Goal: Download file/media

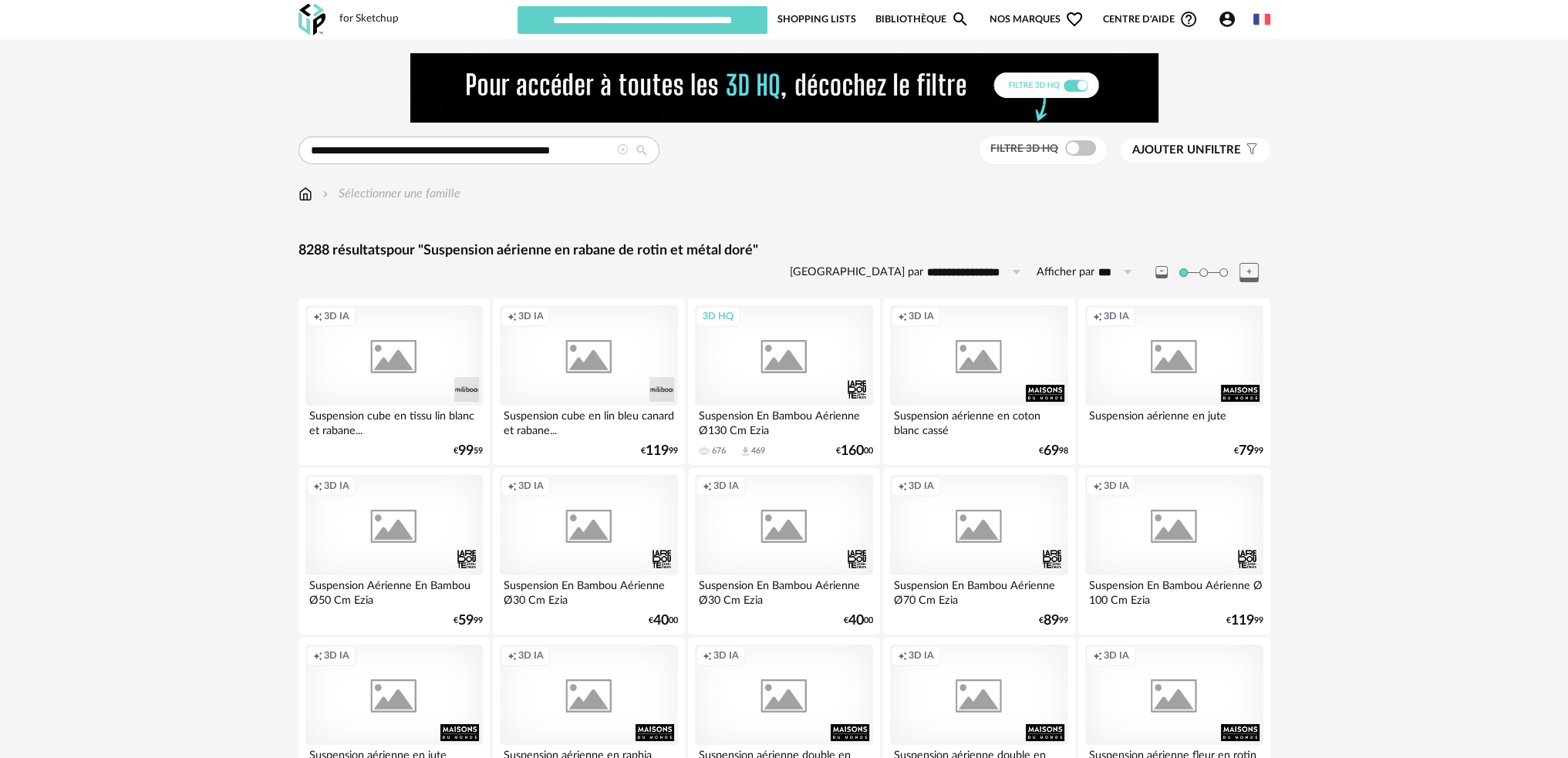
type input "********"
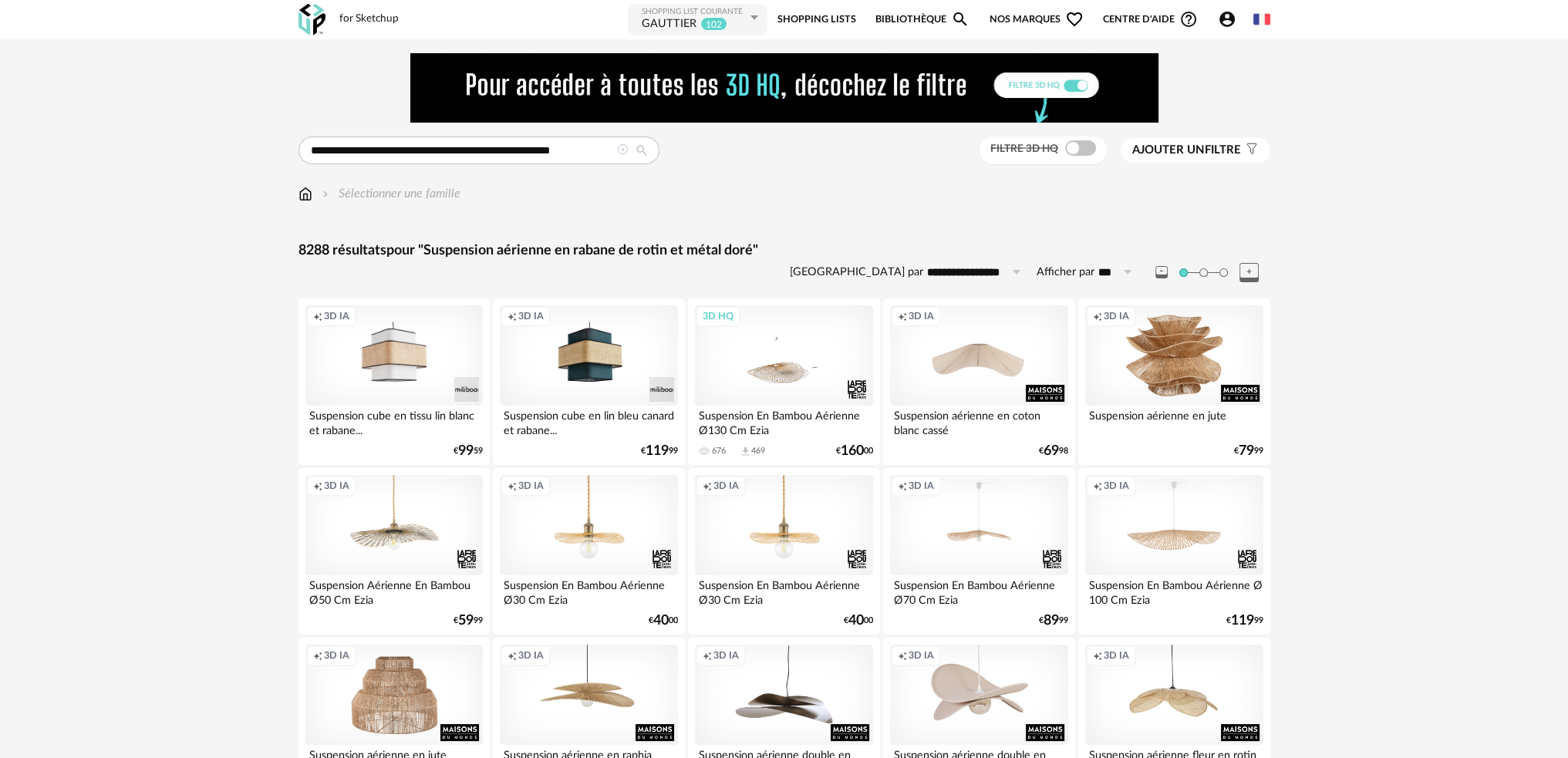
click at [898, 21] on link "Bibliothèque Magnify icon" at bounding box center [922, 20] width 94 height 35
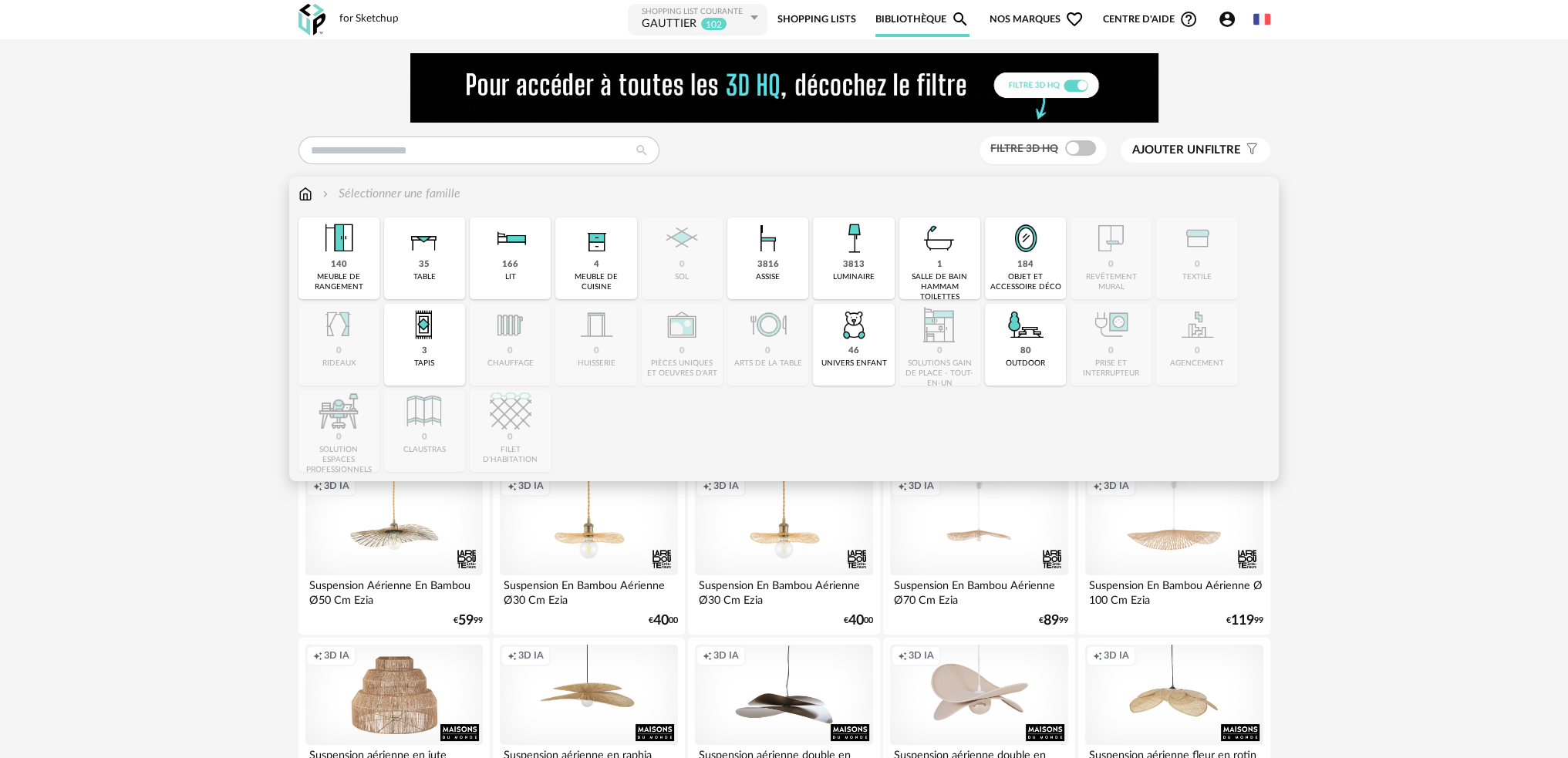
click at [308, 197] on img at bounding box center [305, 193] width 14 height 18
click at [849, 271] on div "3813" at bounding box center [853, 265] width 21 height 12
type input "**********"
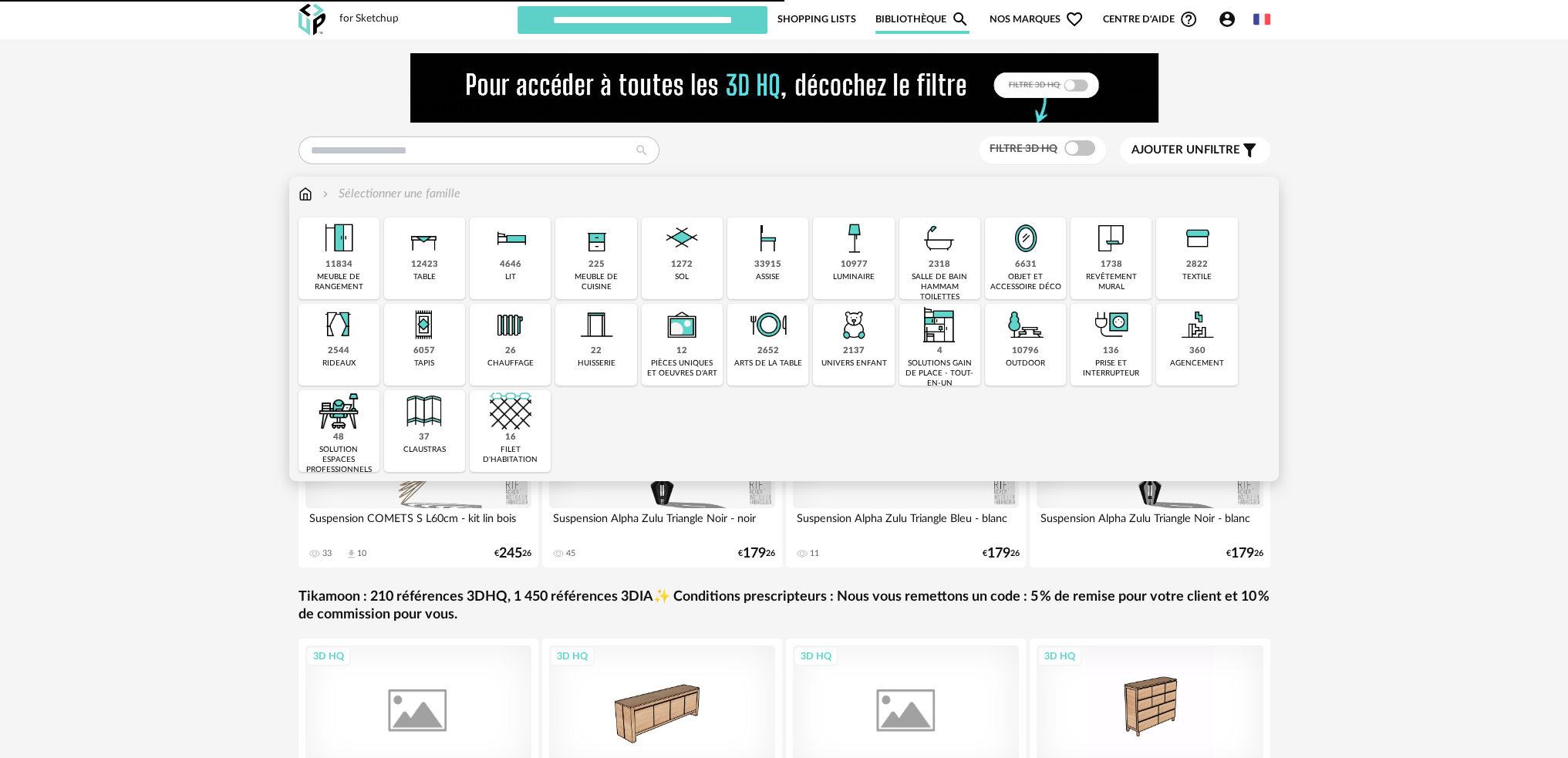
type input "********"
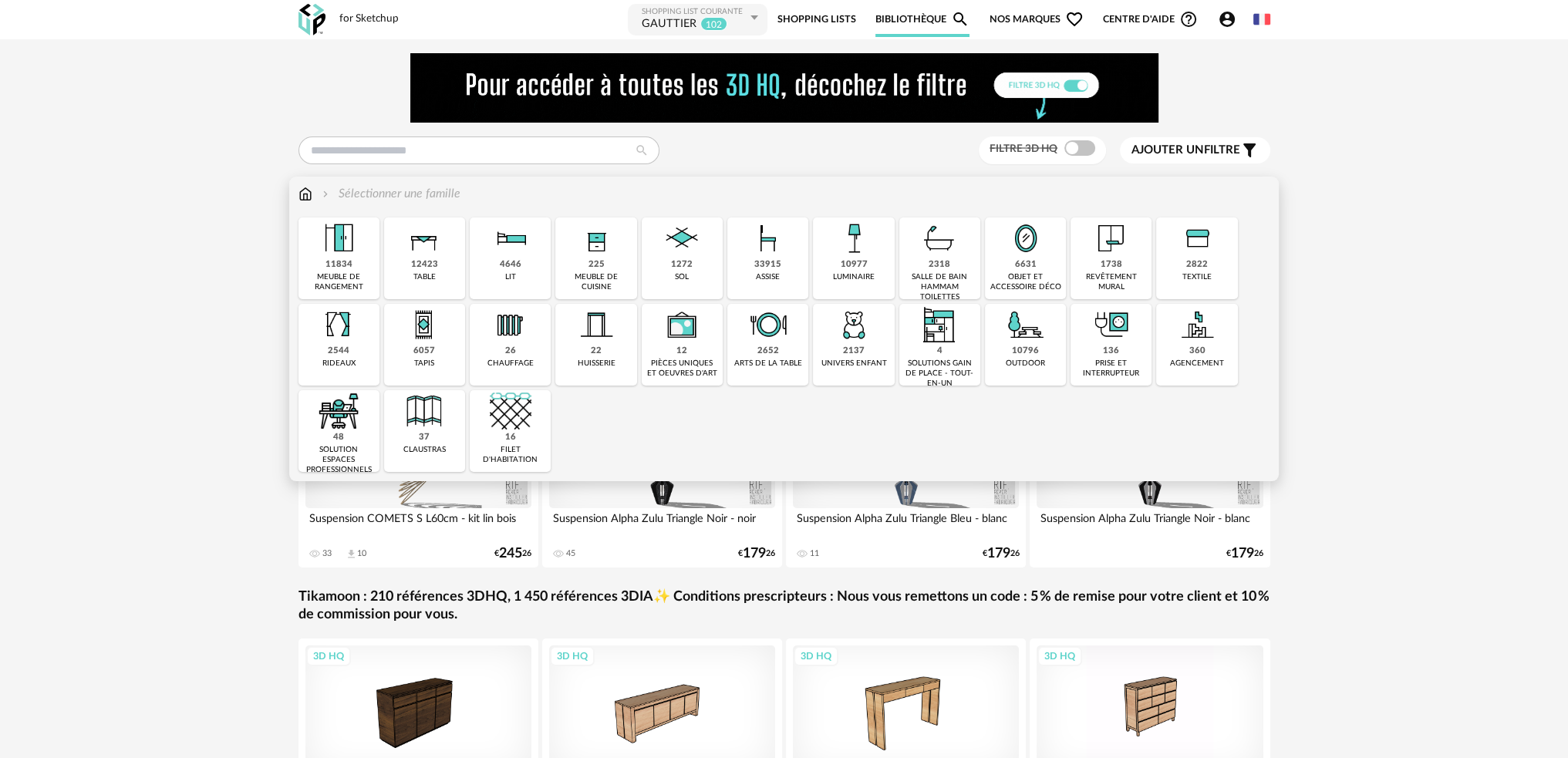
click at [852, 261] on div "10977" at bounding box center [853, 265] width 27 height 12
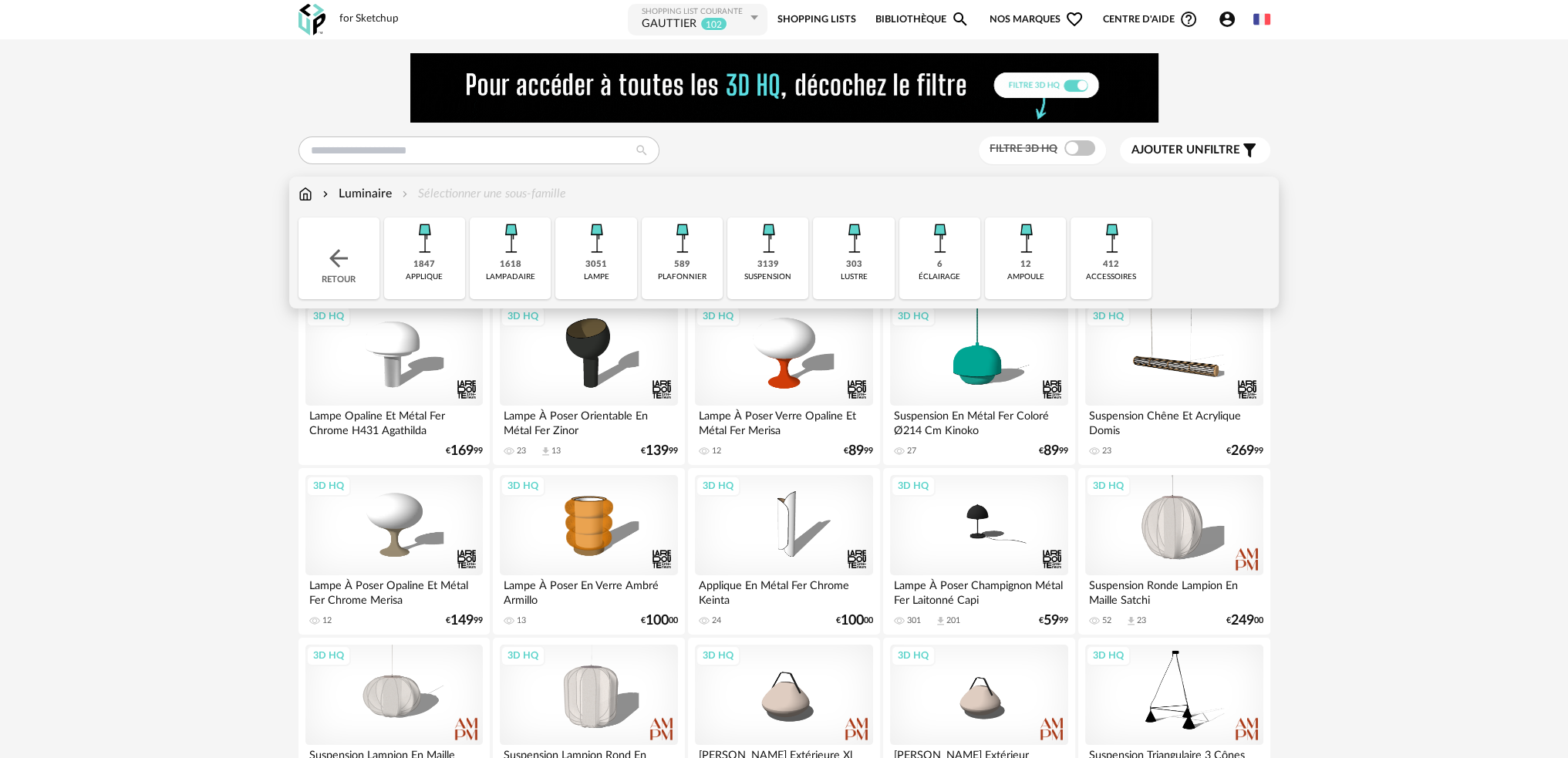
click at [770, 261] on div "3139" at bounding box center [768, 265] width 21 height 12
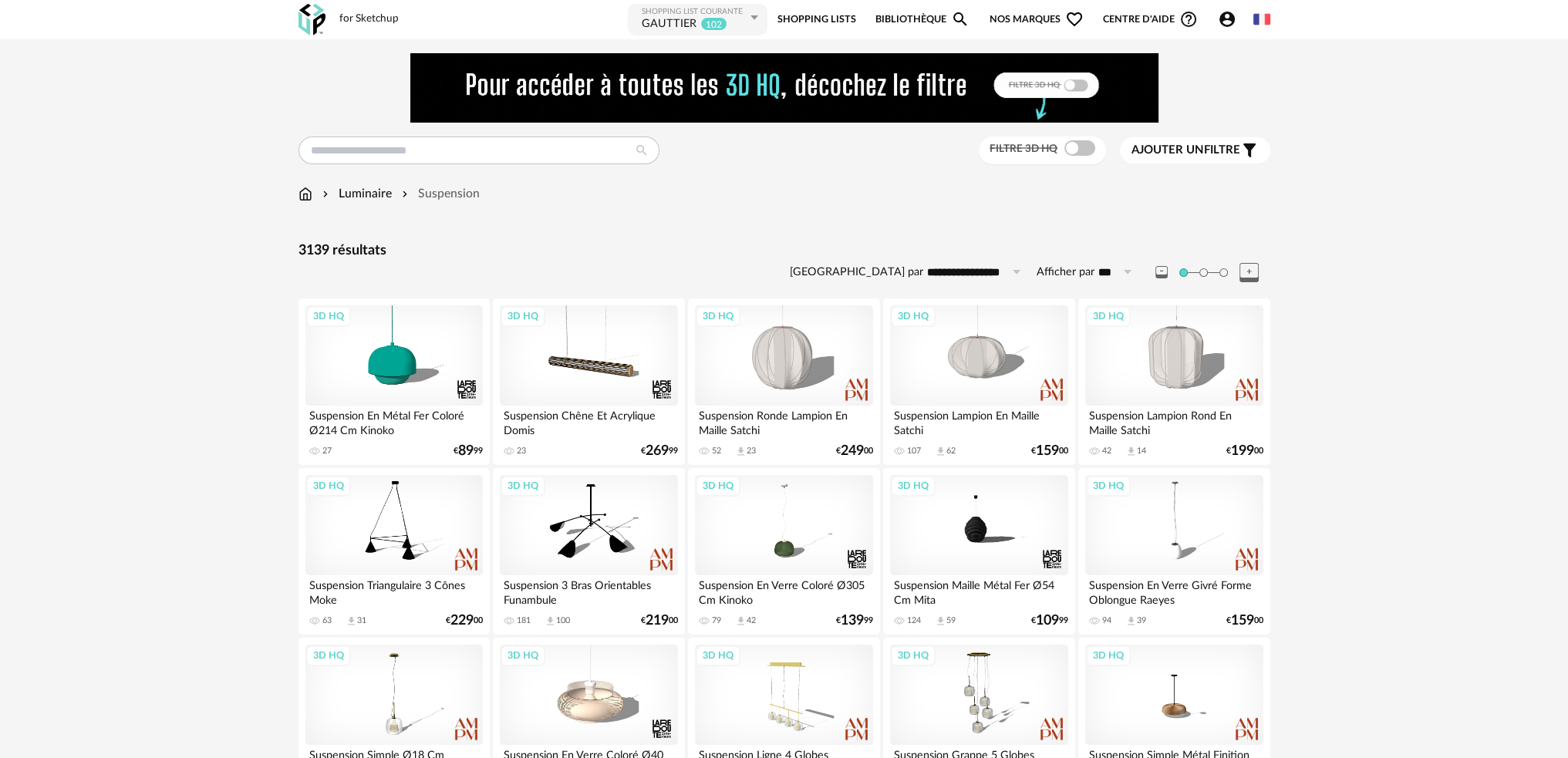
click at [1162, 152] on span "Ajouter un" at bounding box center [1167, 150] width 72 height 12
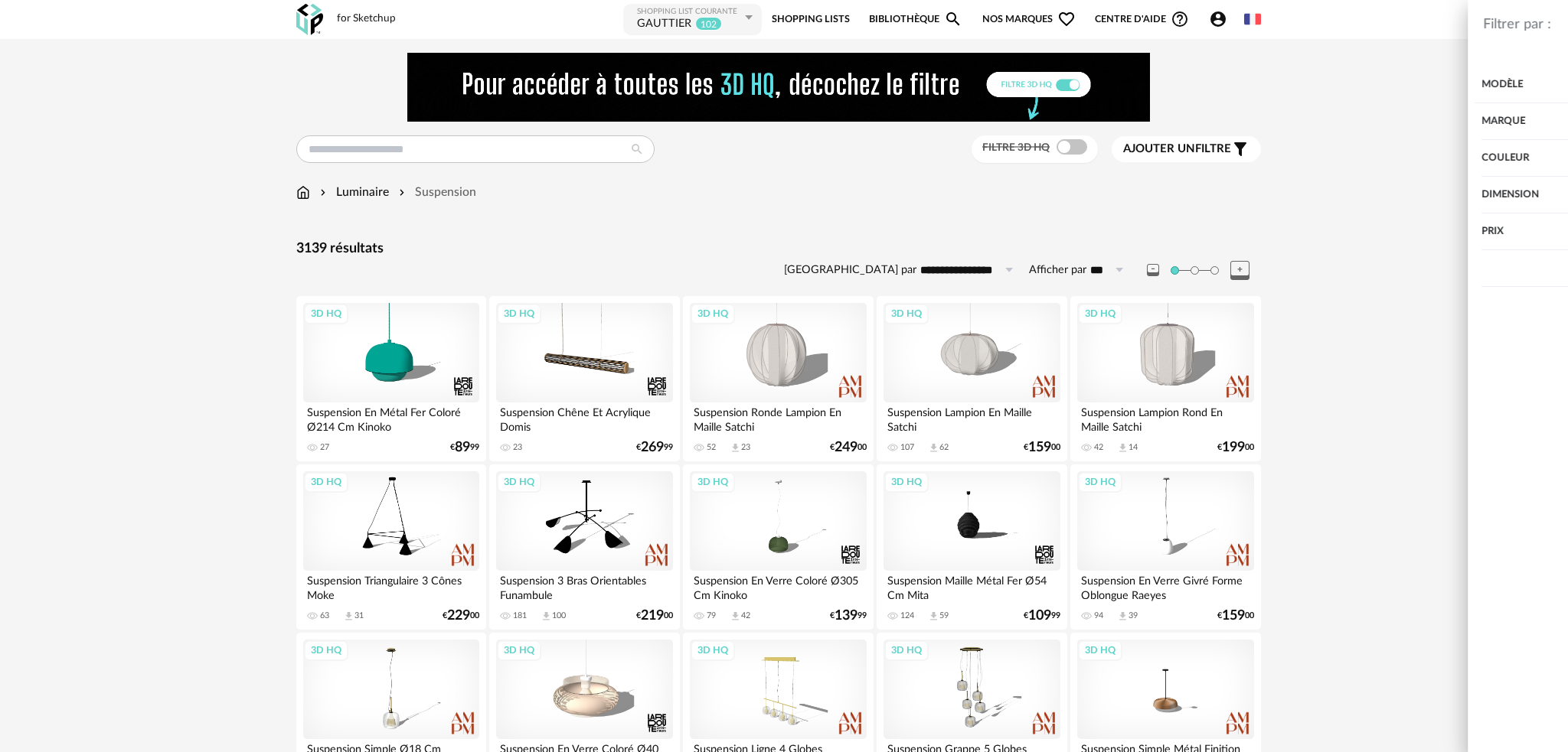
click at [1154, 160] on div "Couleur" at bounding box center [1325, 159] width 426 height 37
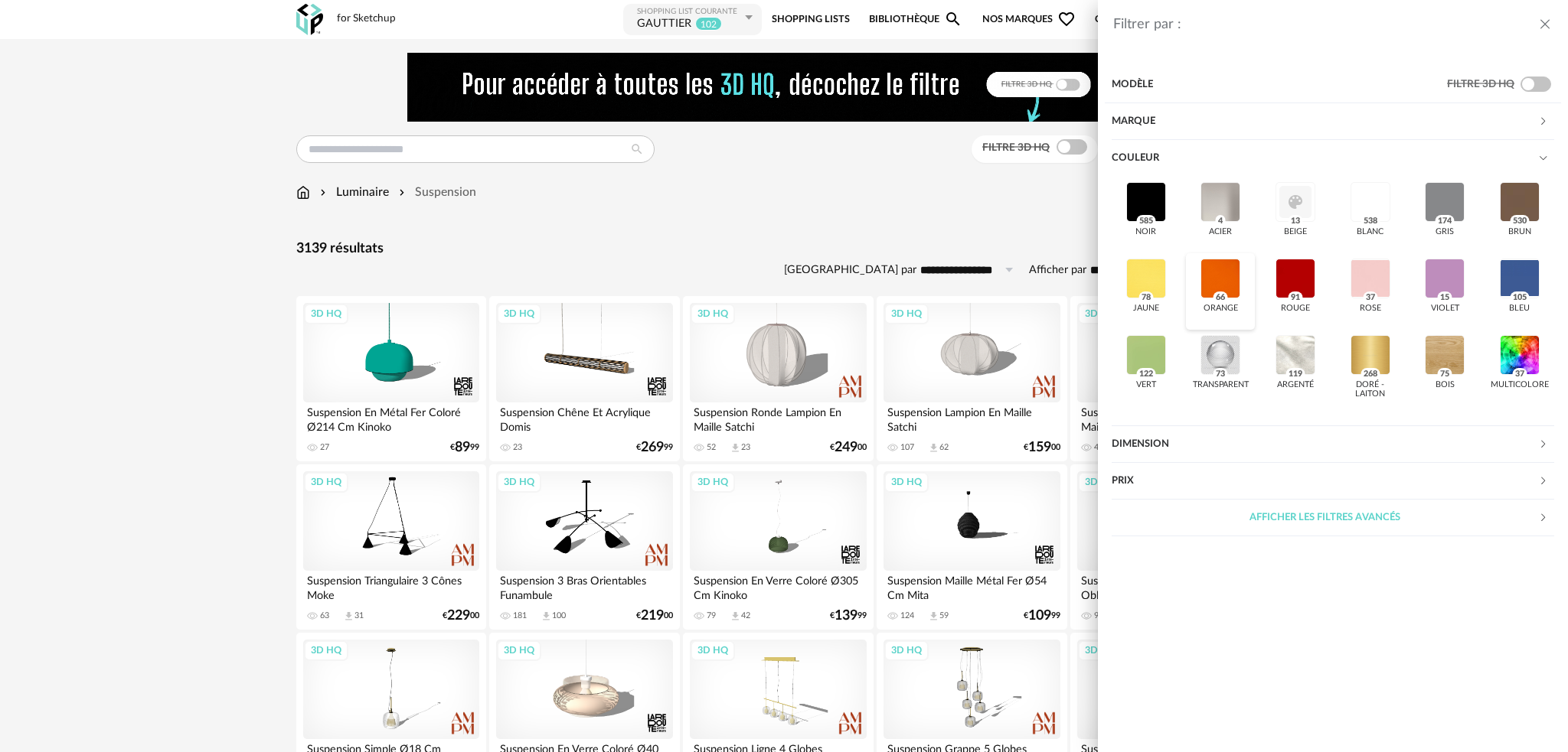
click at [1225, 274] on div at bounding box center [1220, 278] width 39 height 39
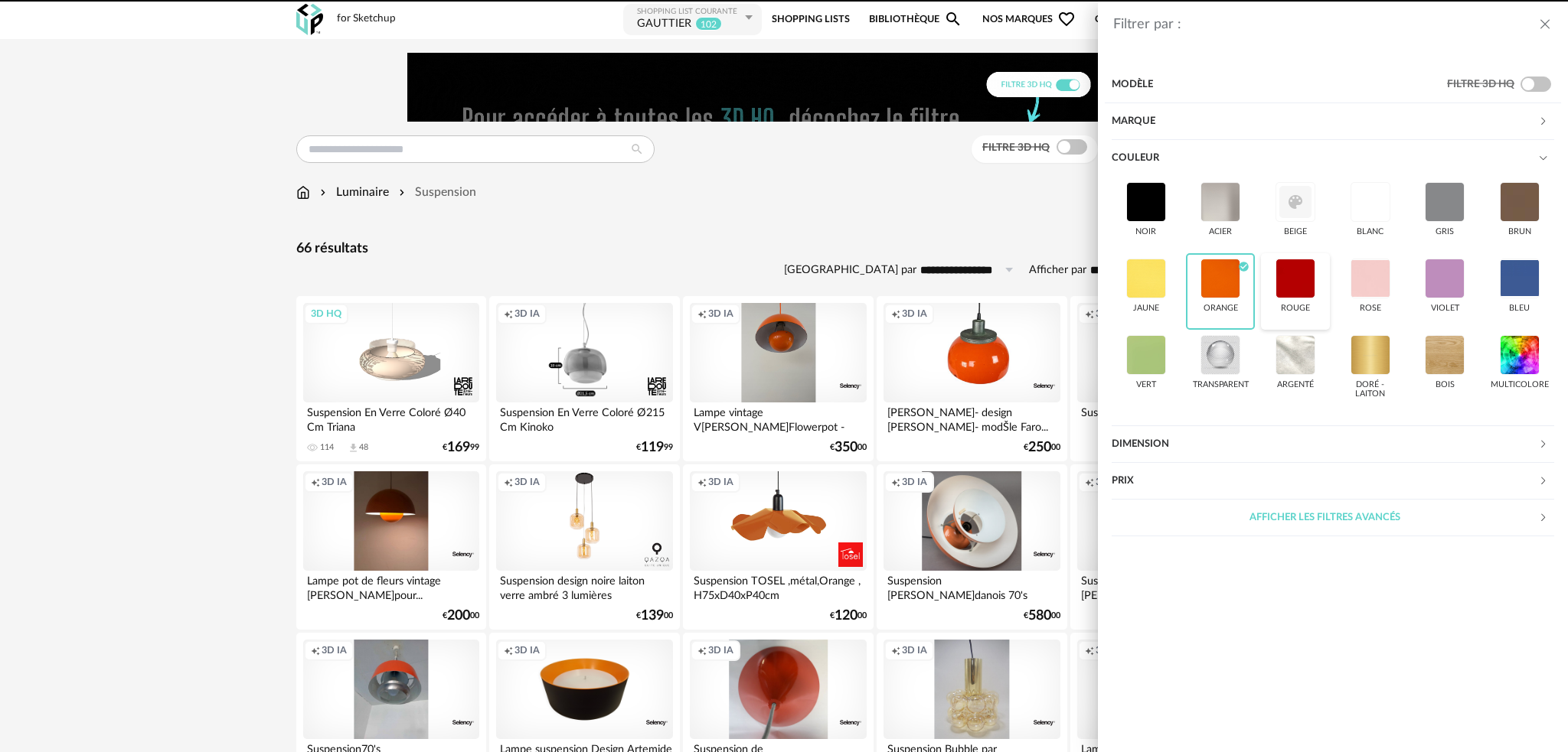
click at [1286, 271] on div at bounding box center [1295, 278] width 39 height 39
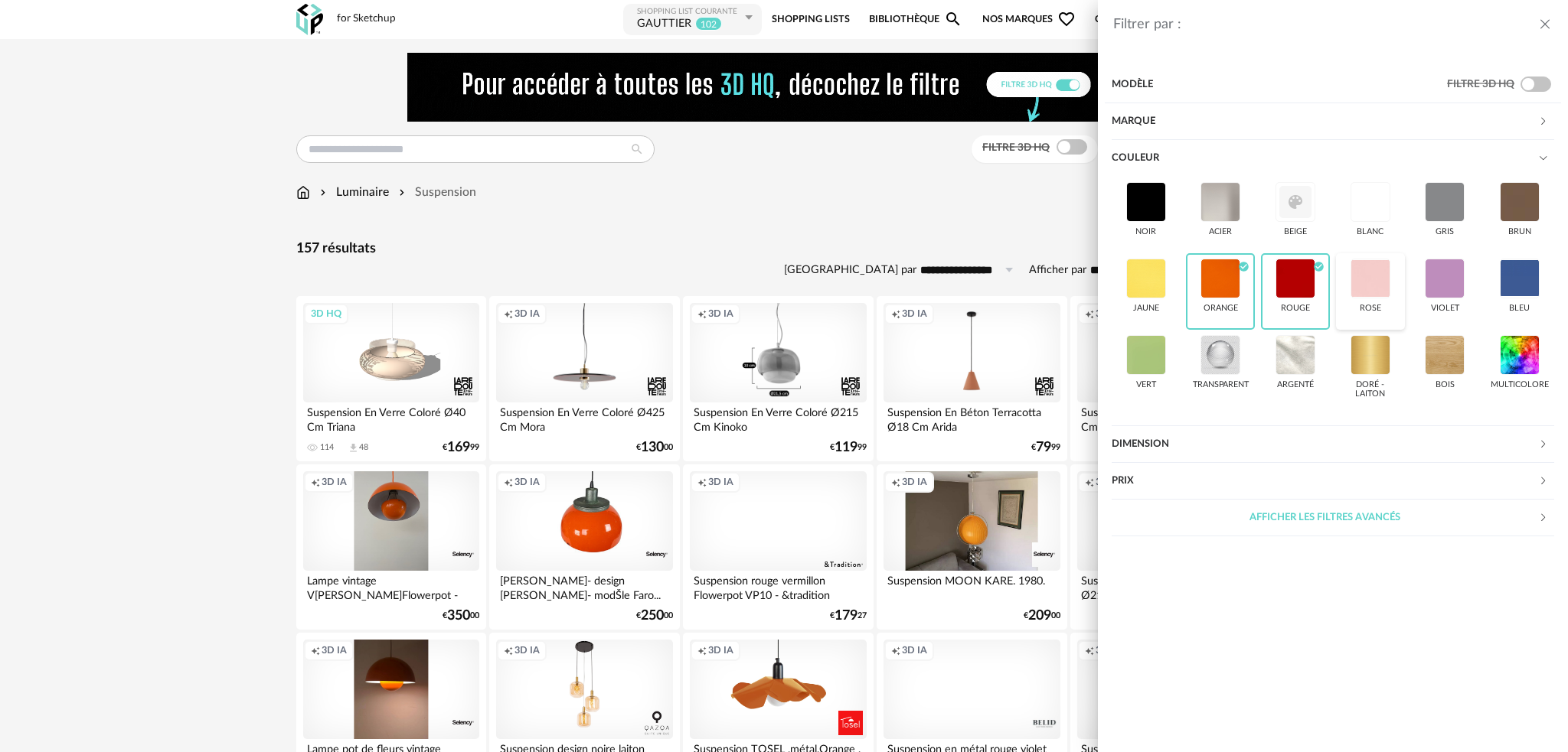
click at [1362, 285] on div at bounding box center [1371, 278] width 39 height 39
click at [827, 243] on div "Filtrer par : Modèle Filtre 3D HQ Marque &tradition 9 101 Copenhagen 0 366 Conc…" at bounding box center [784, 376] width 1568 height 752
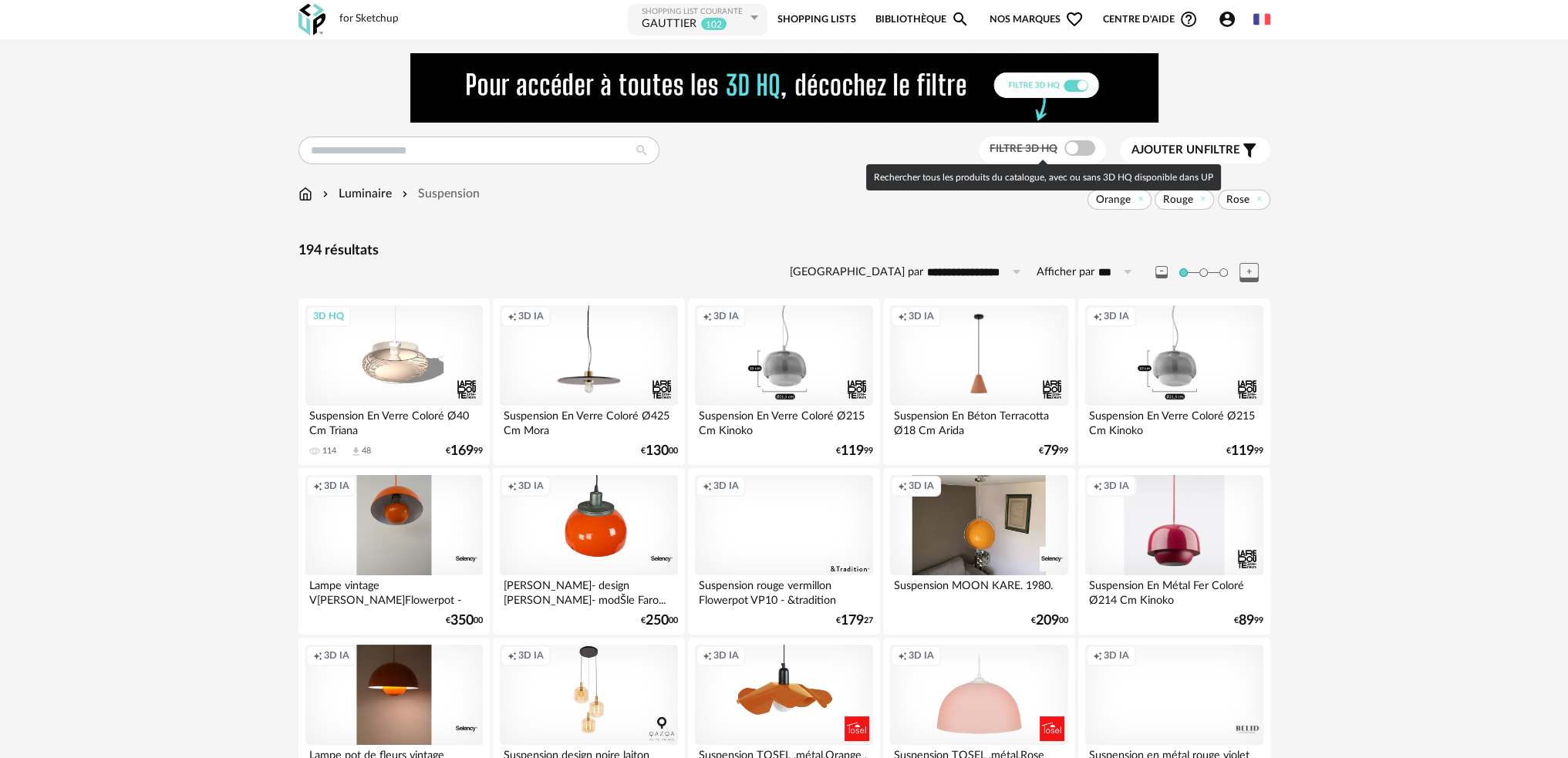
click at [1077, 151] on span at bounding box center [1079, 148] width 31 height 16
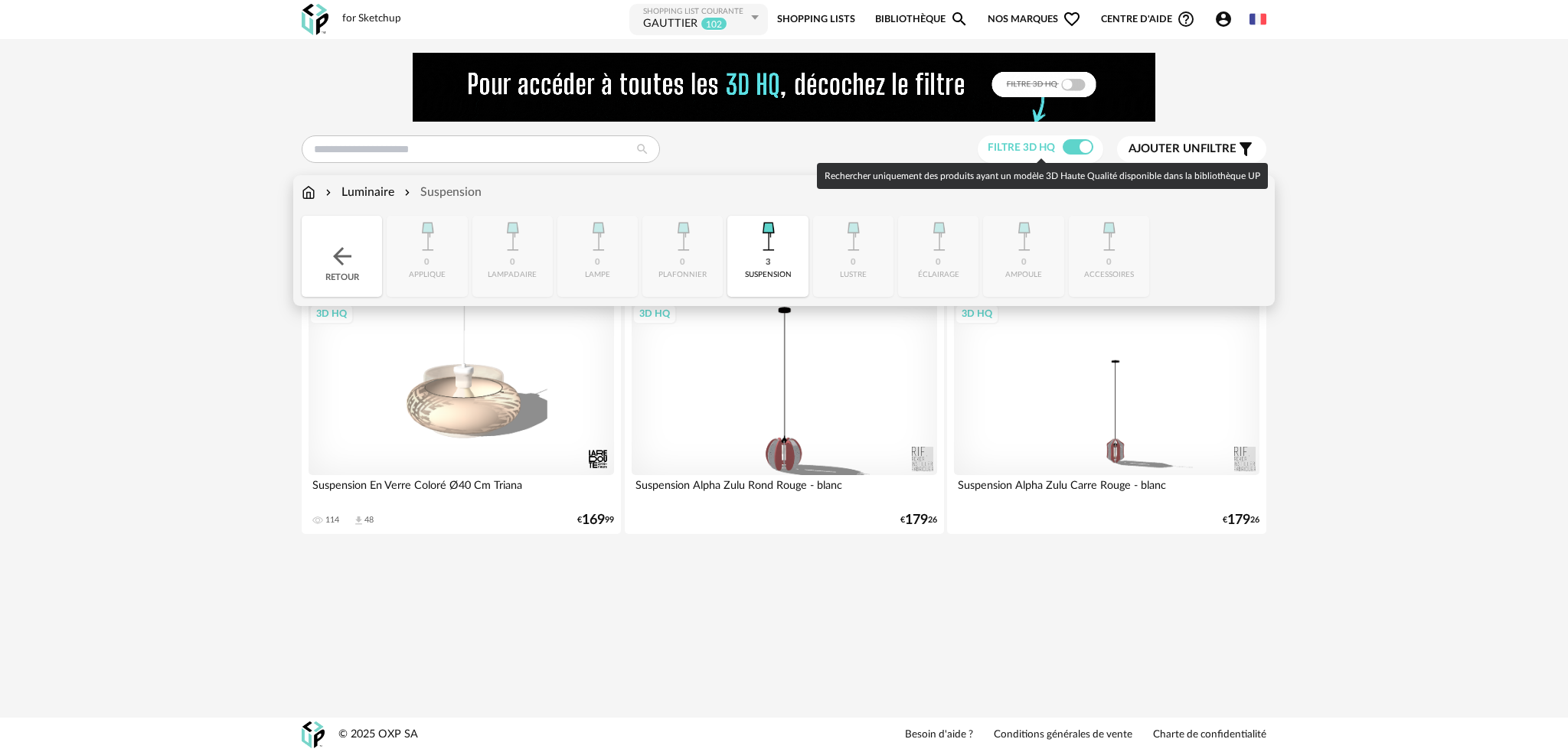
click at [385, 192] on div "Luminaire" at bounding box center [358, 192] width 72 height 17
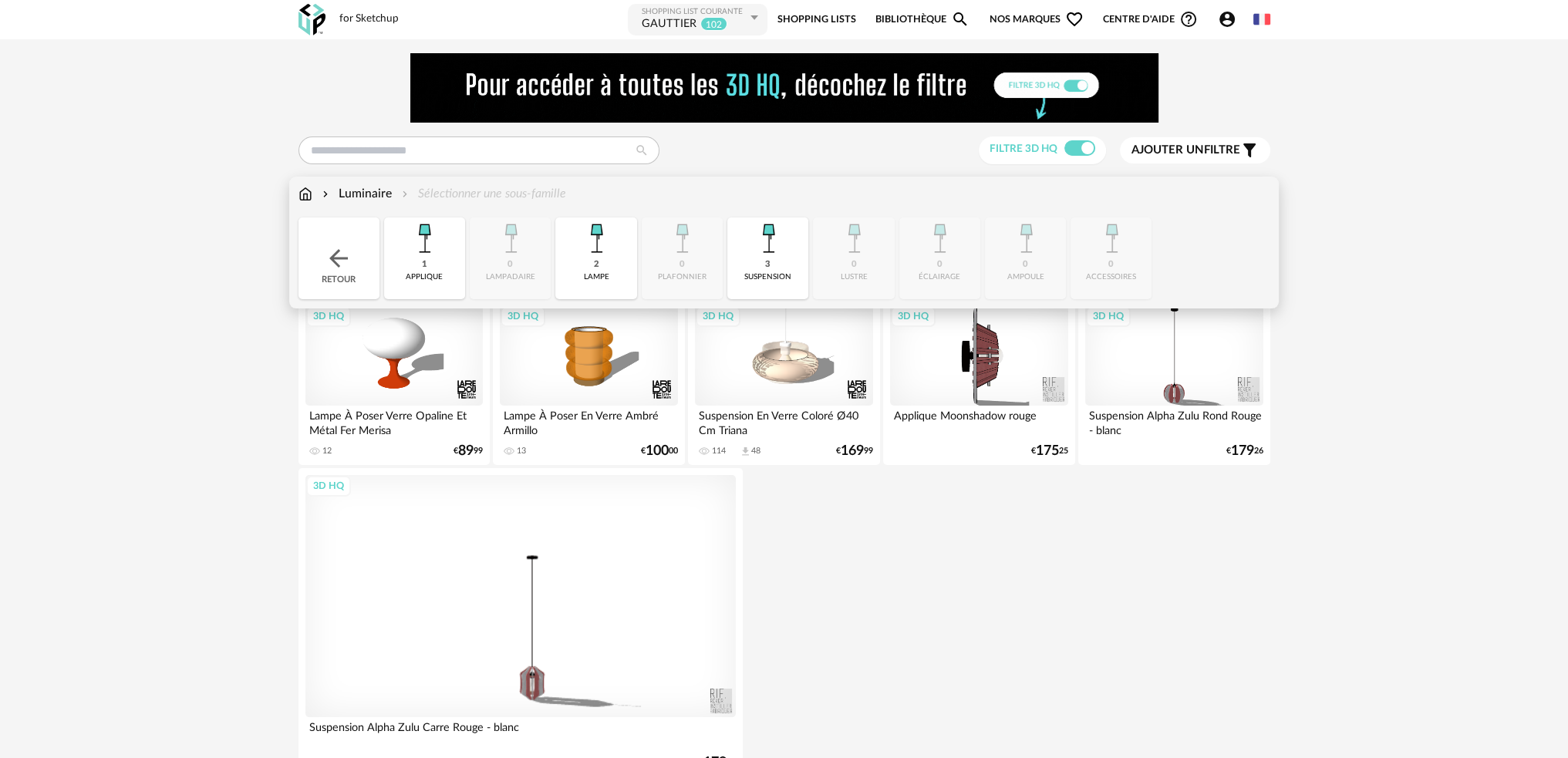
click at [757, 262] on div "3 suspension" at bounding box center [768, 258] width 81 height 81
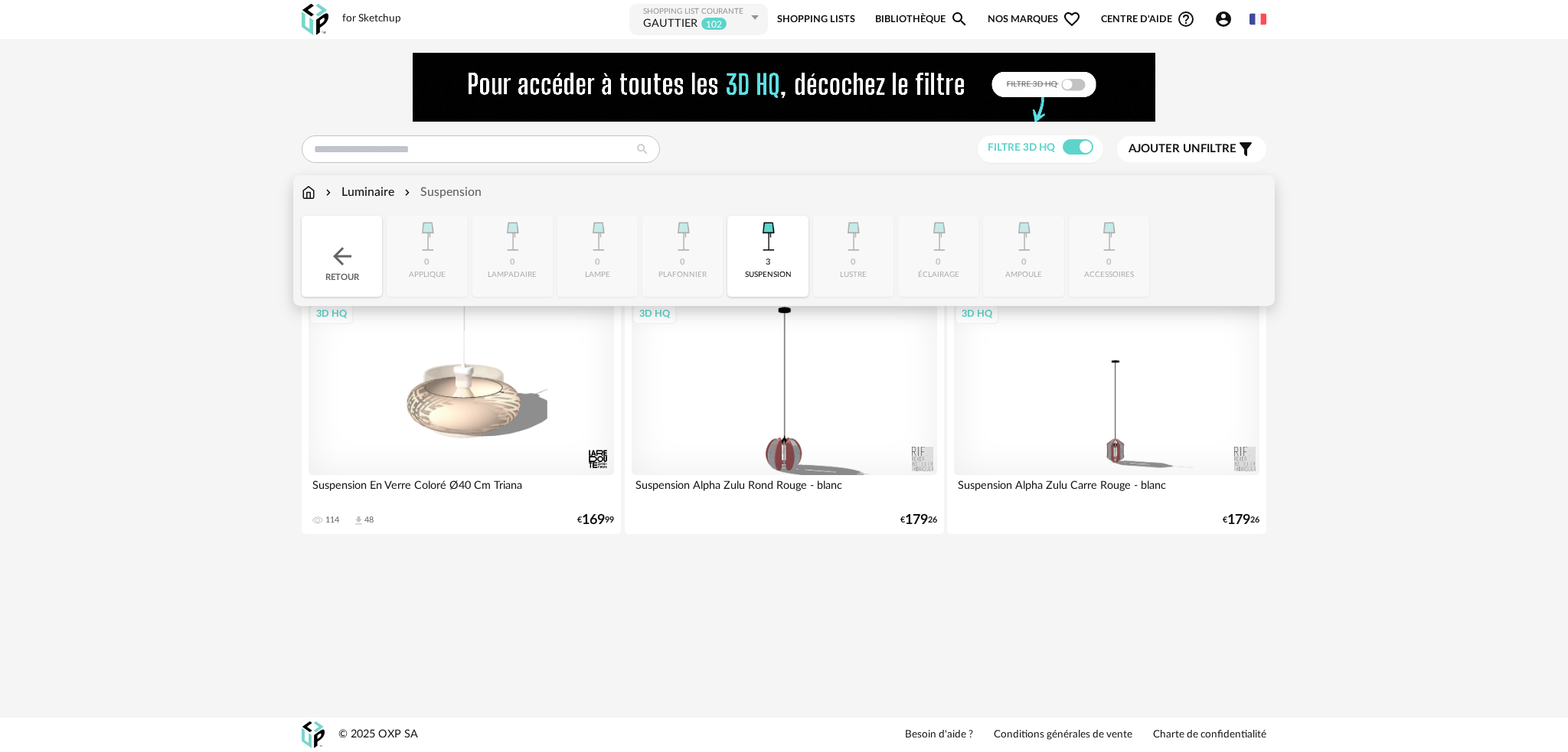
click at [773, 265] on div "3 suspension" at bounding box center [768, 256] width 81 height 81
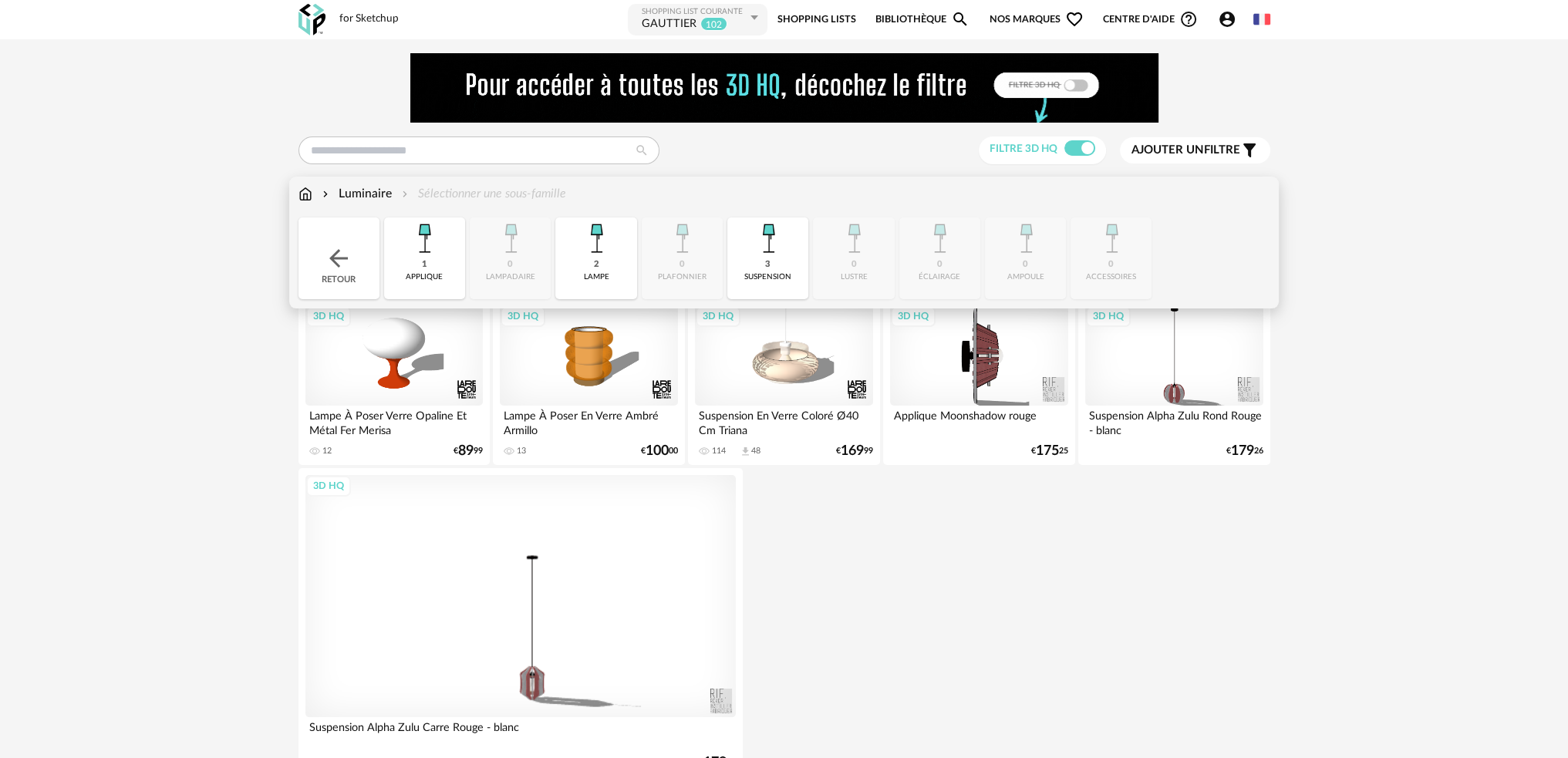
click at [423, 271] on div "1 applique" at bounding box center [425, 258] width 81 height 81
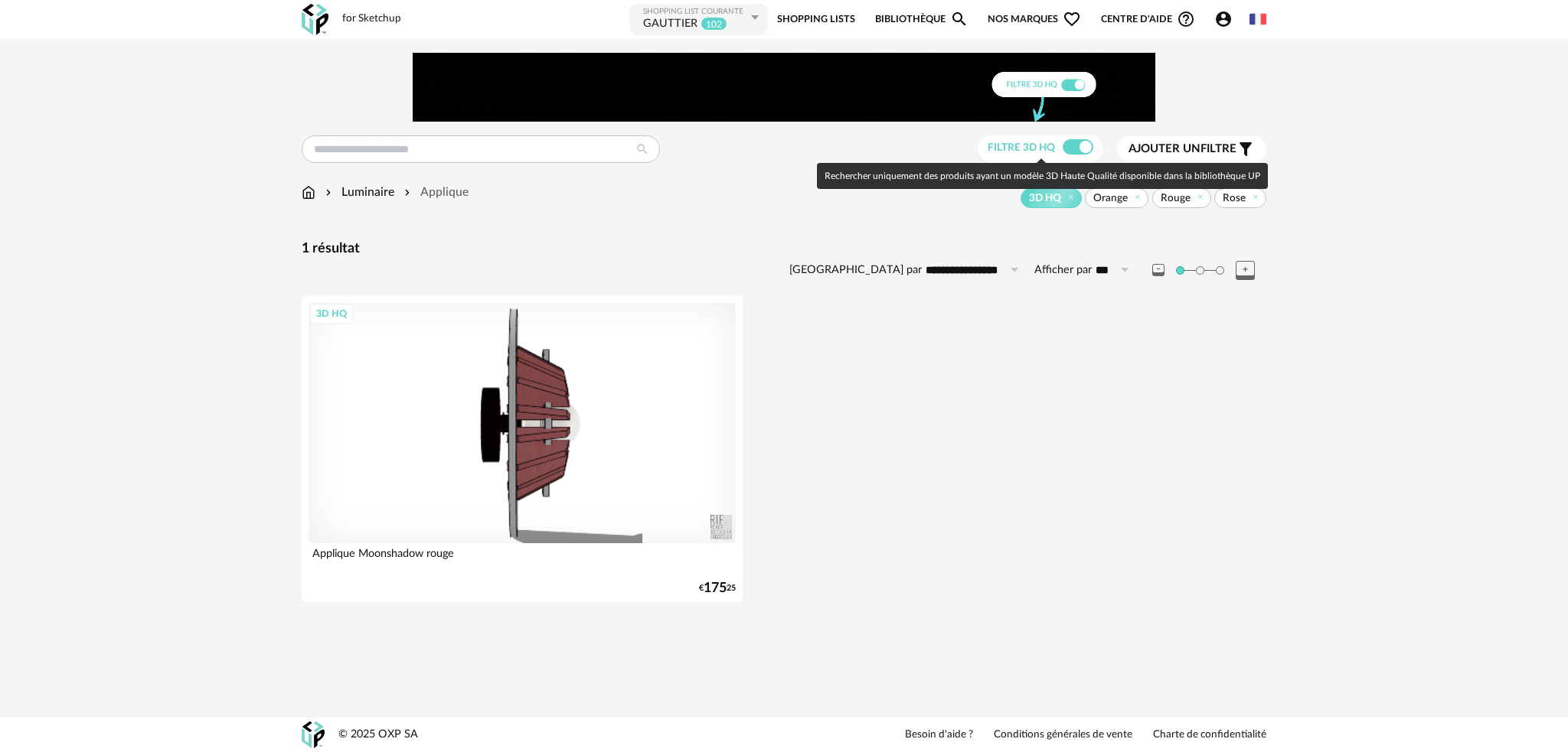
click at [1072, 143] on span at bounding box center [1077, 147] width 30 height 16
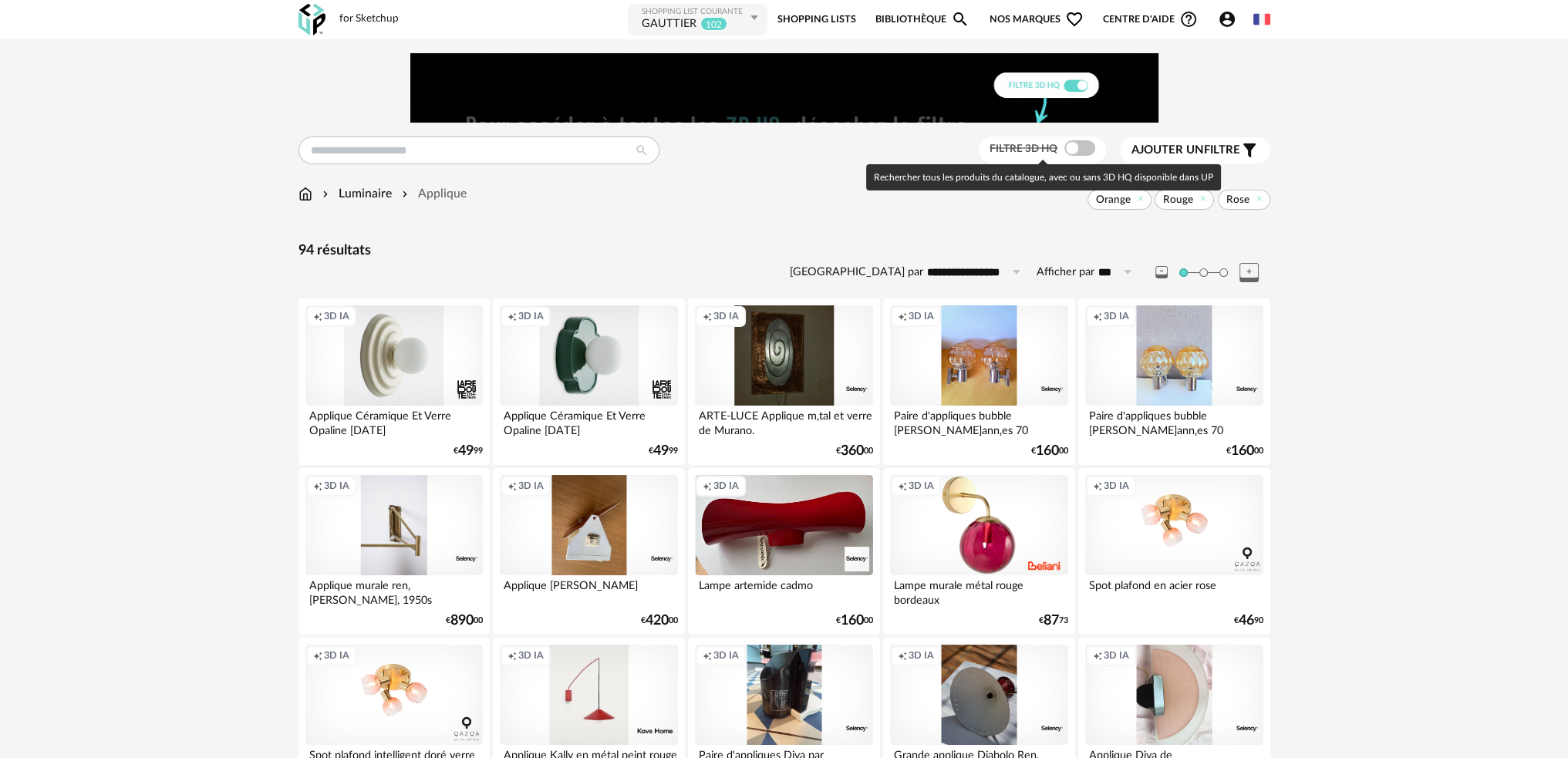
click at [1081, 151] on span at bounding box center [1079, 148] width 31 height 16
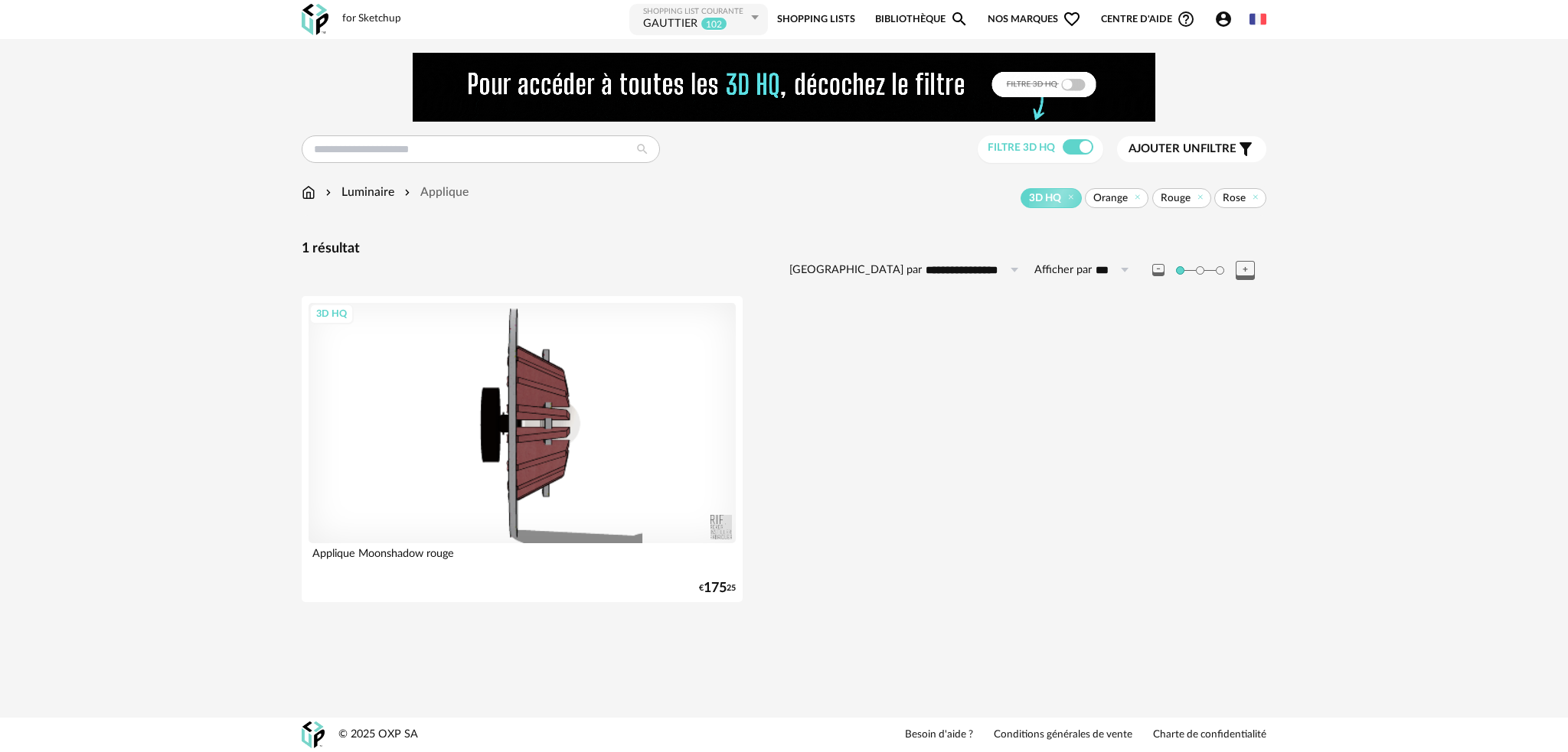
click at [1189, 151] on span "Ajouter un" at bounding box center [1165, 149] width 72 height 12
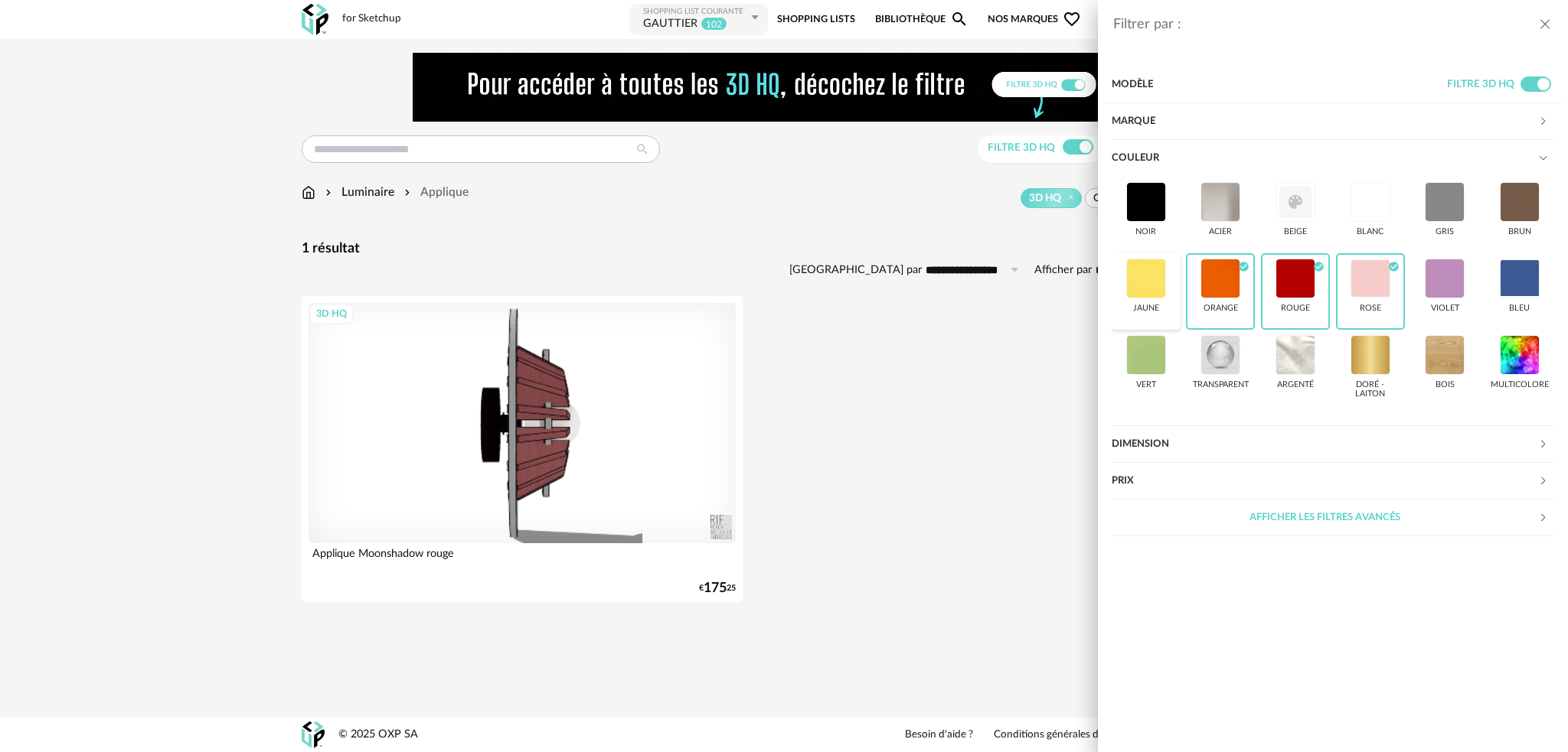
click at [1141, 288] on div at bounding box center [1145, 278] width 39 height 39
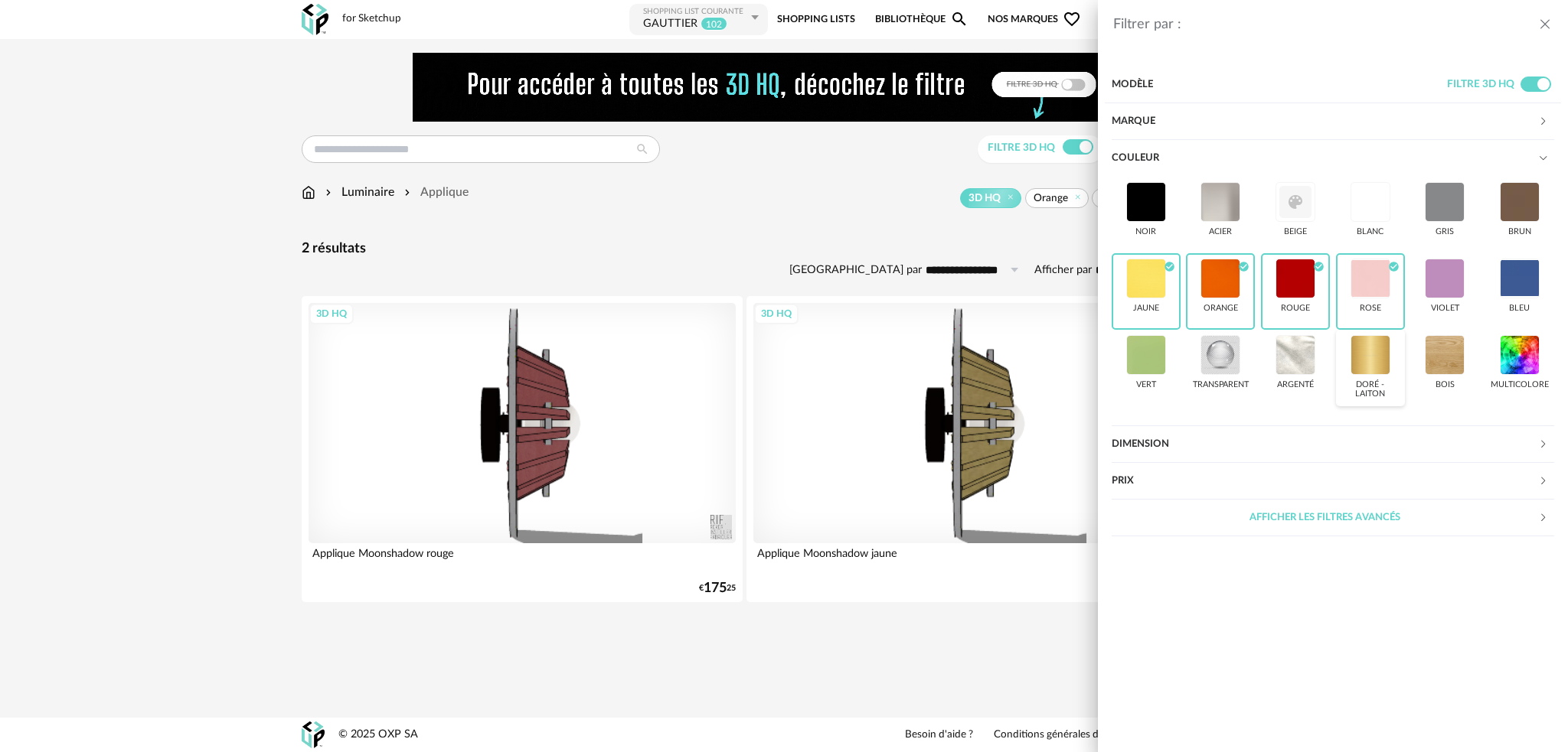
click at [1355, 352] on div at bounding box center [1371, 354] width 39 height 39
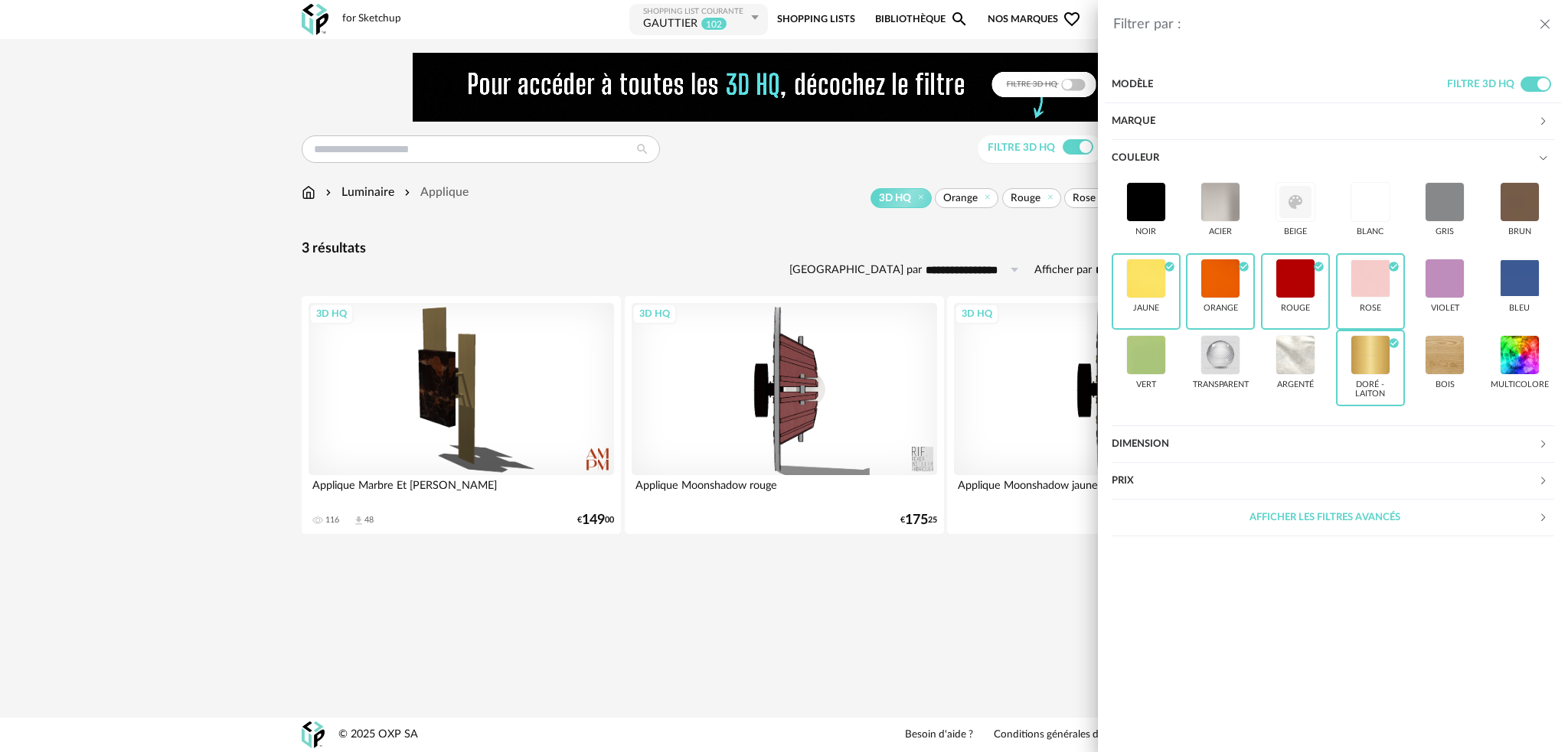
click at [867, 232] on div "Filtrer par : Modèle Filtre 3D HQ Marque &tradition 0 101 Copenhagen 0 366 Conc…" at bounding box center [784, 376] width 1568 height 752
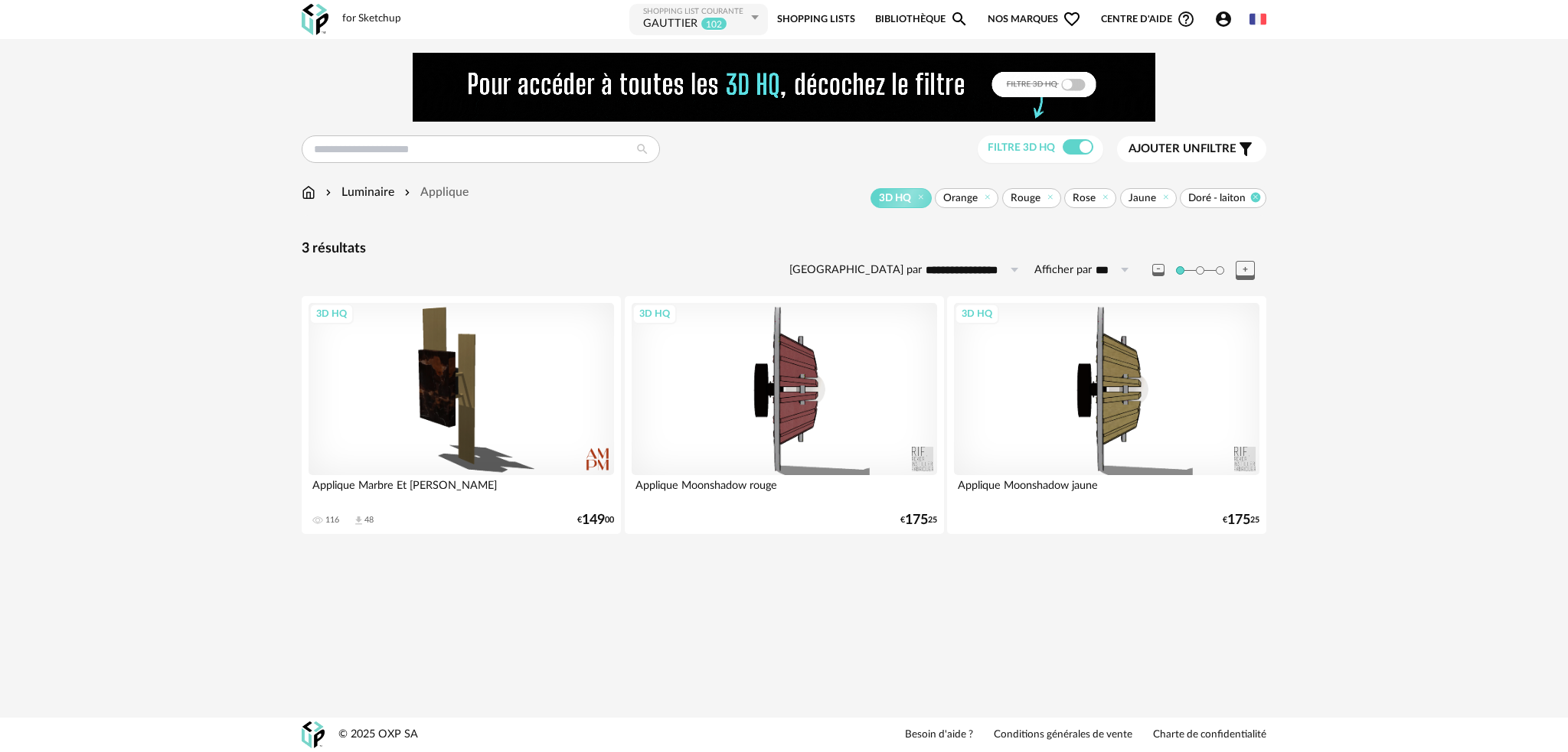
click at [1254, 201] on icon at bounding box center [1256, 196] width 10 height 10
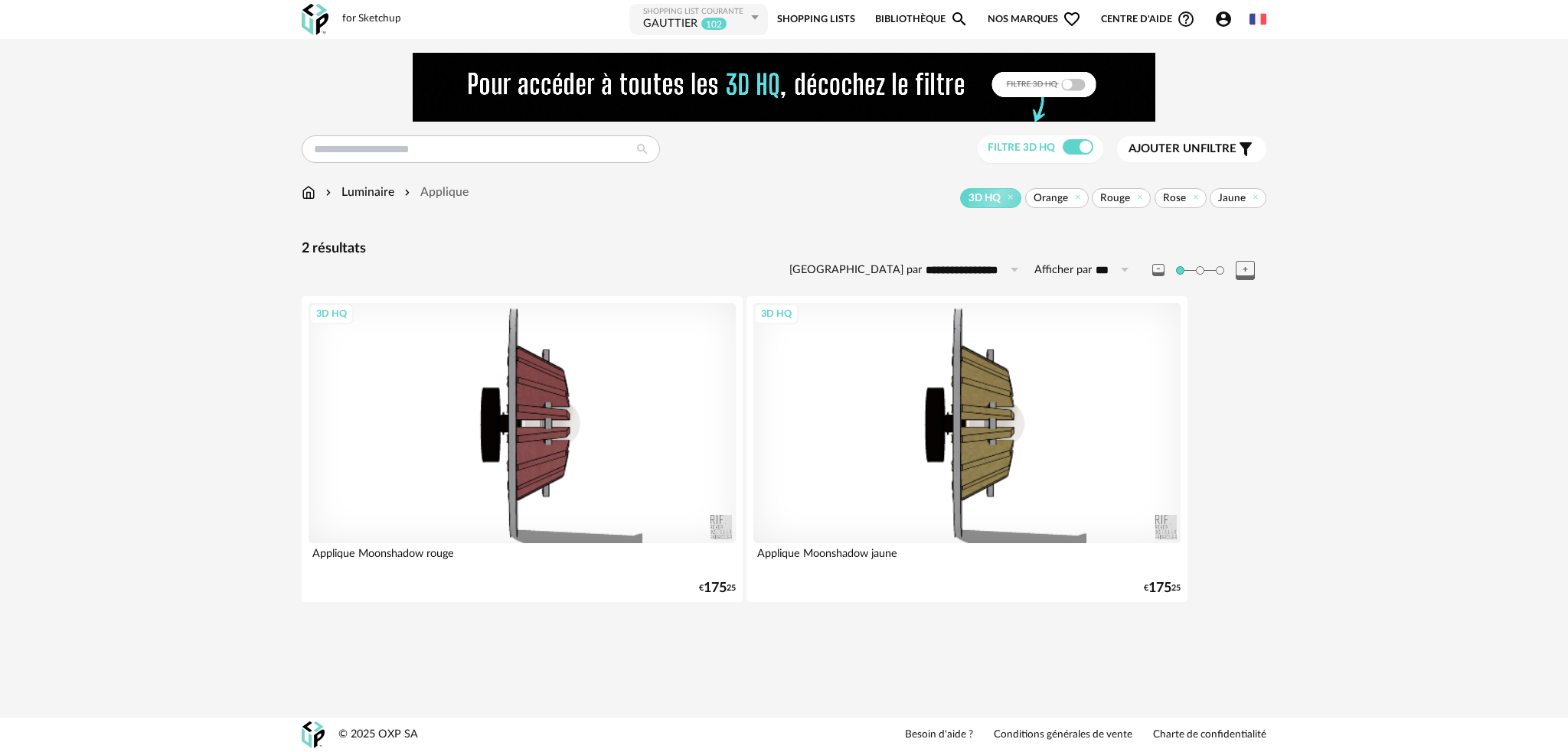
click at [1204, 198] on span "Rose" at bounding box center [1180, 198] width 52 height 20
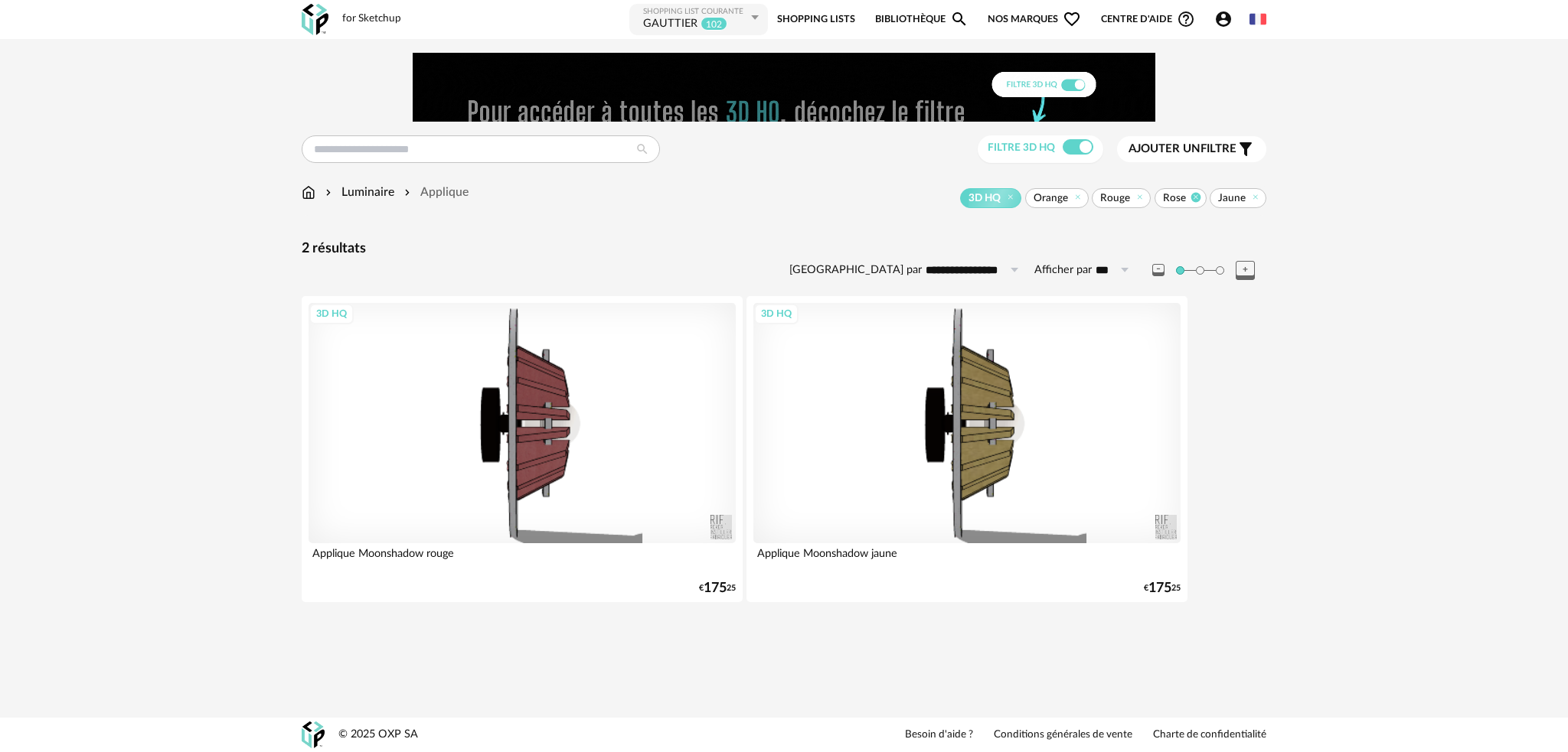
click at [1196, 198] on icon at bounding box center [1195, 196] width 10 height 10
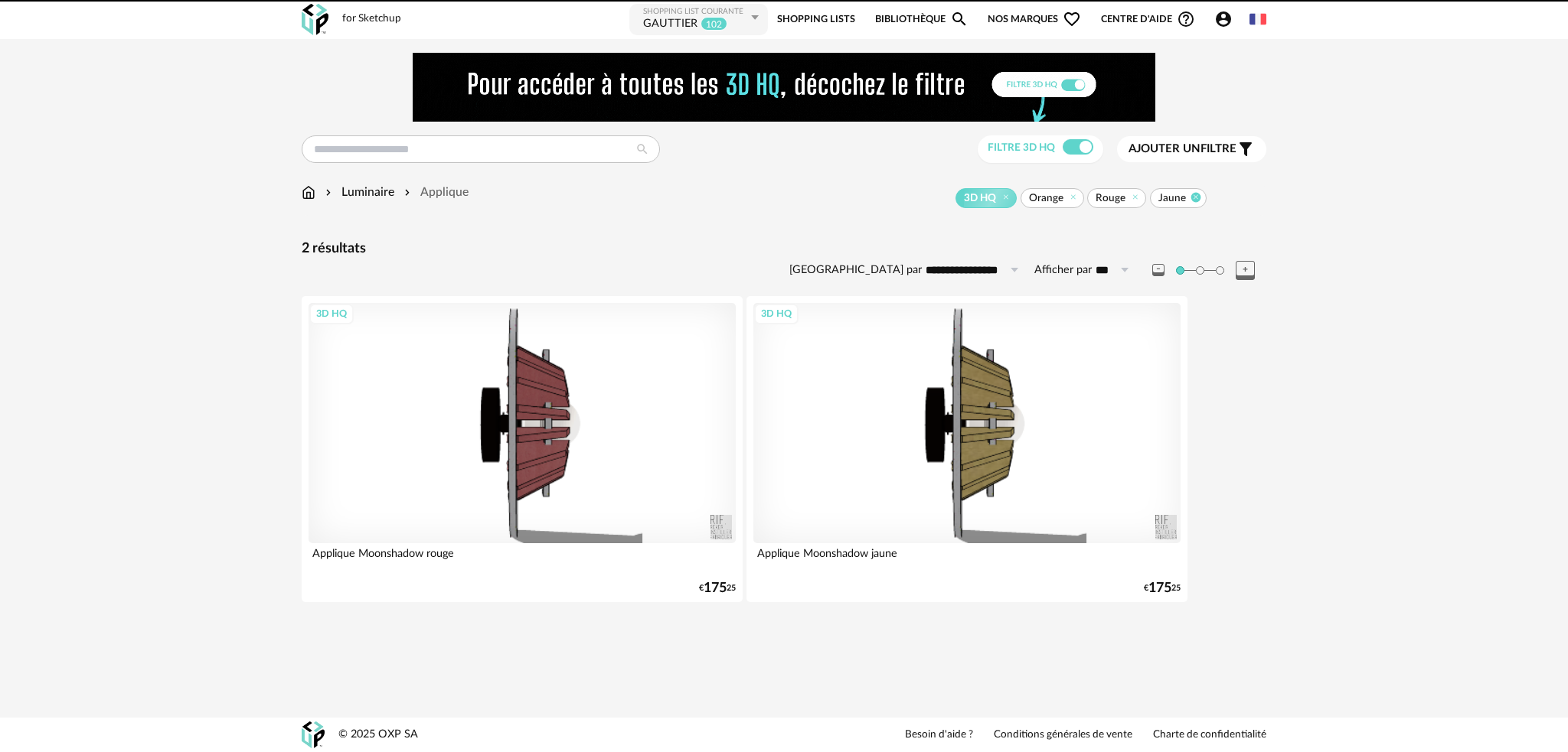
click at [1196, 198] on div "3D HQ Orange Rouge Jaune Jaune" at bounding box center [867, 198] width 798 height 20
click at [1196, 198] on icon at bounding box center [1195, 196] width 10 height 10
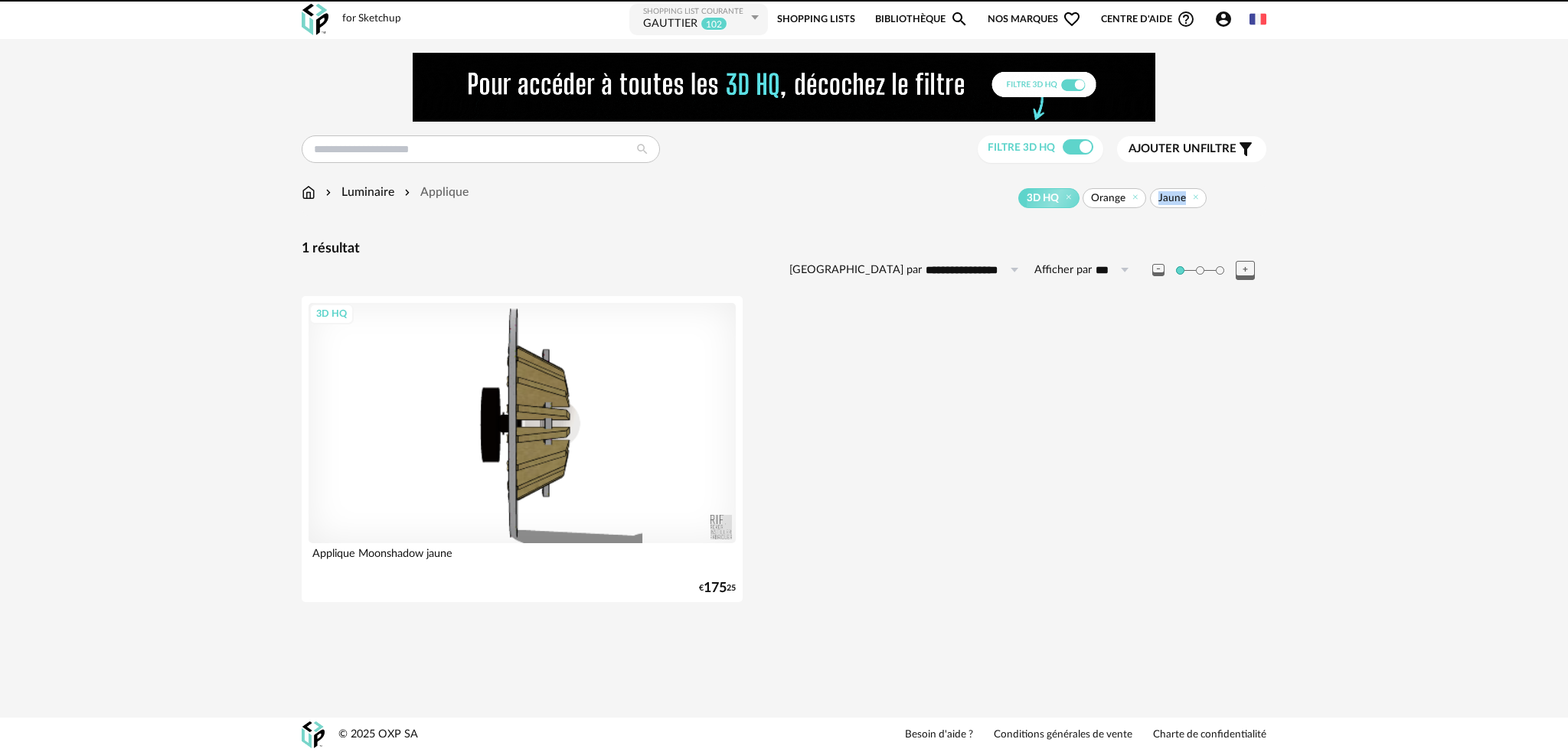
click at [1196, 198] on div "3D HQ Orange Jaune Jaune" at bounding box center [867, 198] width 798 height 20
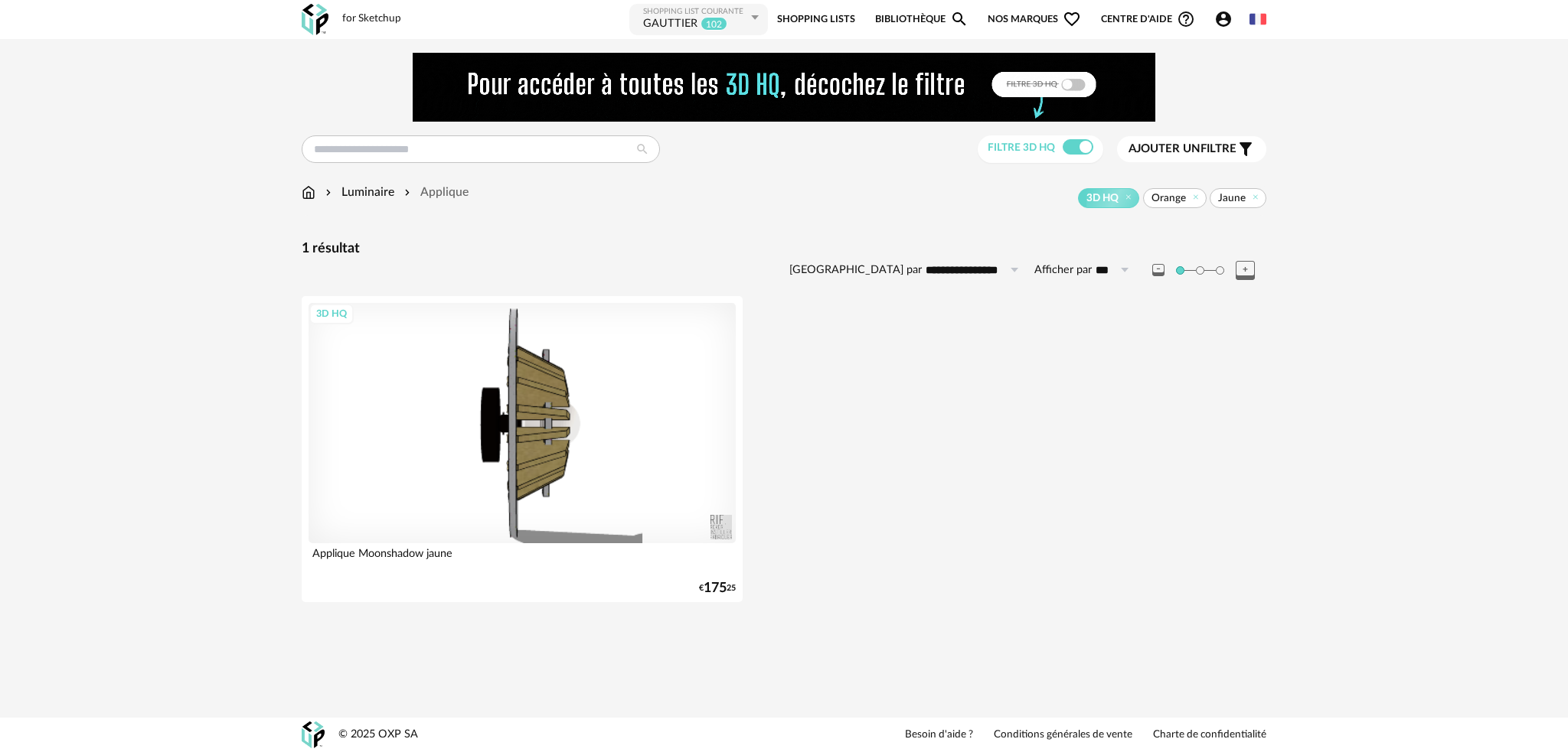
click at [1196, 198] on icon at bounding box center [1195, 196] width 10 height 10
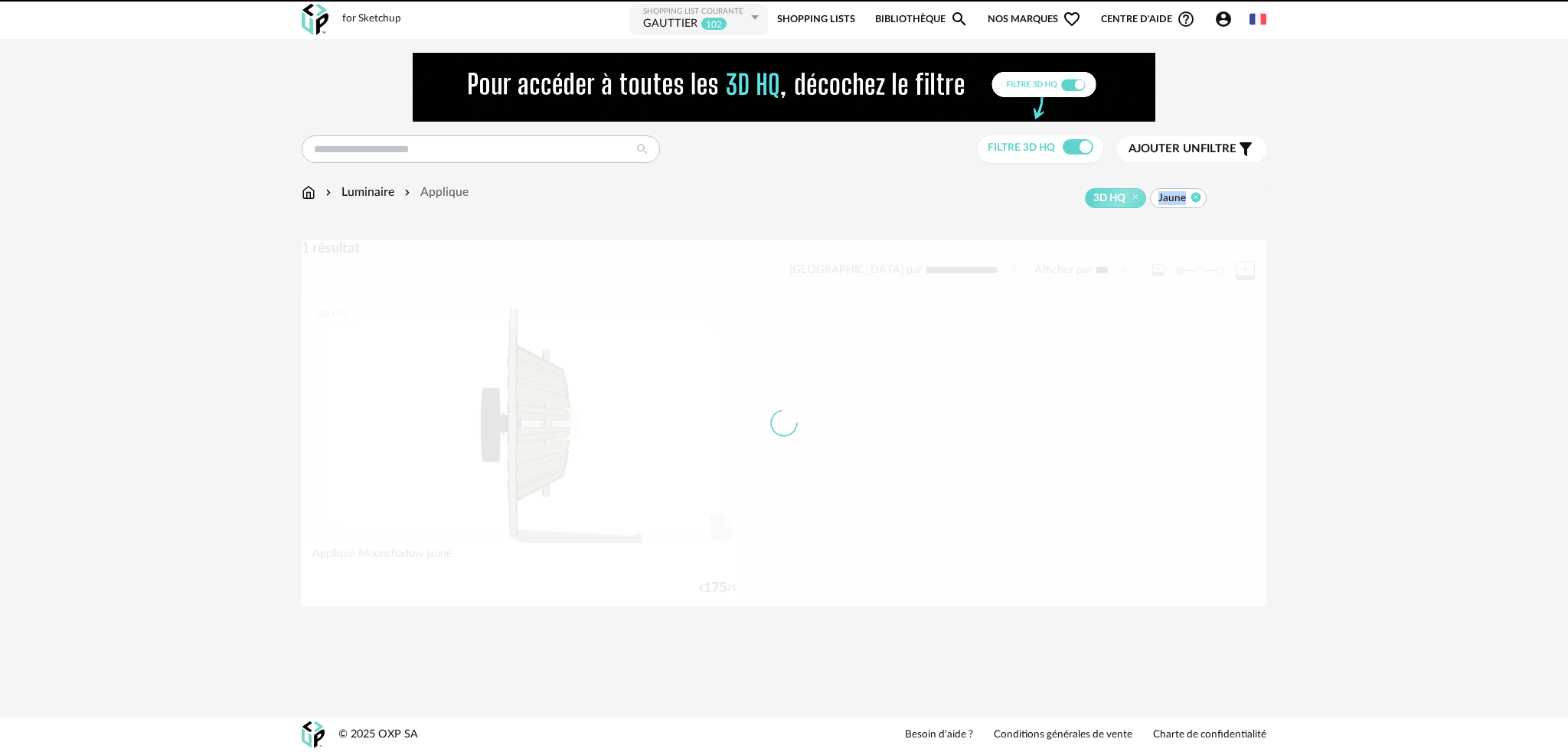
click at [1198, 198] on div "3D HQ Jaune Jaune" at bounding box center [867, 198] width 798 height 20
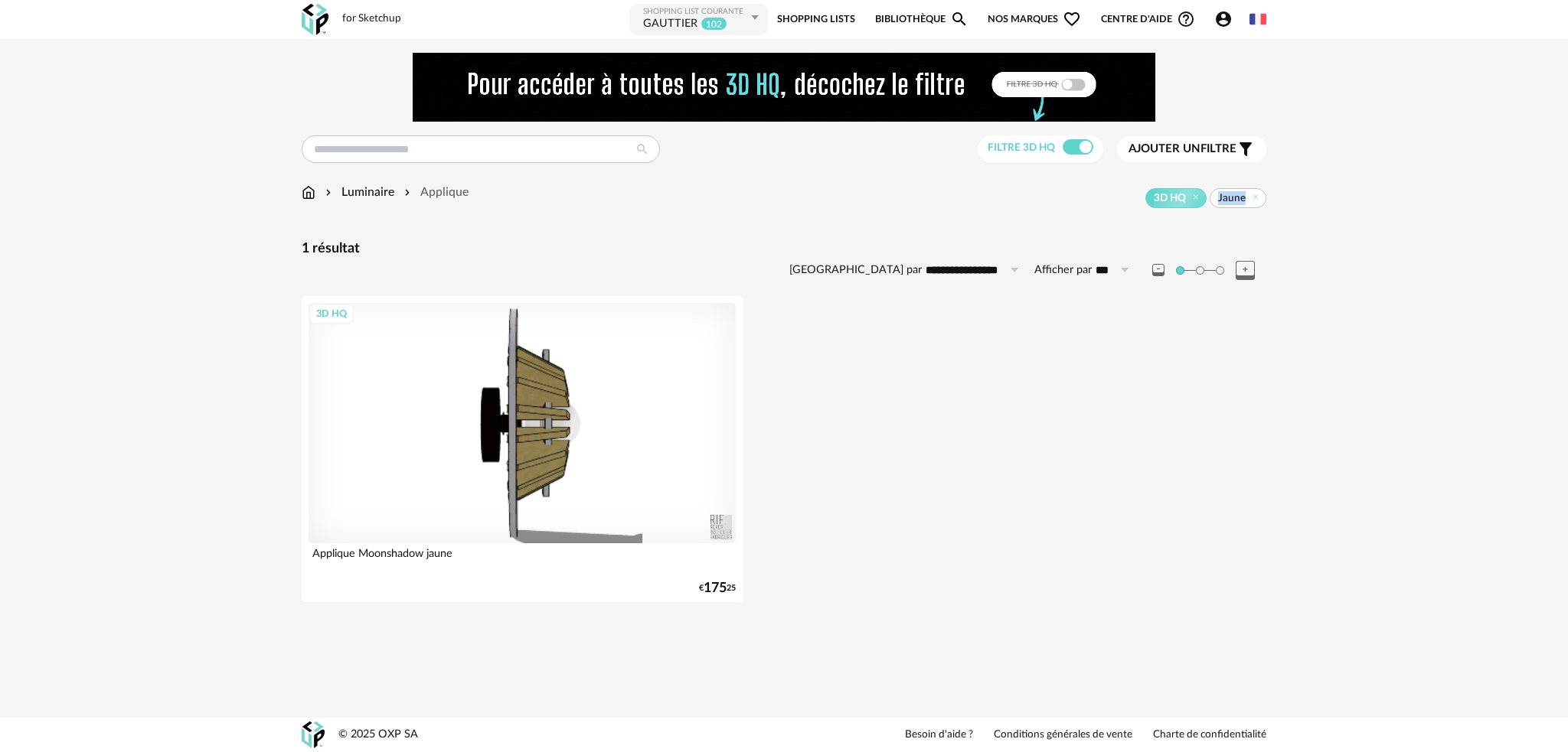
click at [1179, 146] on span "Ajouter un" at bounding box center [1165, 149] width 72 height 12
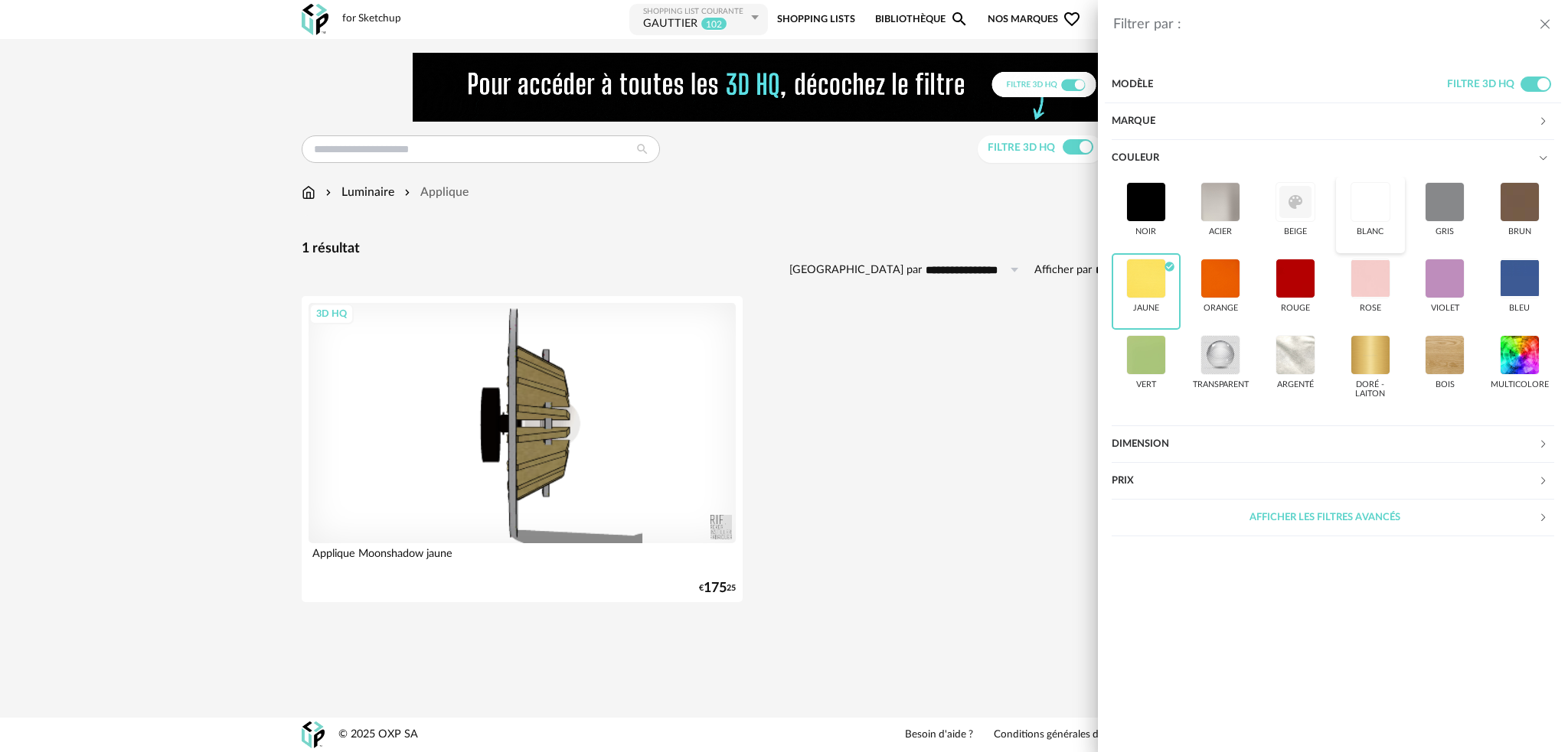
click at [1370, 200] on div at bounding box center [1371, 201] width 39 height 39
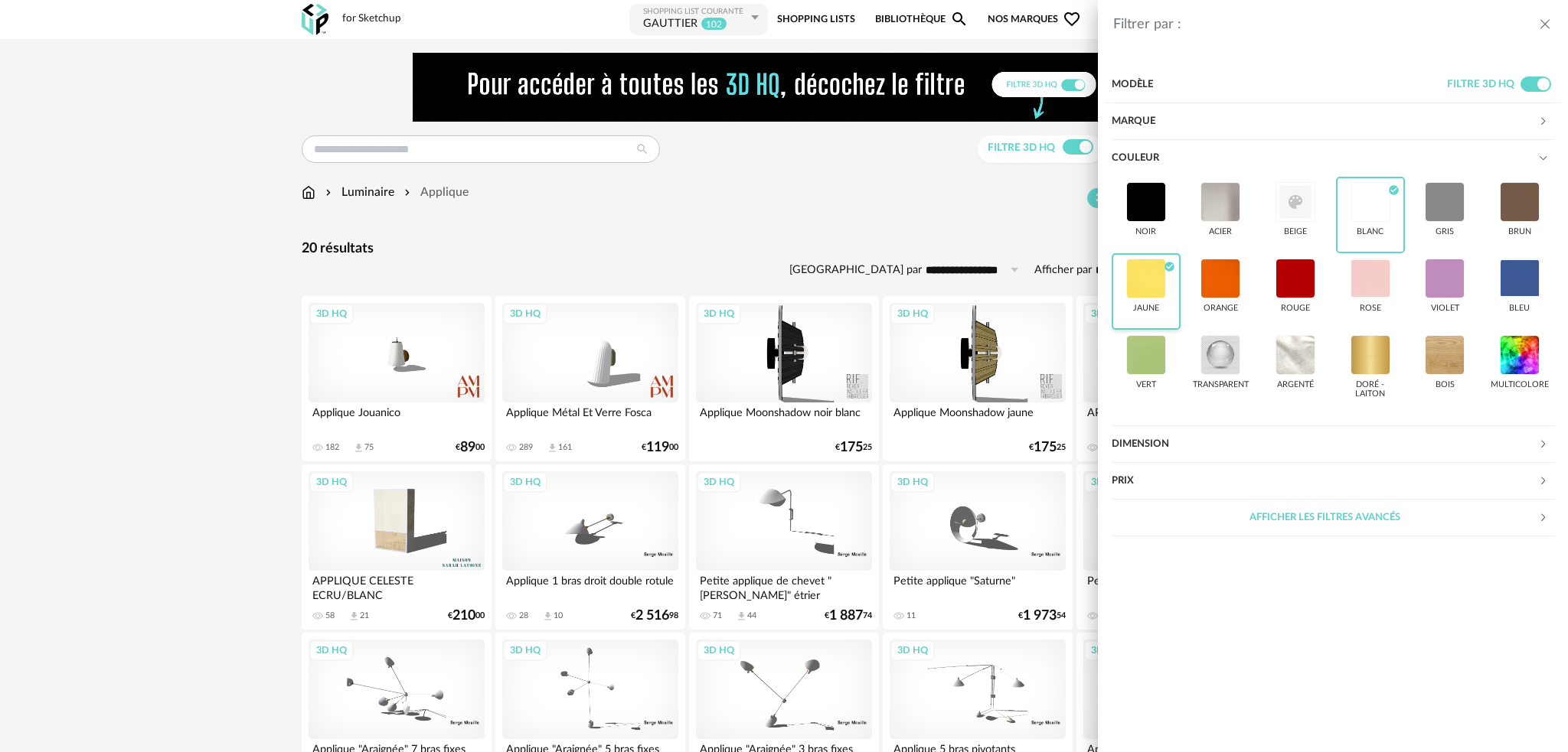
click at [1150, 284] on div at bounding box center [1145, 278] width 39 height 39
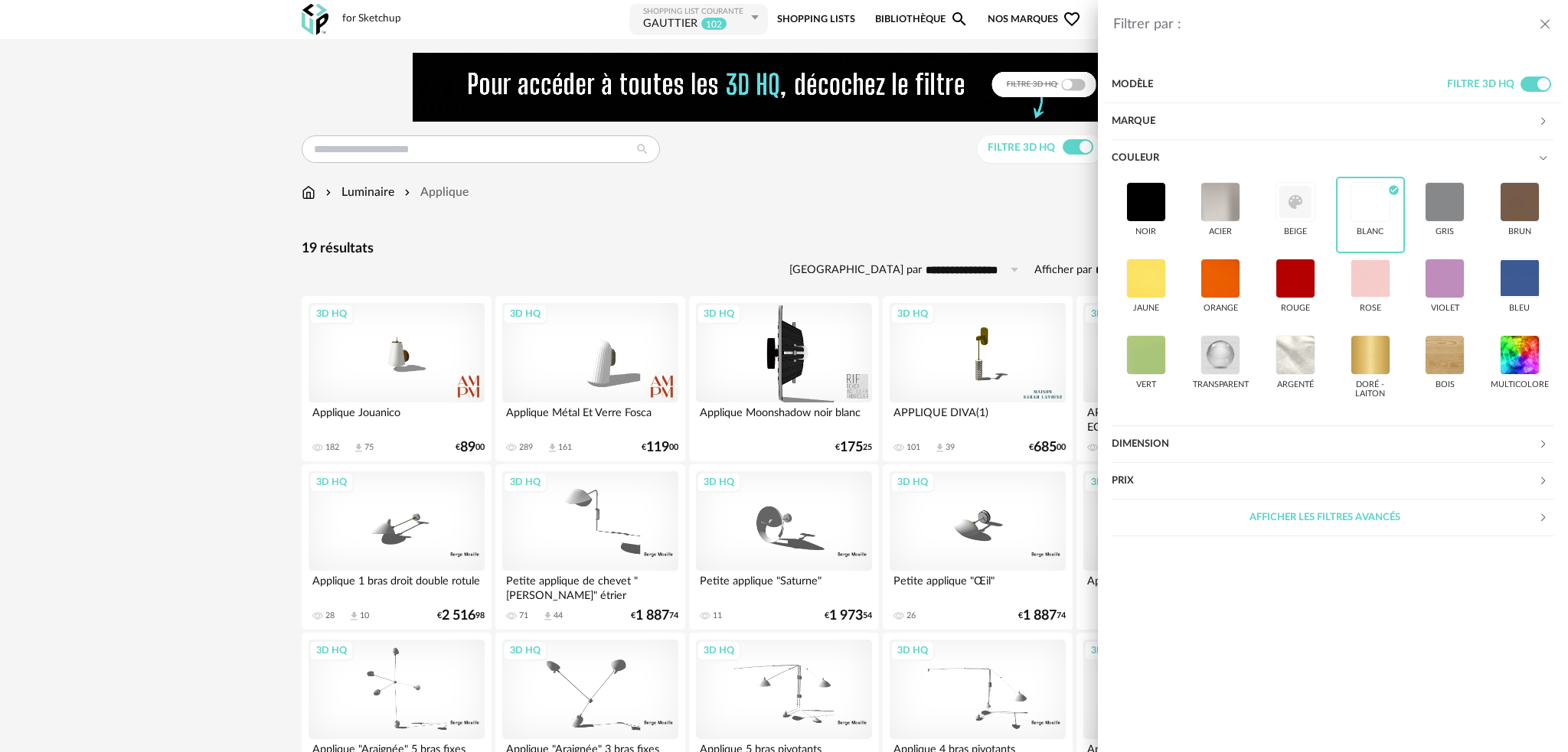
click at [518, 229] on div "Filtrer par : Modèle Filtre 3D HQ Marque &tradition 0 101 Copenhagen 0 366 Conc…" at bounding box center [784, 376] width 1568 height 752
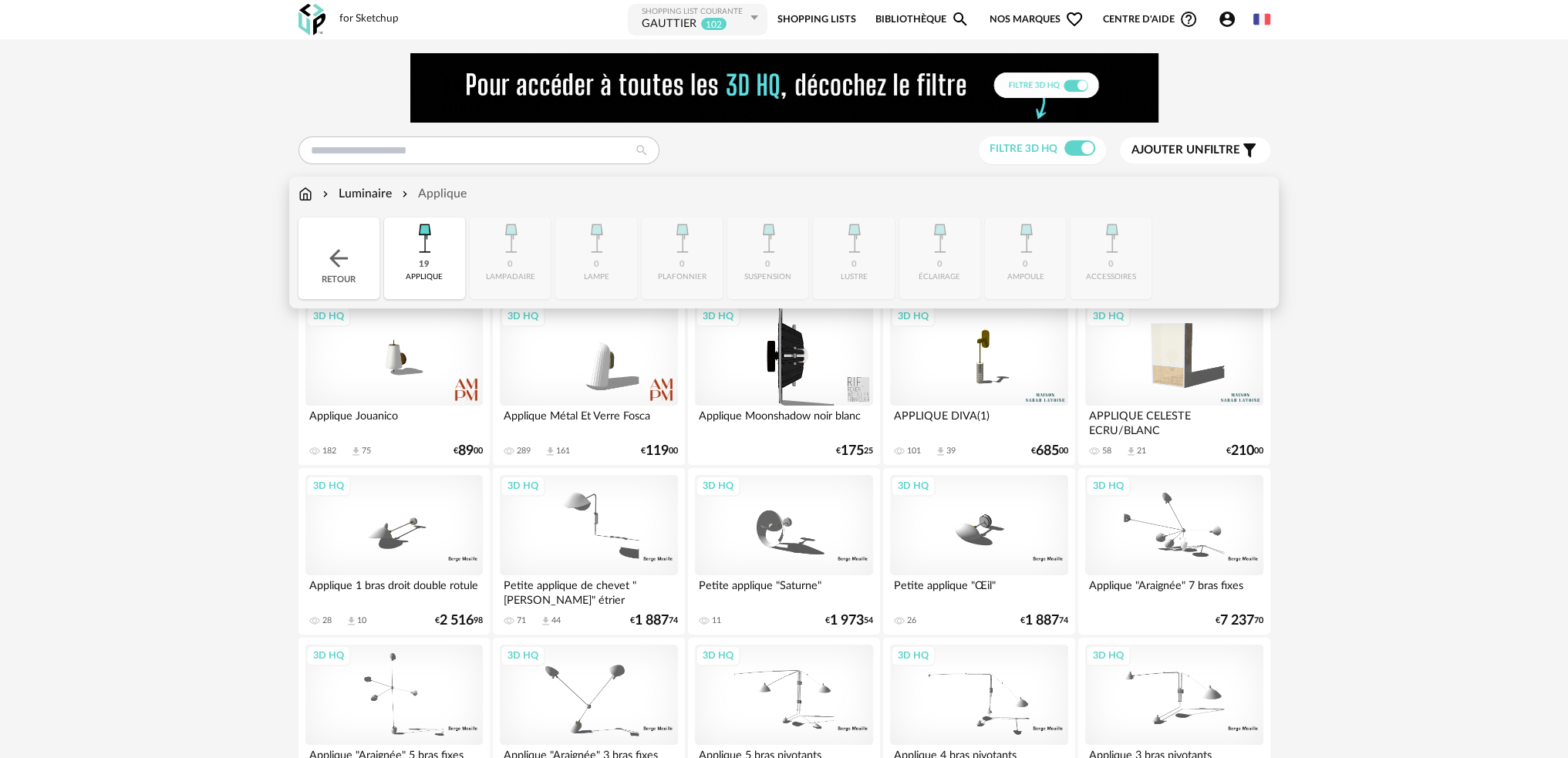
click at [377, 194] on div "Luminaire" at bounding box center [355, 193] width 72 height 18
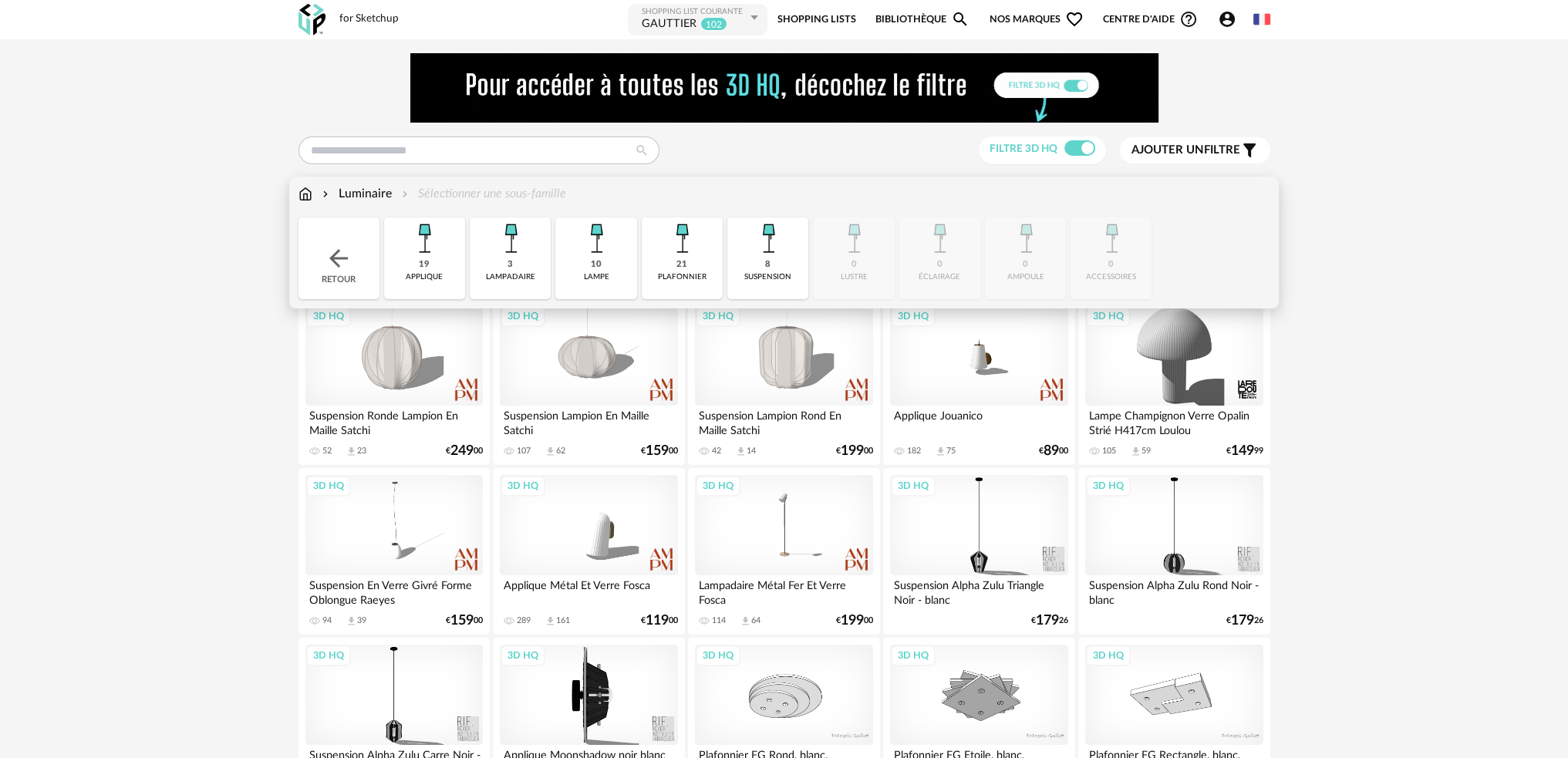
click at [770, 244] on img at bounding box center [768, 238] width 42 height 42
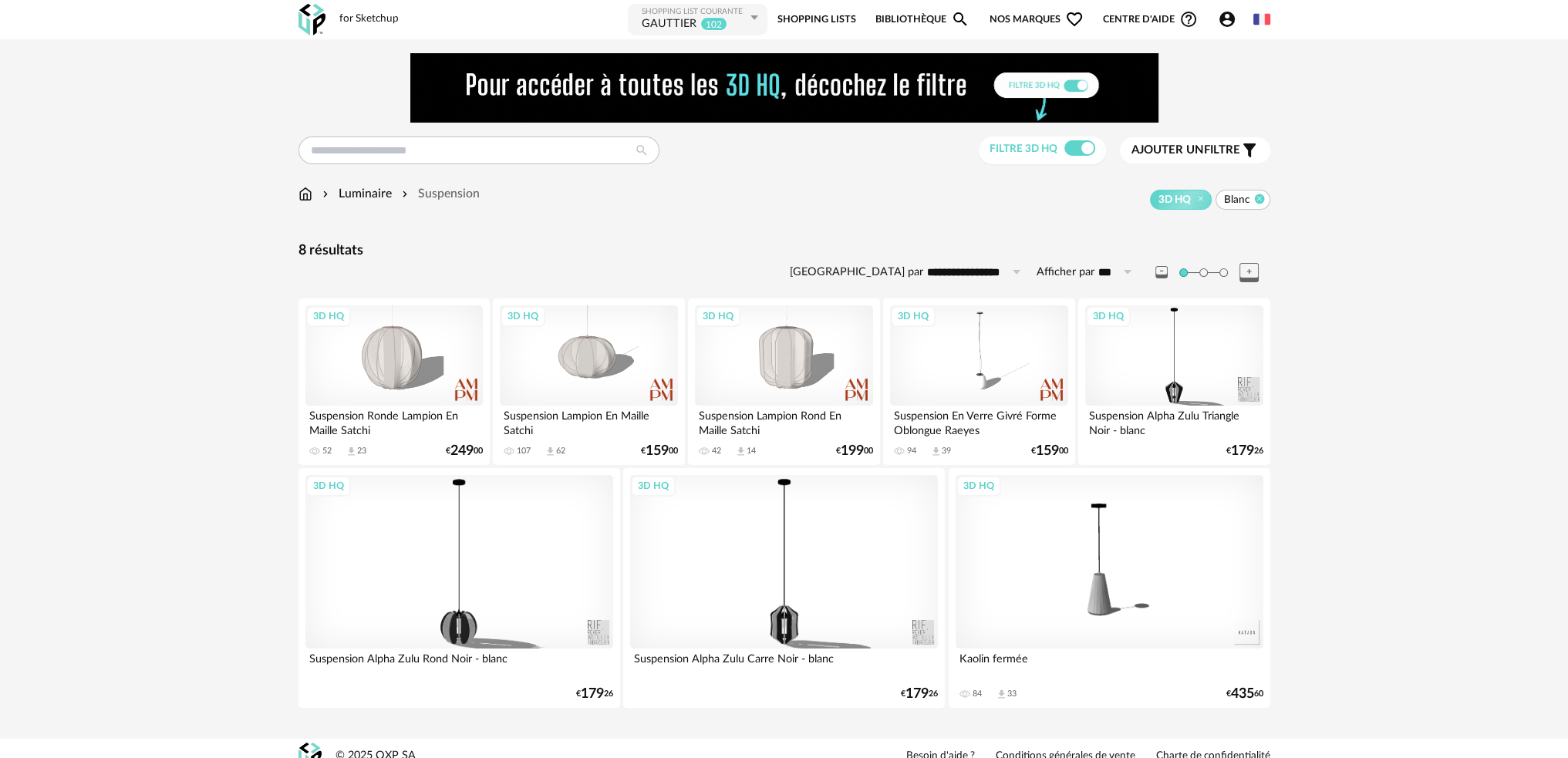
click at [1259, 200] on icon at bounding box center [1259, 198] width 10 height 10
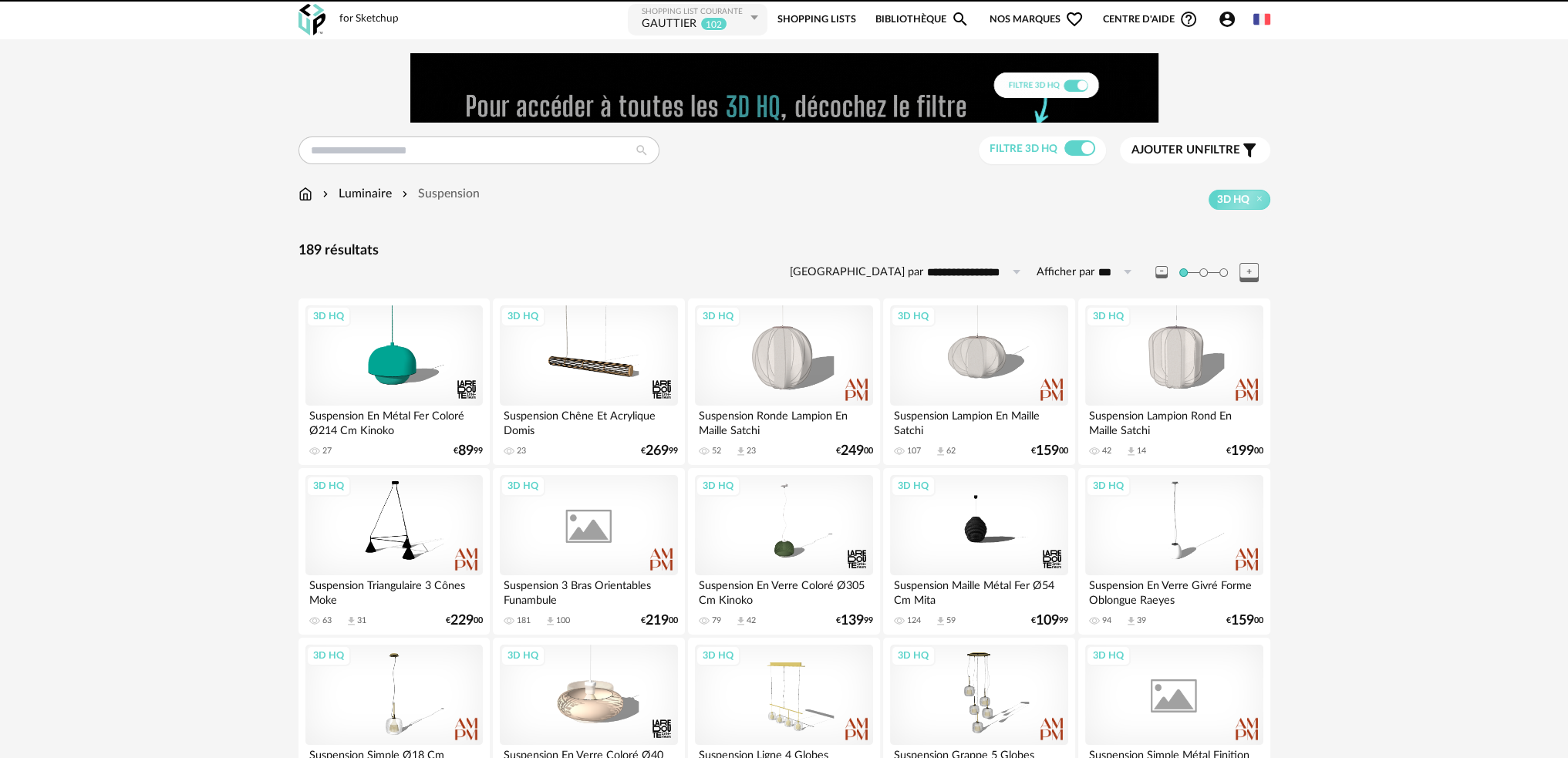
click at [1219, 147] on span "Ajouter un filtre" at bounding box center [1186, 150] width 109 height 16
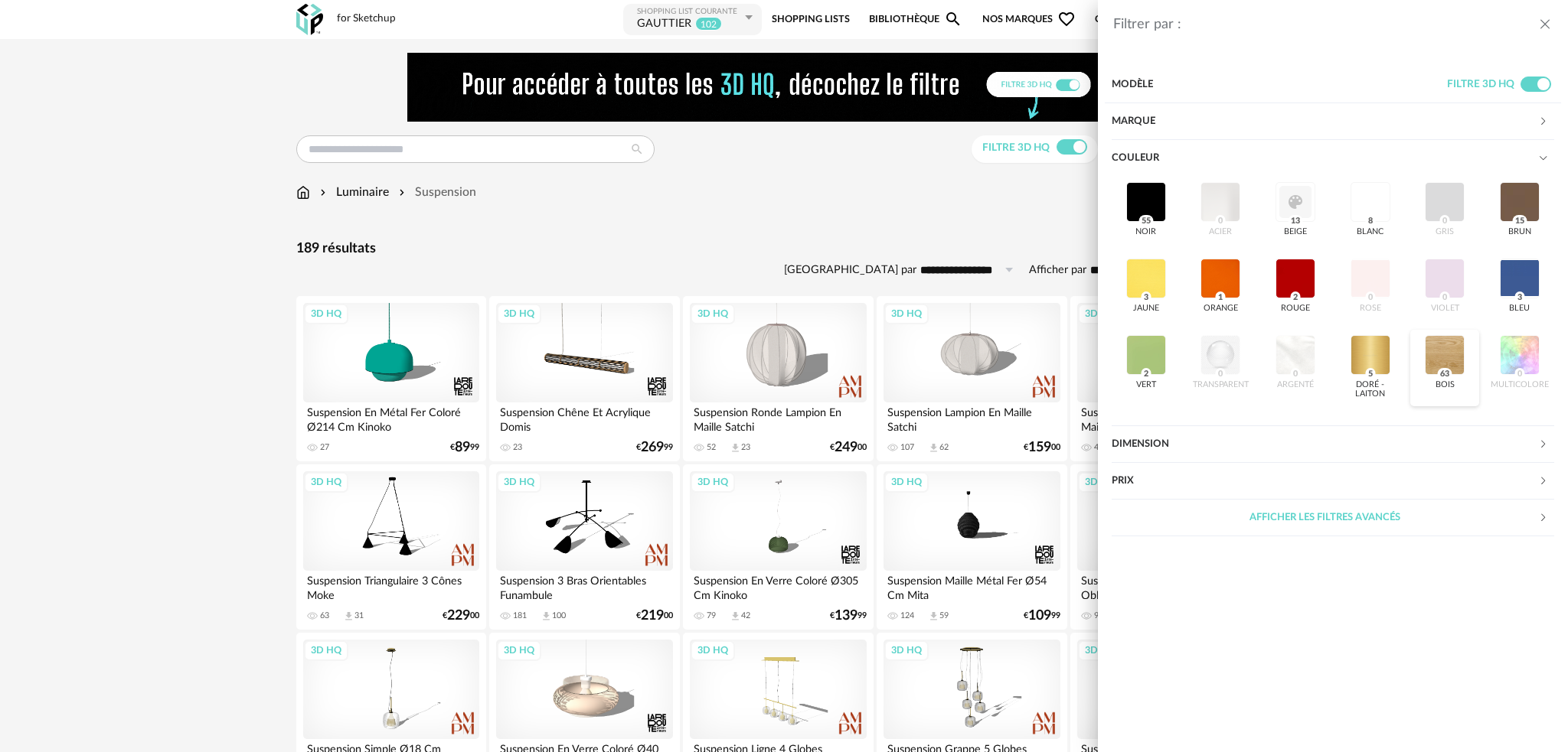
click at [1441, 352] on div at bounding box center [1444, 354] width 39 height 39
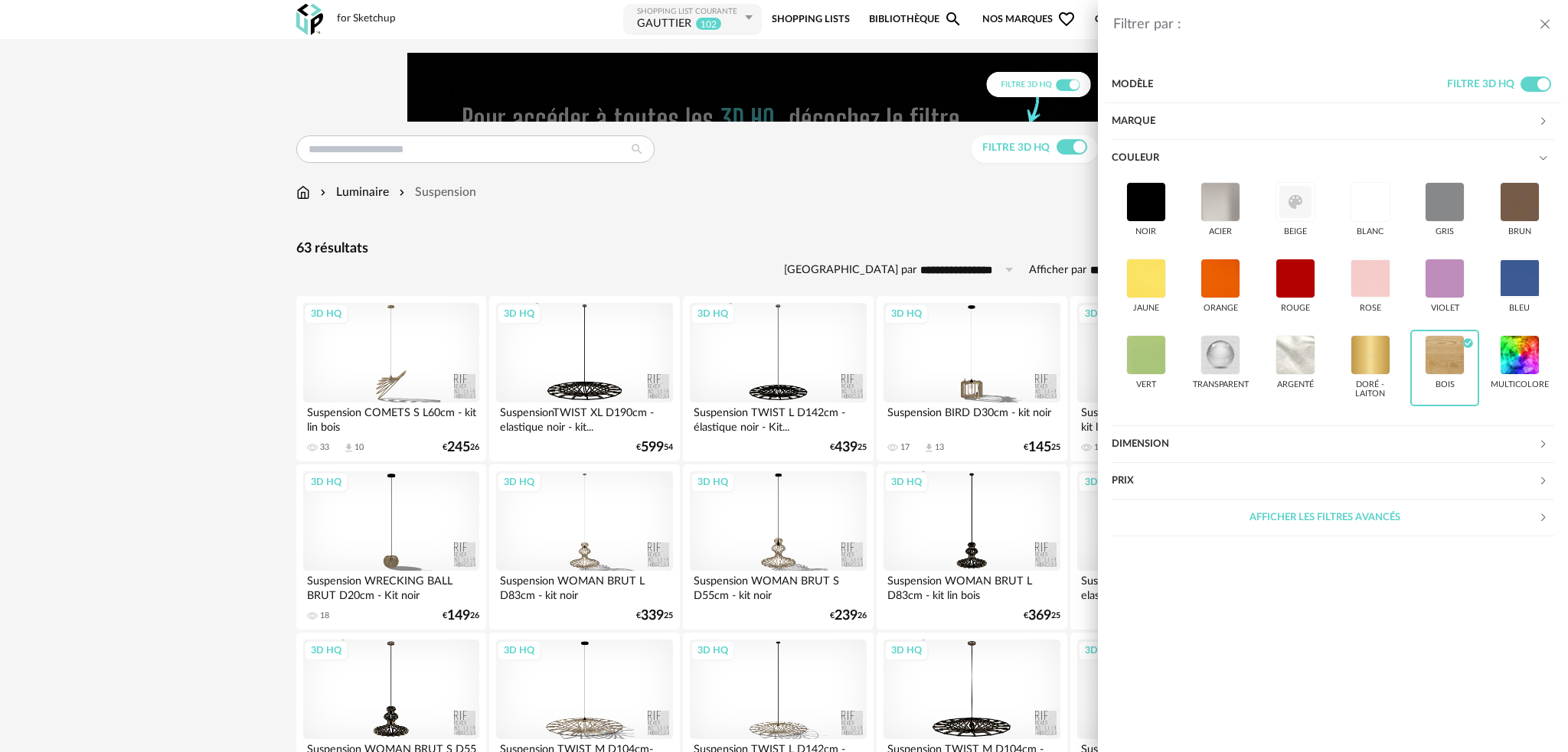
click at [960, 200] on div "Filtrer par : Modèle Filtre 3D HQ Marque &tradition 0 101 Copenhagen 0 366 Conc…" at bounding box center [784, 376] width 1568 height 752
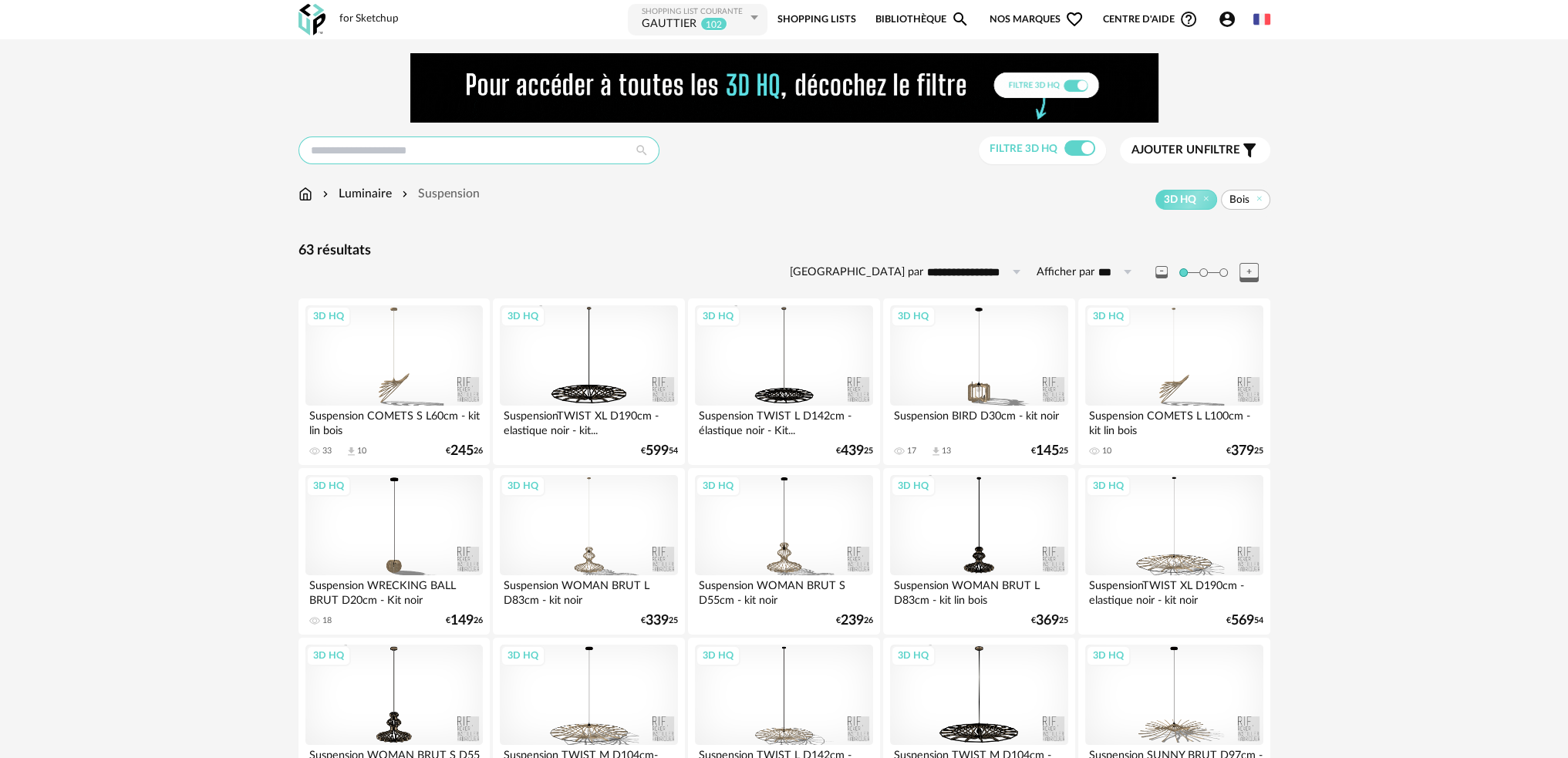
click at [489, 154] on input "text" at bounding box center [479, 151] width 361 height 28
type input "**********"
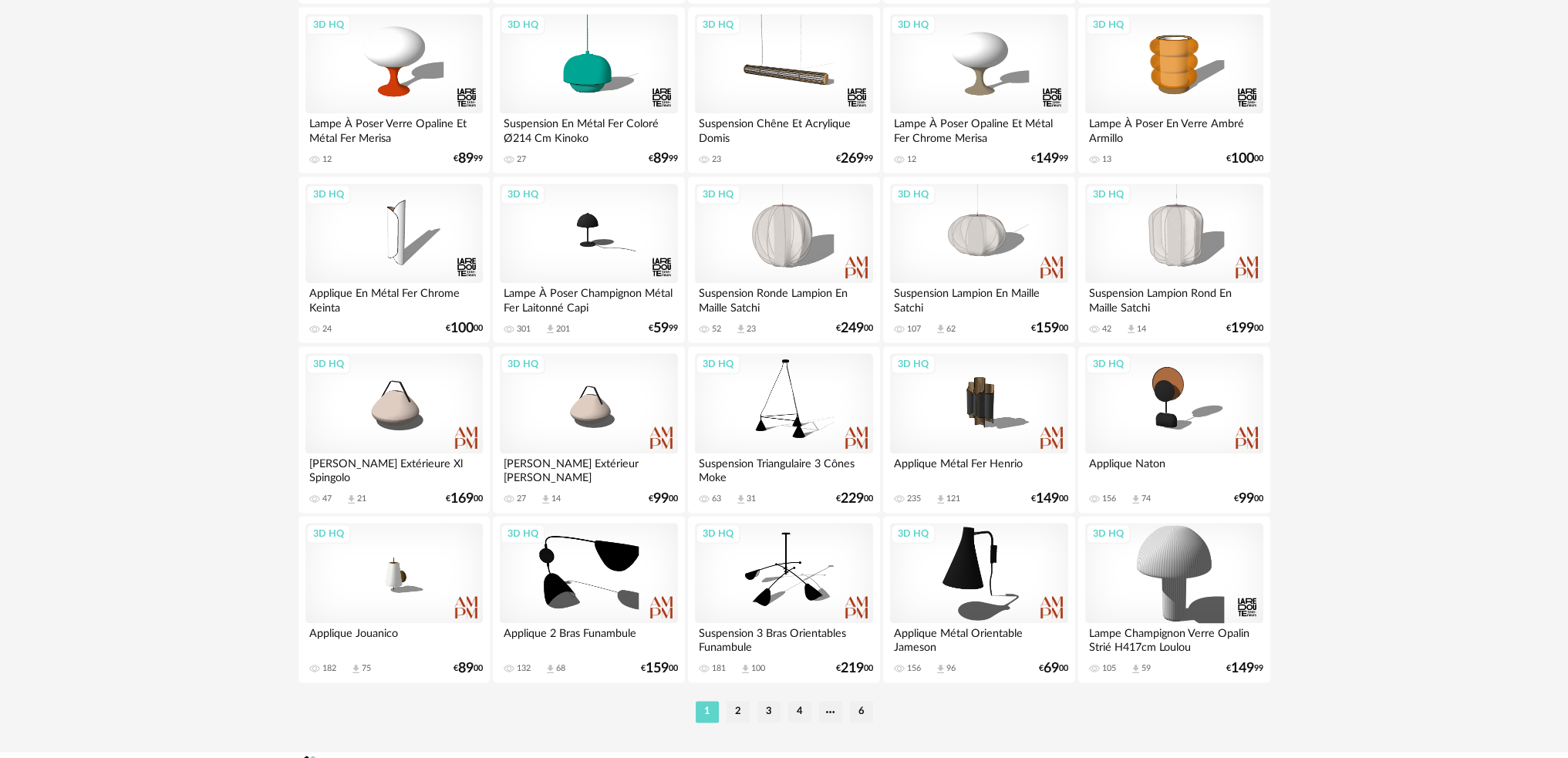
scroll to position [3037, 0]
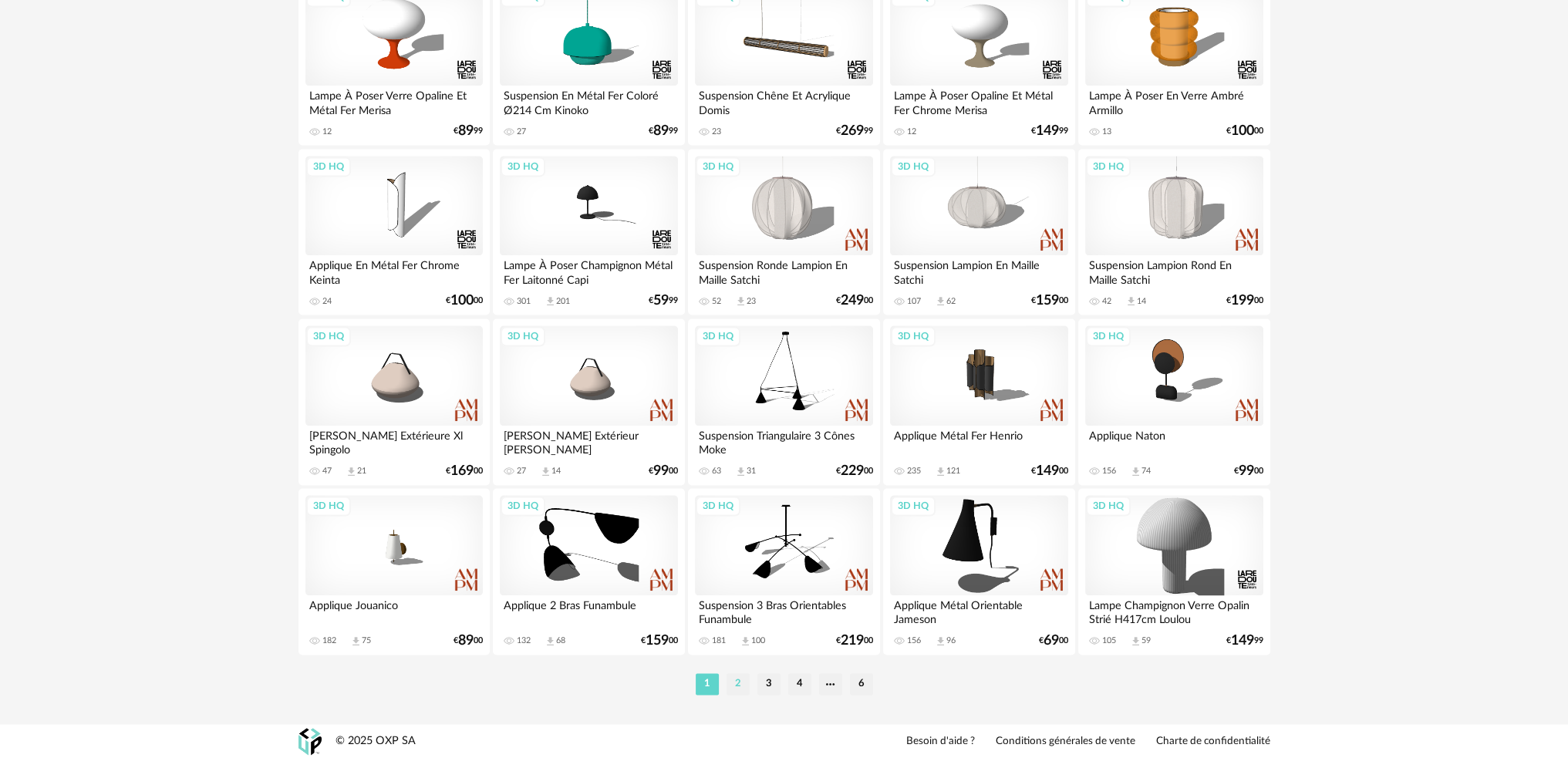
click at [732, 686] on li "2" at bounding box center [737, 684] width 23 height 21
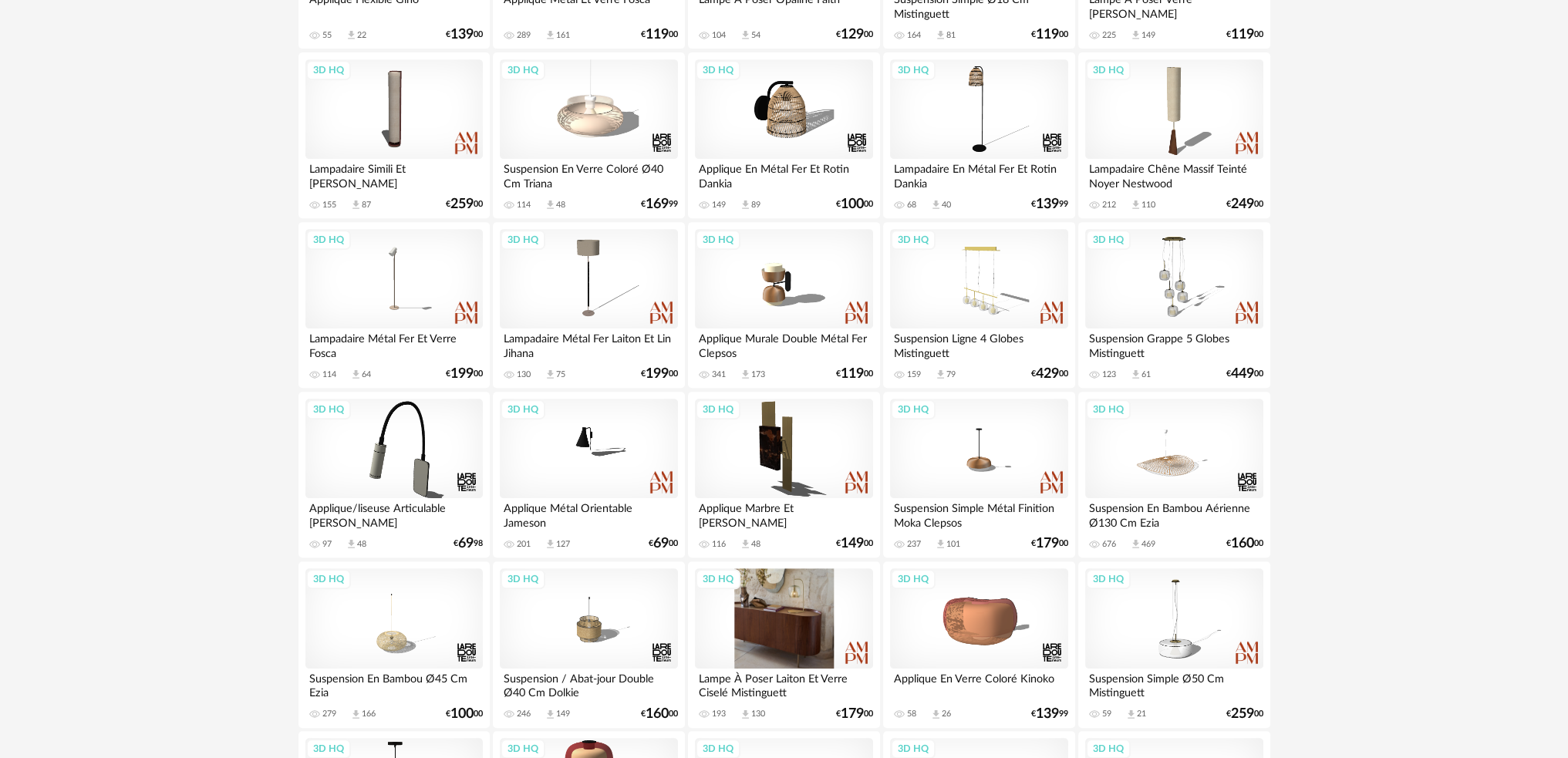
scroll to position [1003, 0]
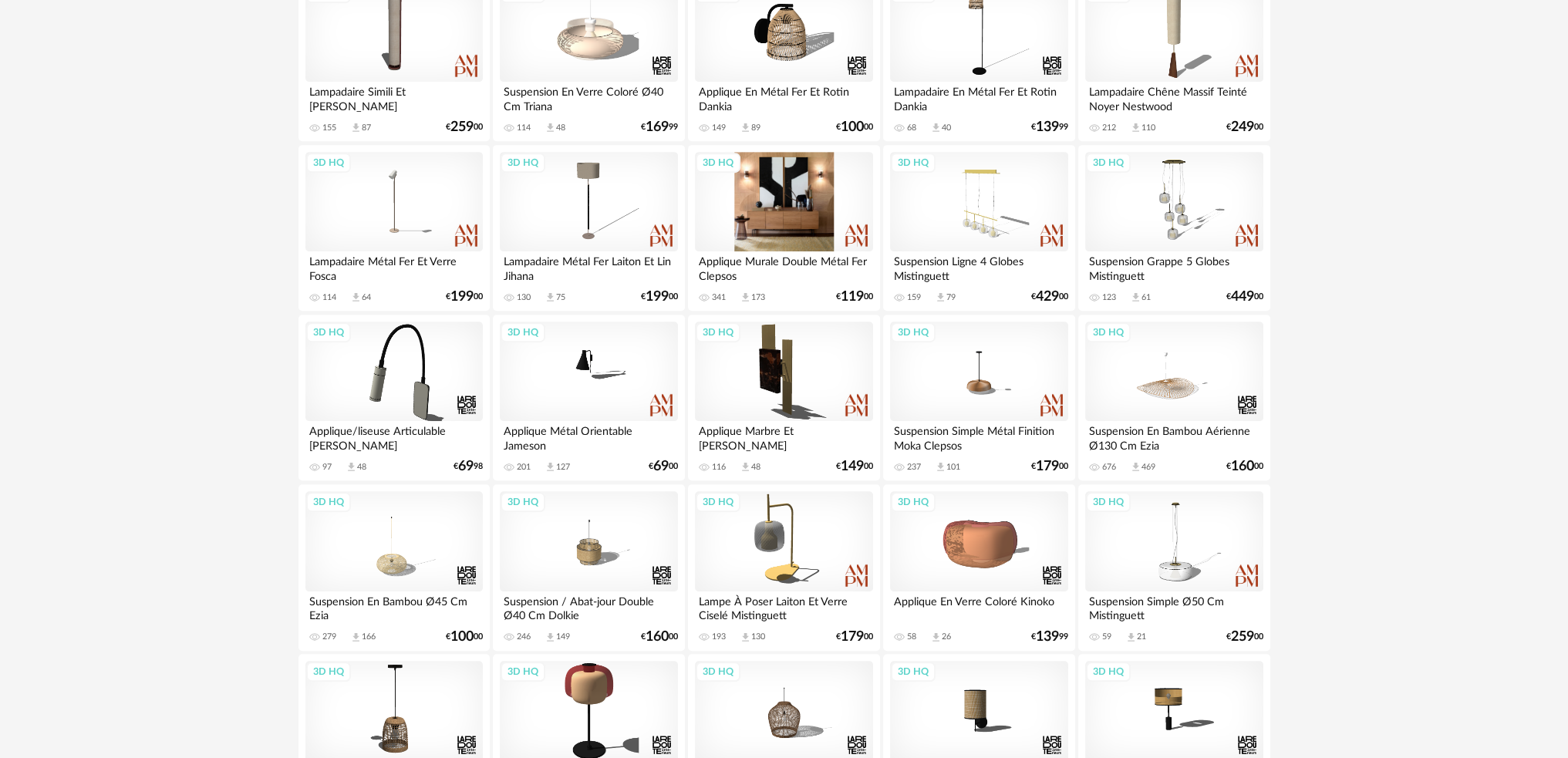
click at [785, 219] on div "3D HQ" at bounding box center [784, 202] width 178 height 100
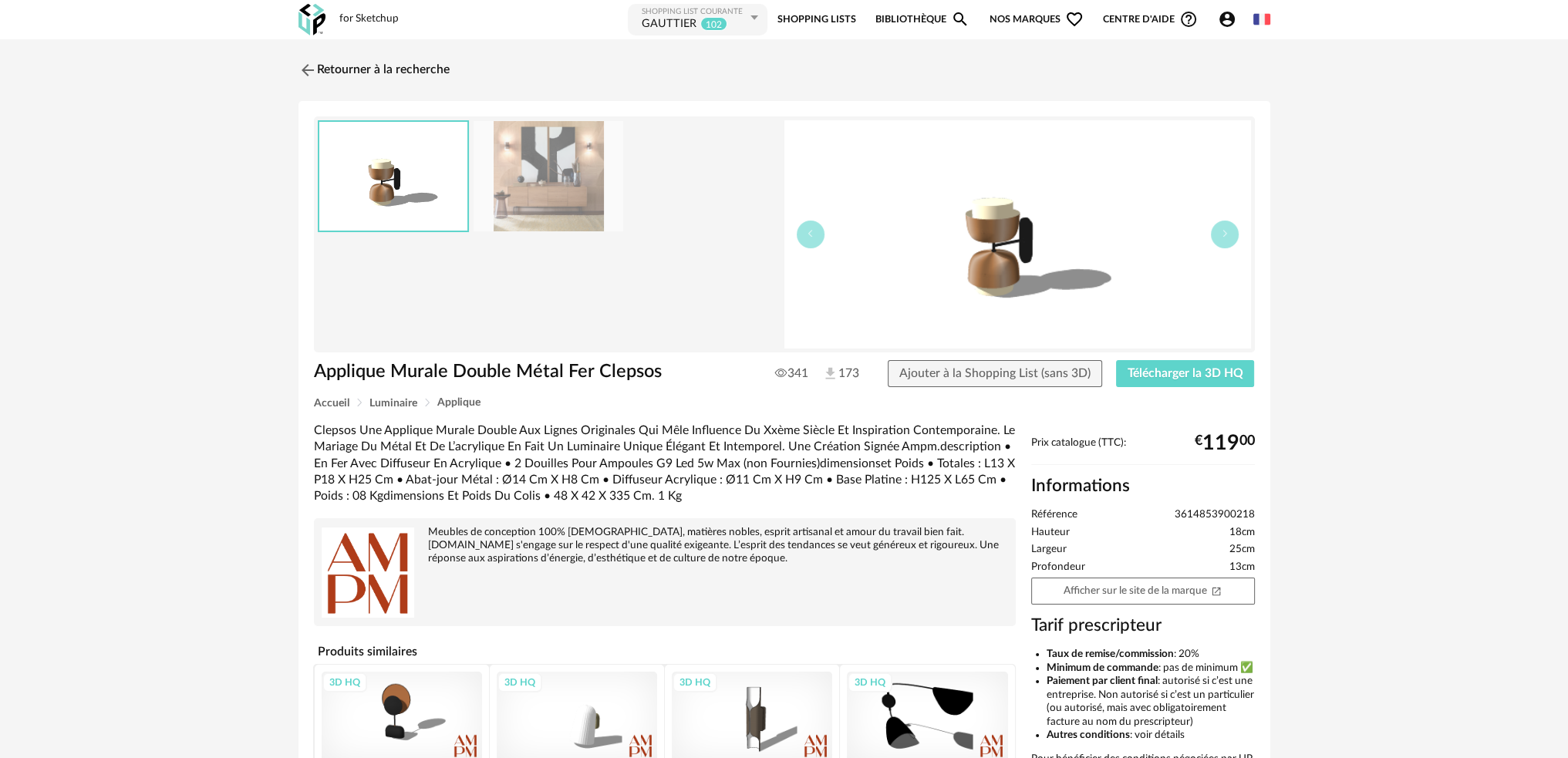
click at [564, 165] on img at bounding box center [549, 176] width 150 height 110
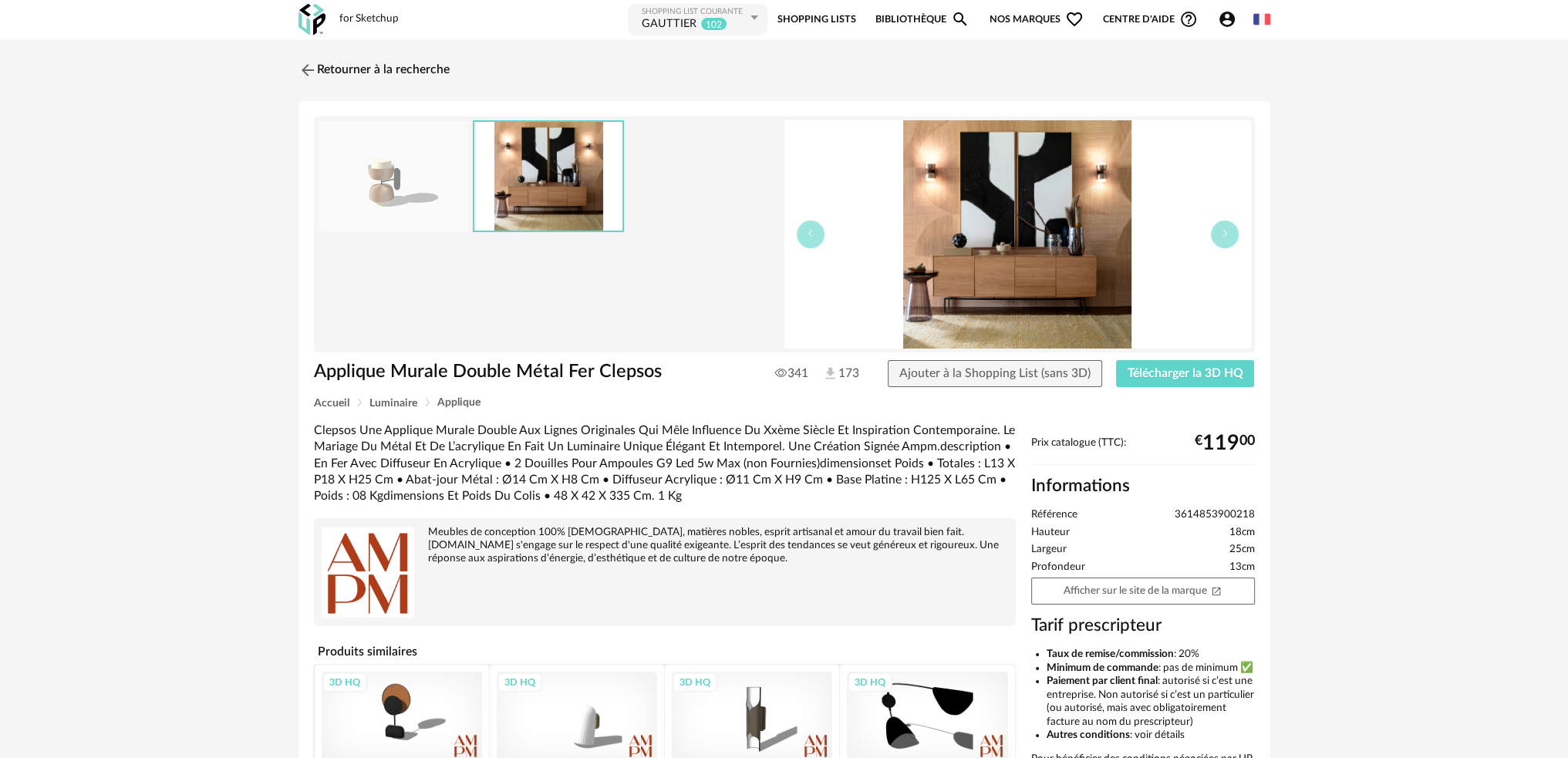
click at [488, 159] on img at bounding box center [549, 177] width 148 height 109
click at [1139, 379] on span "Télécharger la 3D HQ" at bounding box center [1185, 373] width 116 height 12
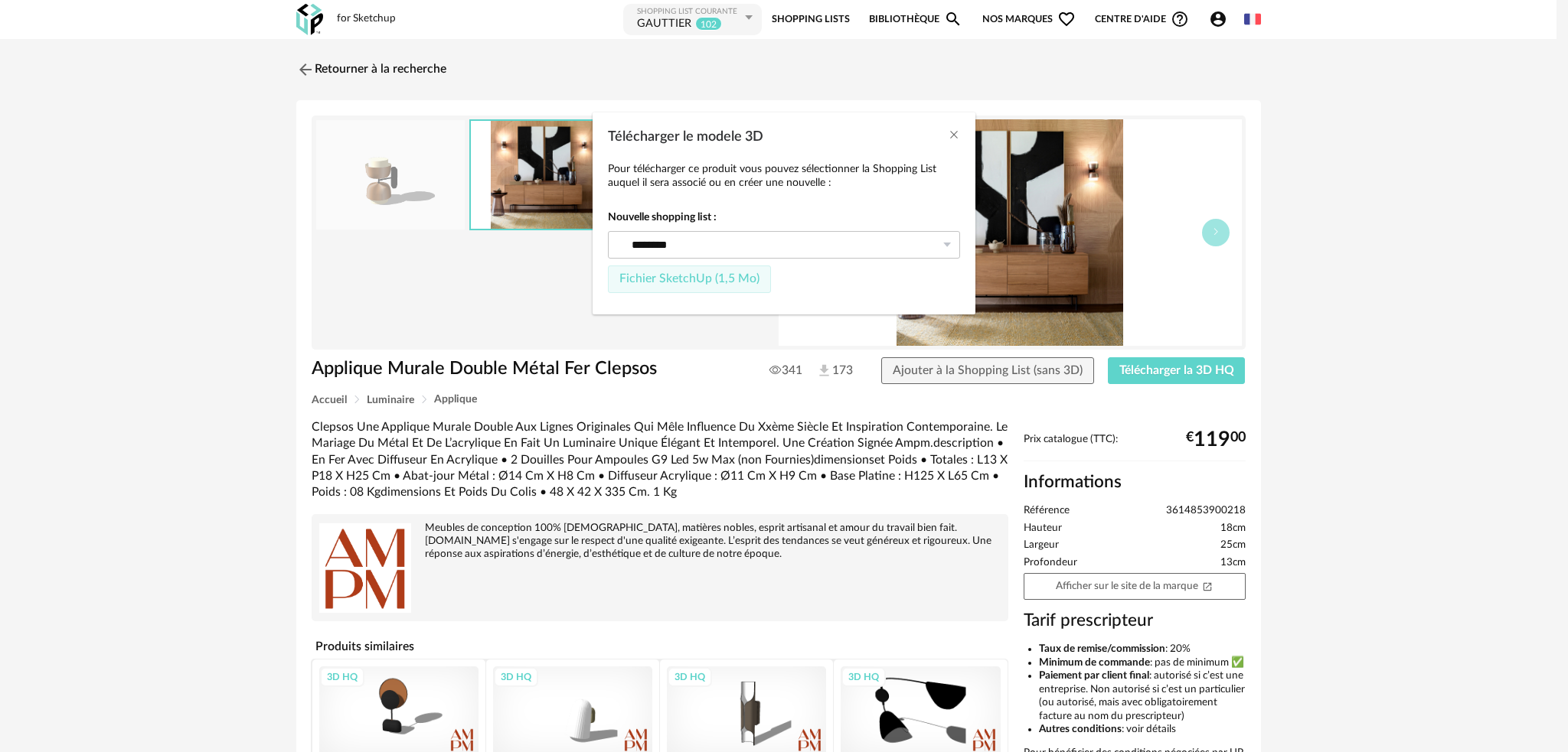
click at [724, 278] on span "Fichier SketchUp (1,5 Mo)" at bounding box center [689, 278] width 141 height 12
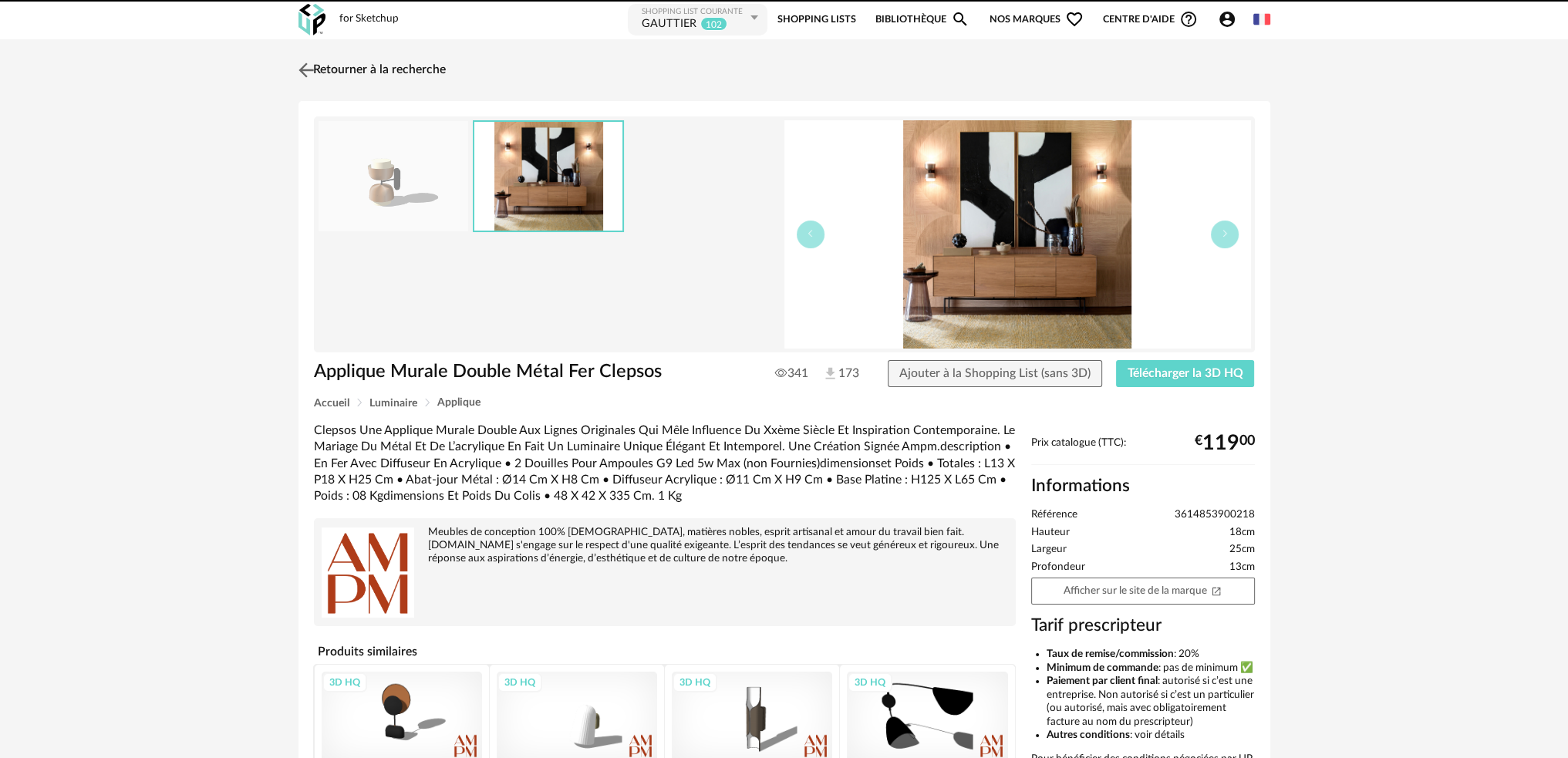
click at [306, 67] on img at bounding box center [305, 69] width 22 height 22
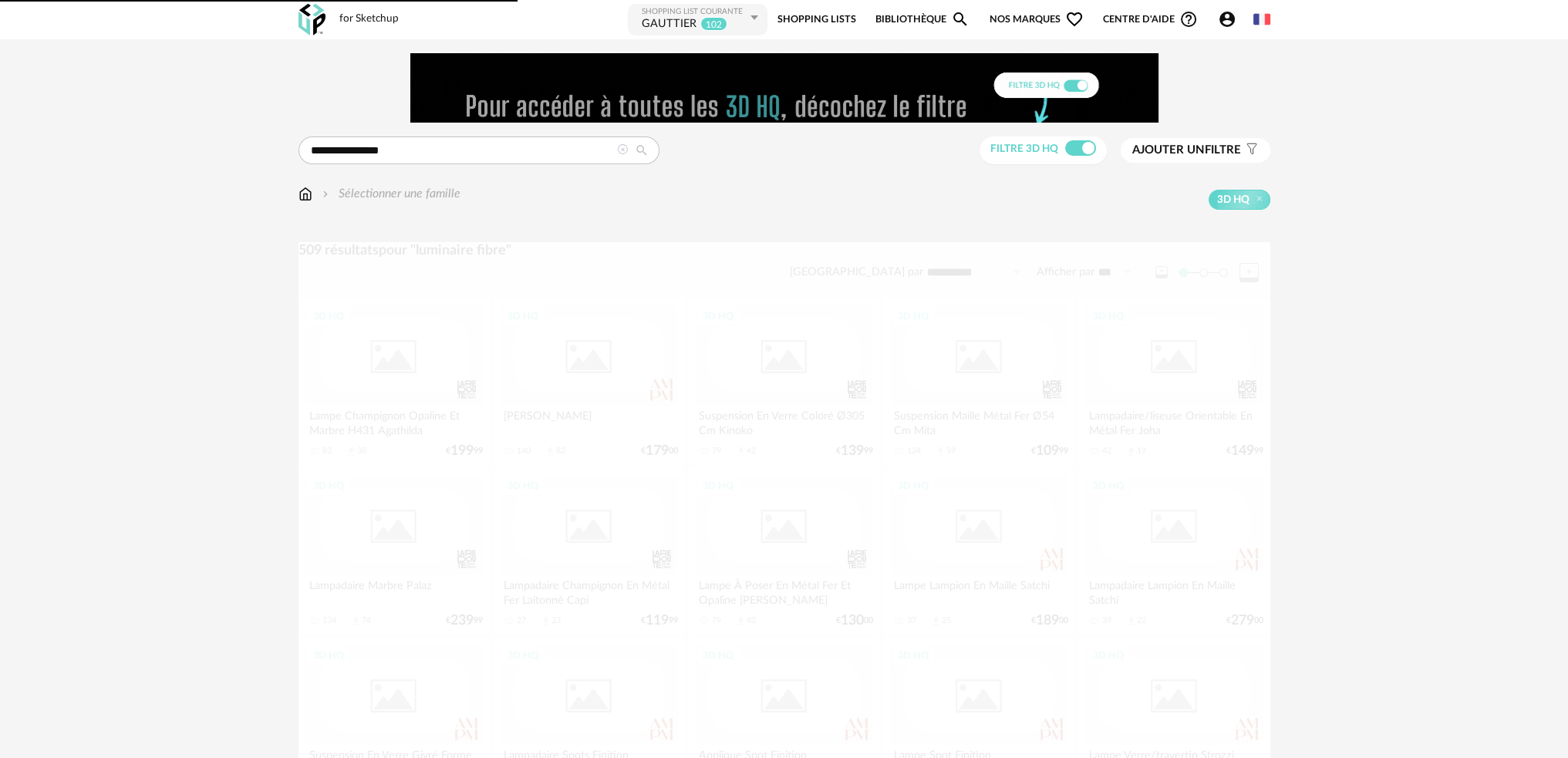
scroll to position [1003, 0]
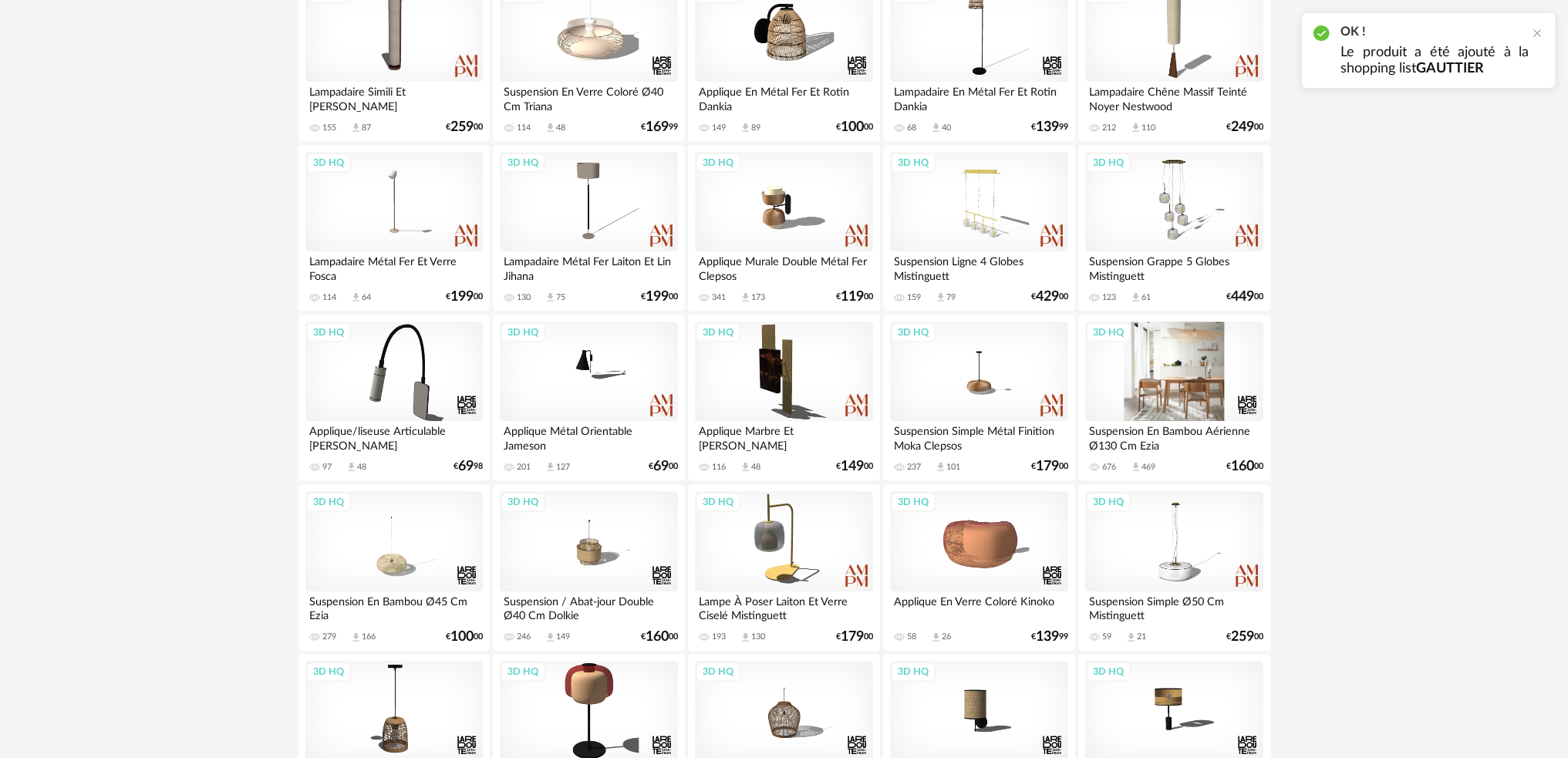
click at [1191, 385] on div "3D HQ" at bounding box center [1174, 372] width 178 height 100
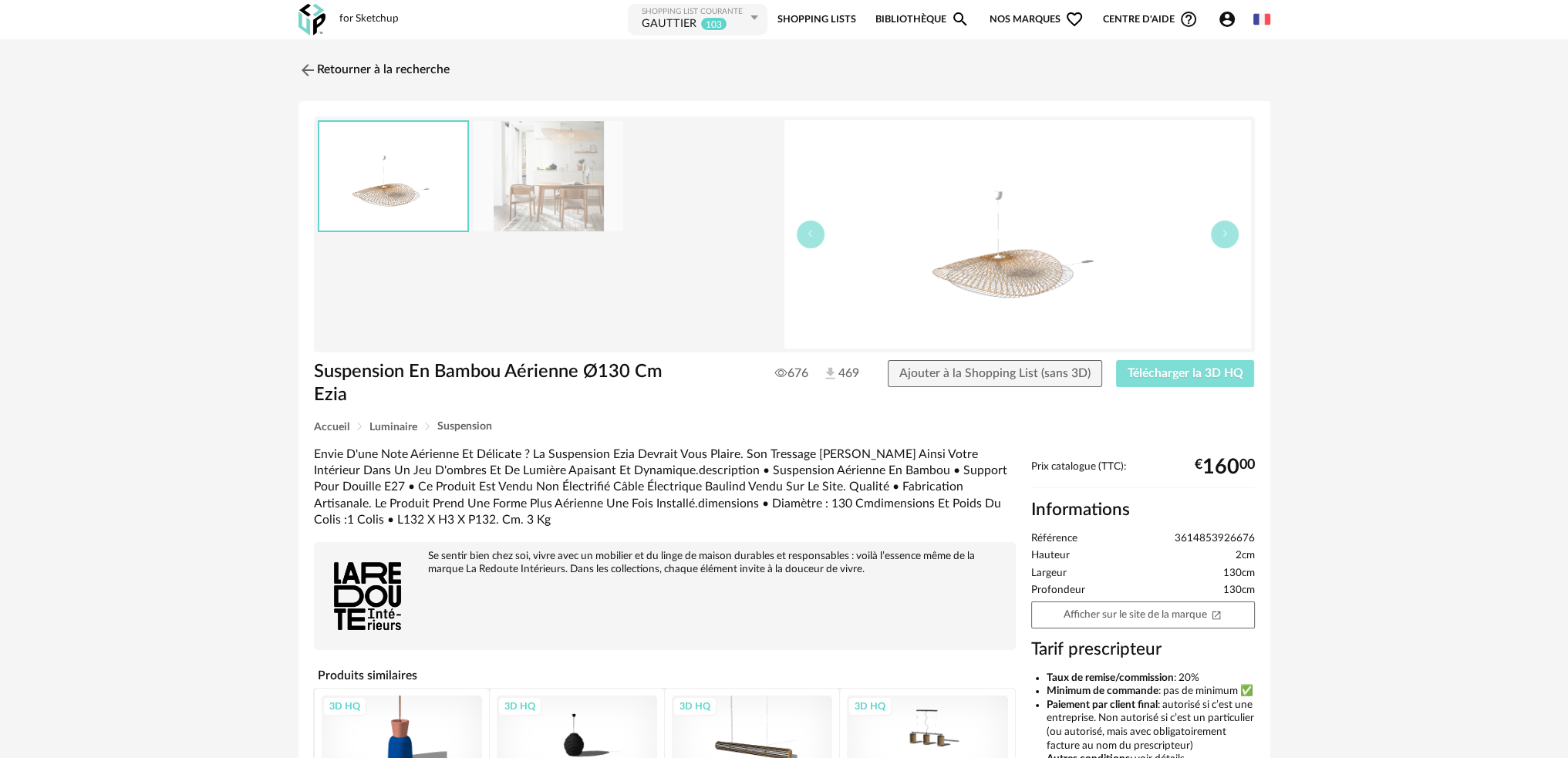
click at [1199, 371] on span "Télécharger la 3D HQ" at bounding box center [1185, 373] width 116 height 12
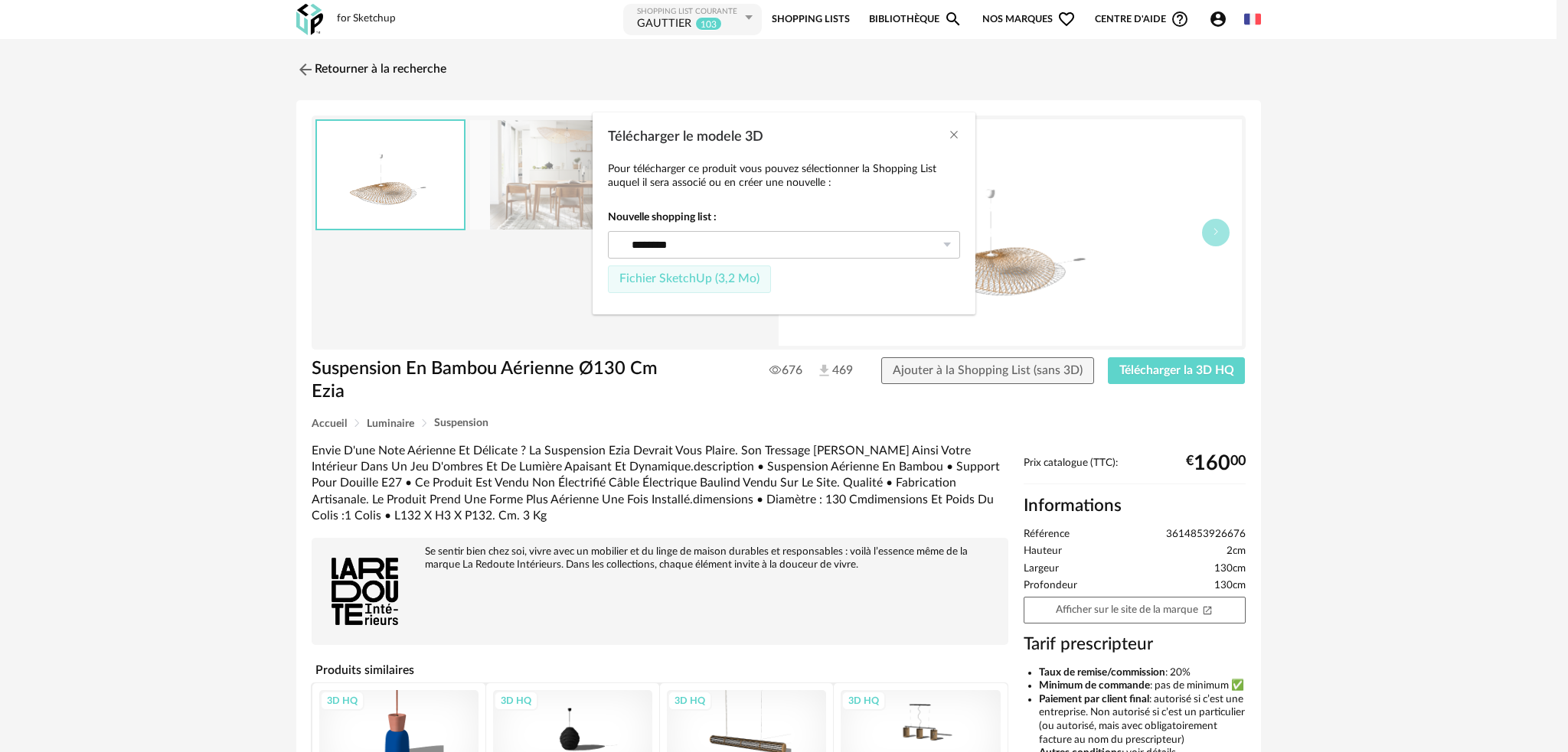
click at [672, 281] on button "Fichier SketchUp (3,2 Mo)" at bounding box center [690, 279] width 164 height 28
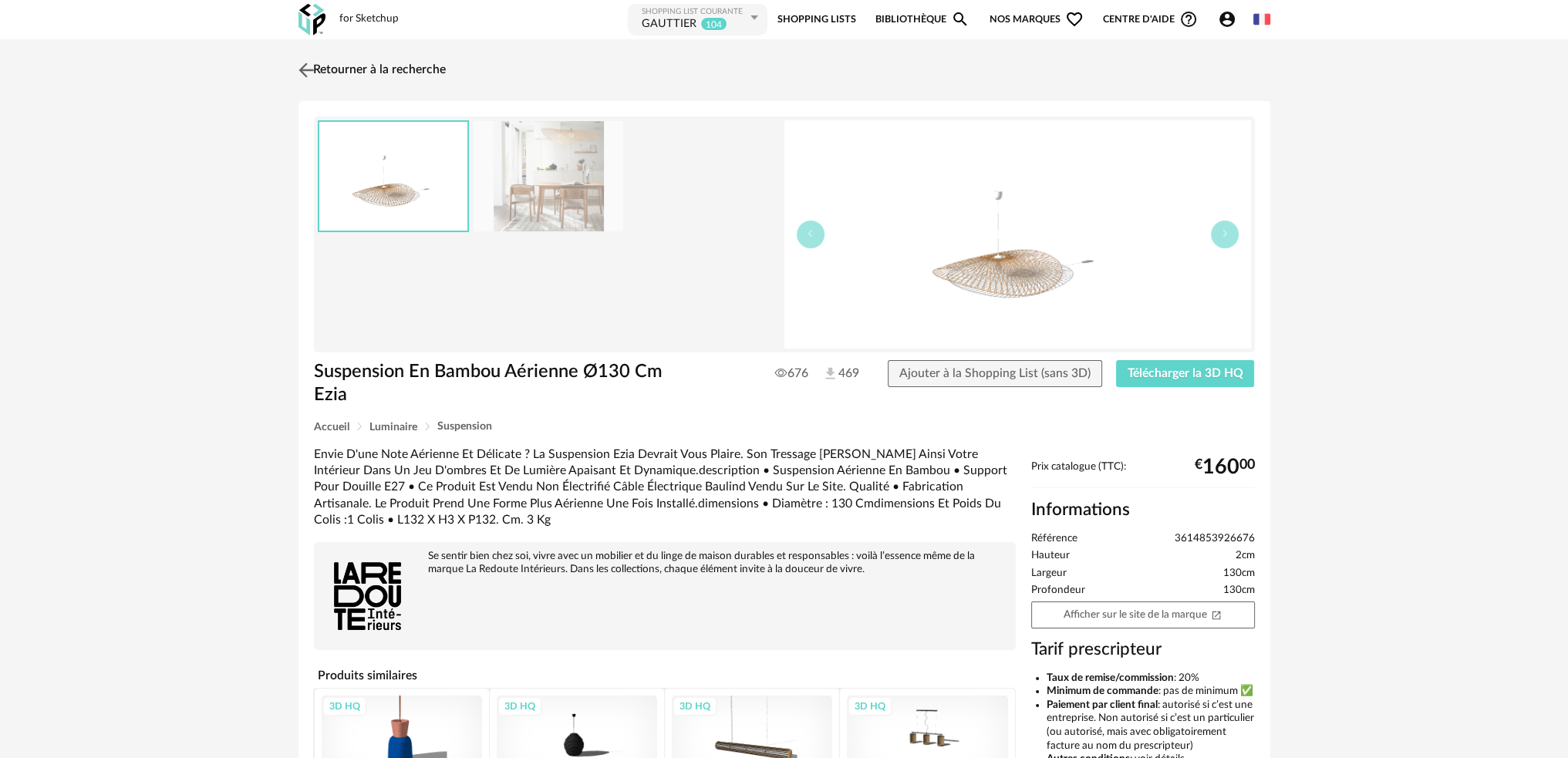
click at [313, 68] on img at bounding box center [305, 69] width 22 height 22
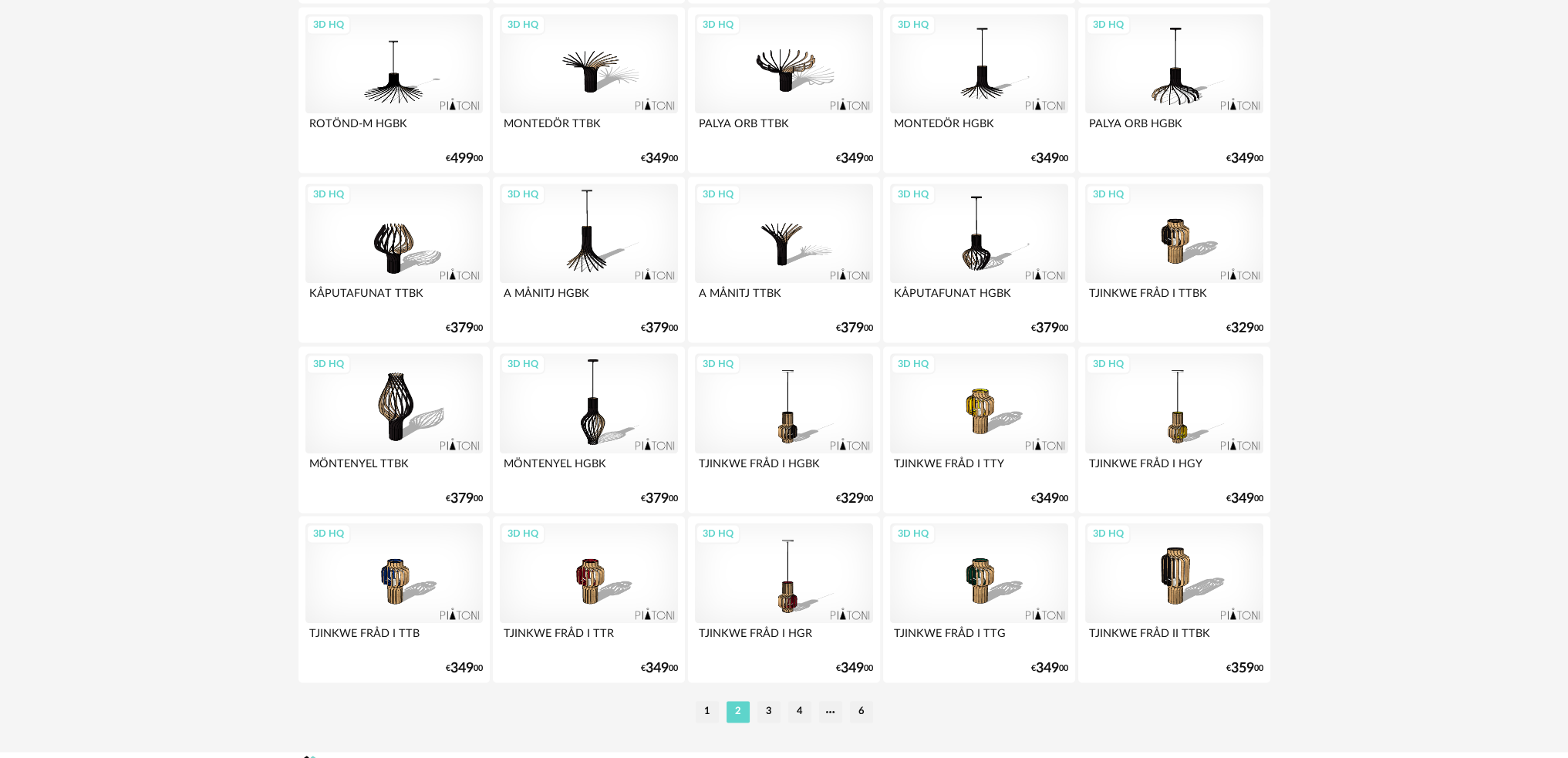
scroll to position [3037, 0]
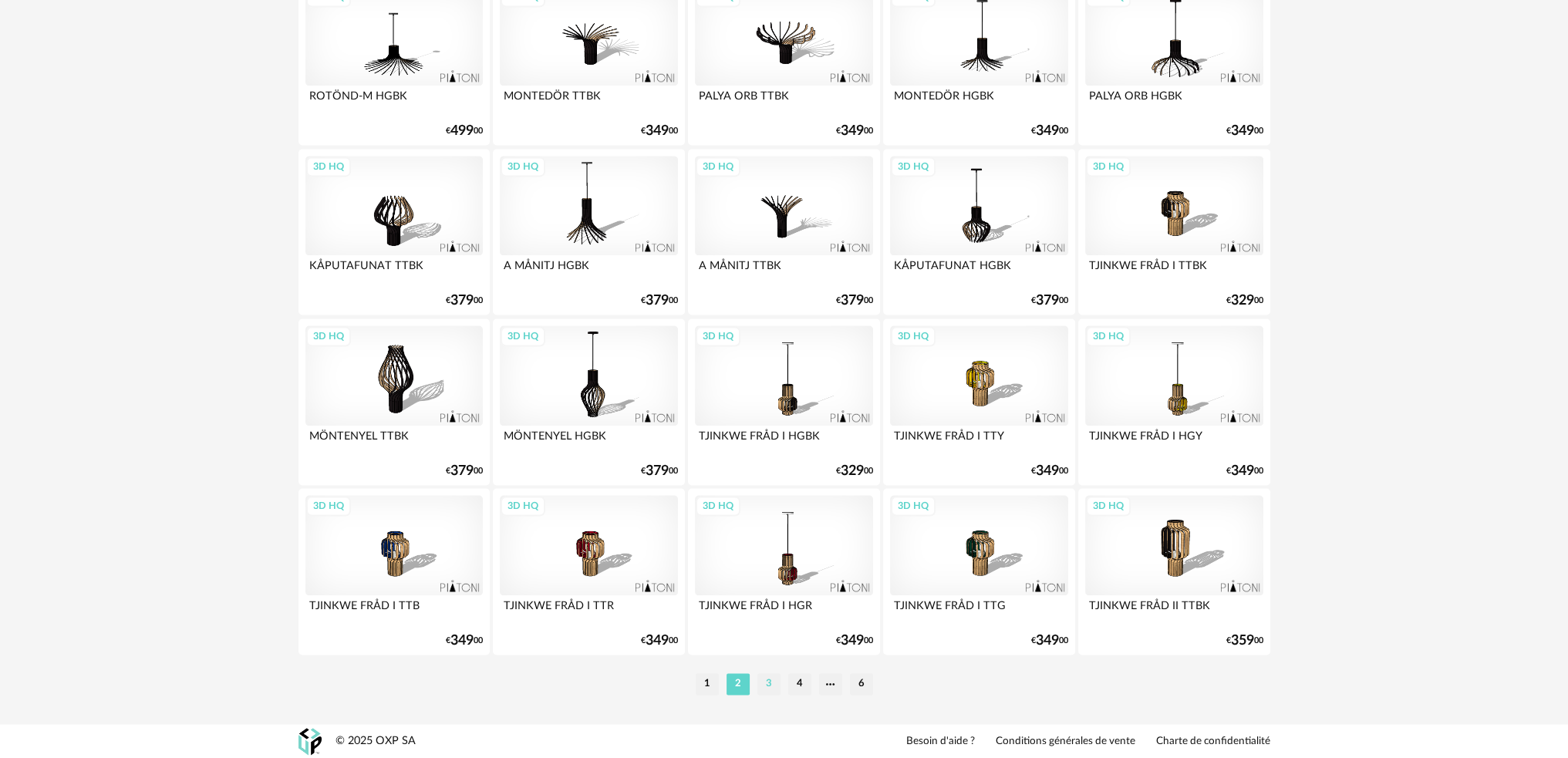
click at [772, 682] on li "3" at bounding box center [769, 684] width 23 height 21
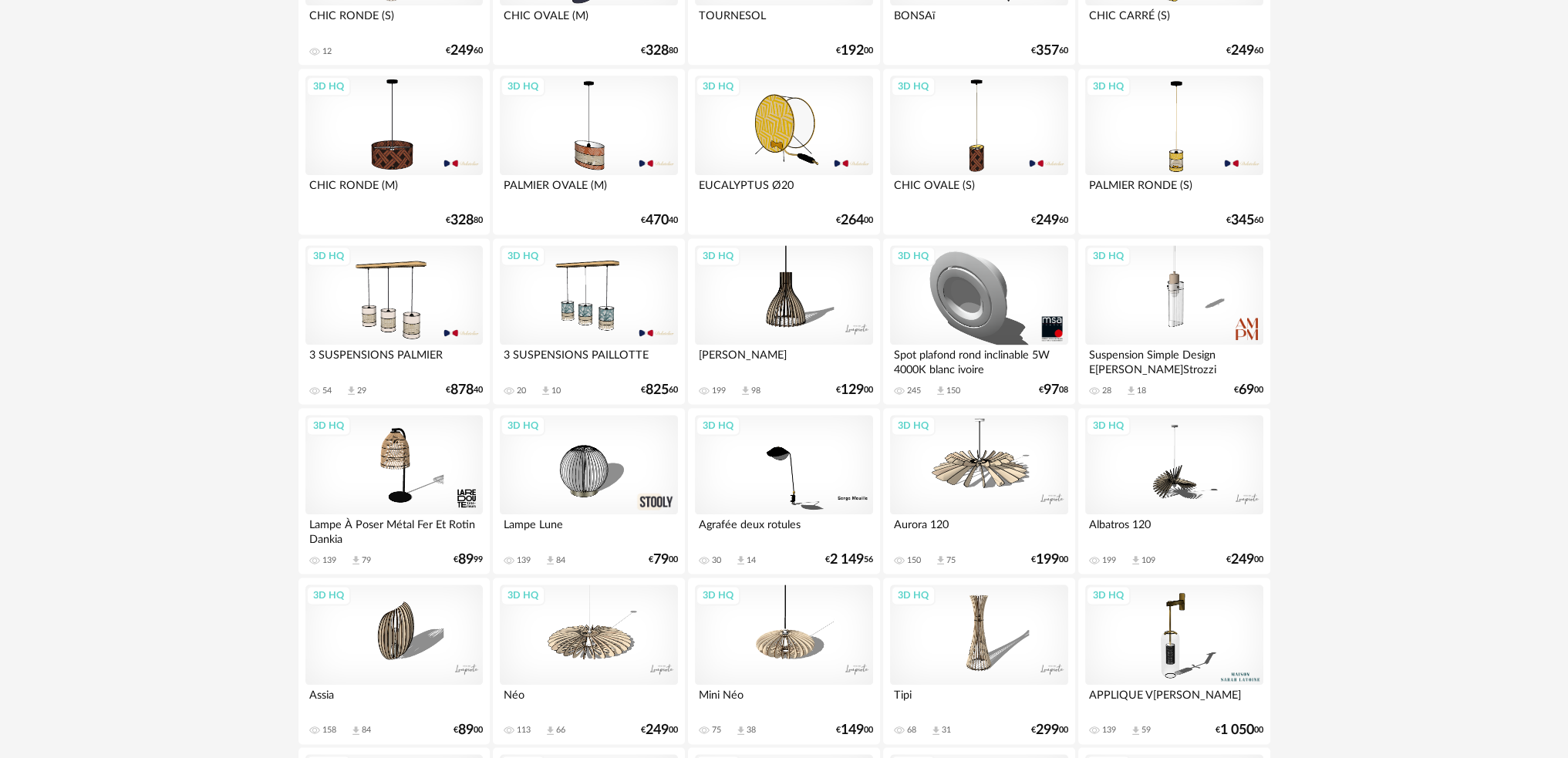
scroll to position [3037, 0]
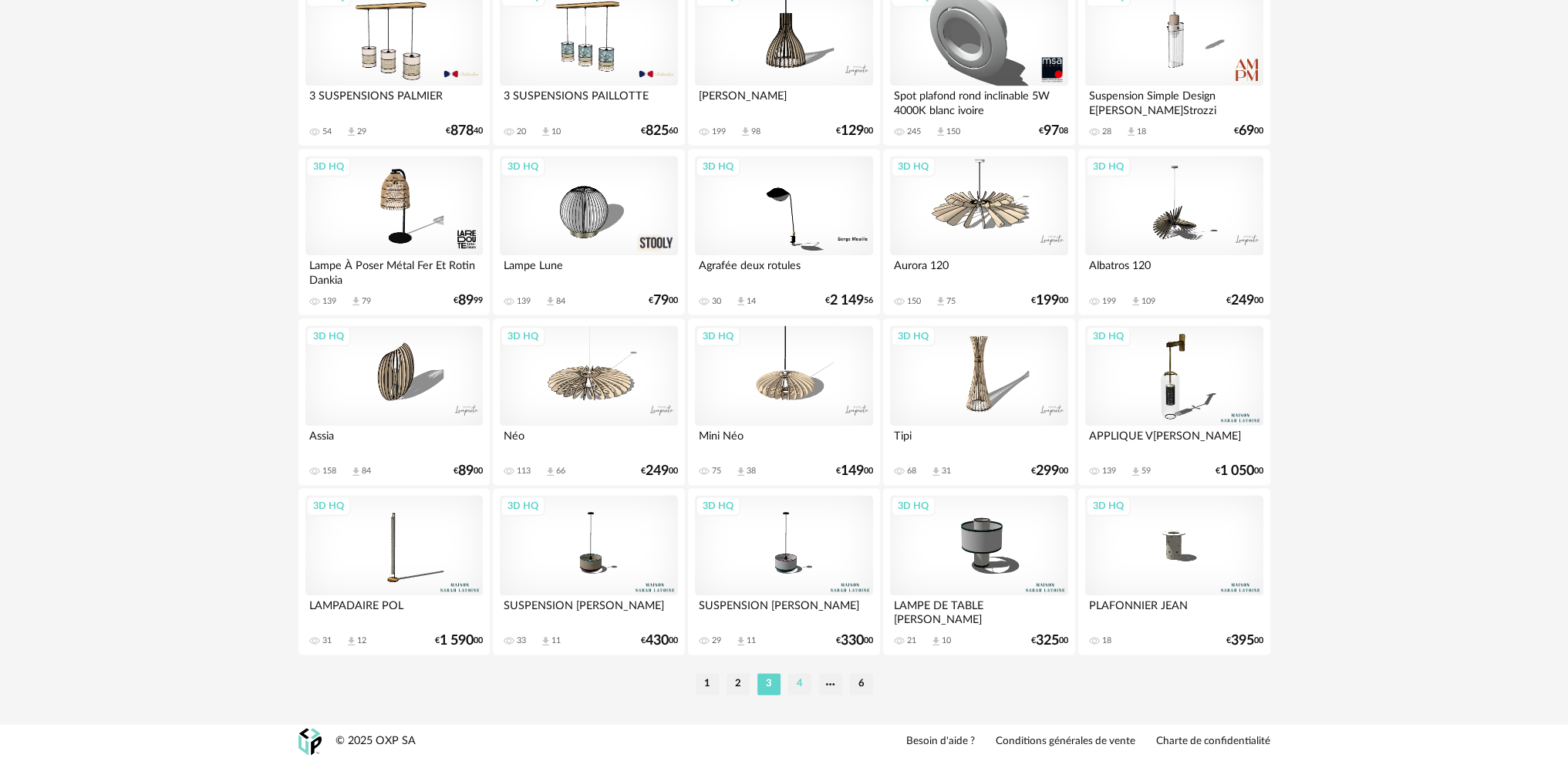
click at [799, 684] on li "4" at bounding box center [799, 684] width 23 height 21
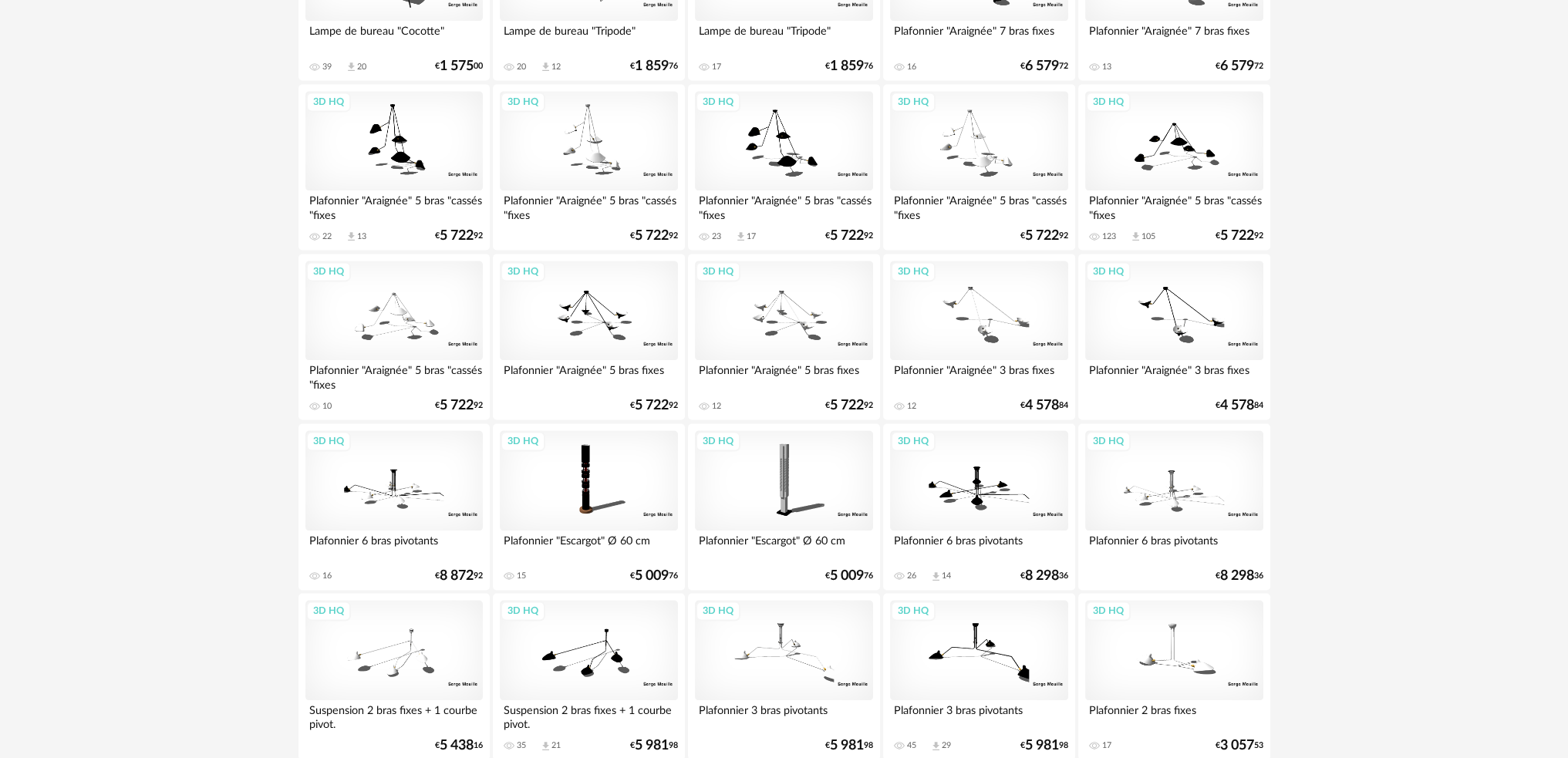
scroll to position [3037, 0]
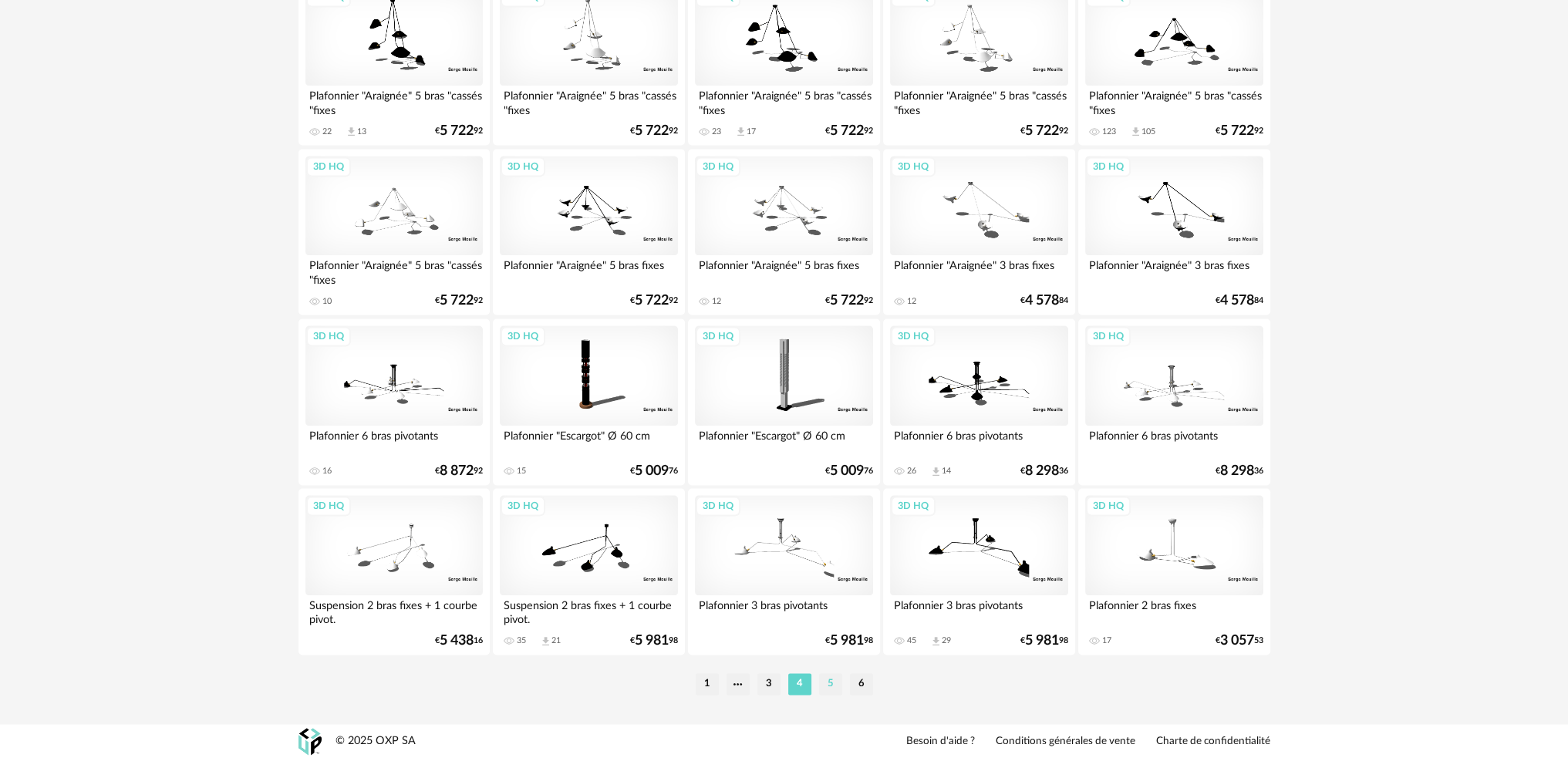
click at [824, 678] on li "5" at bounding box center [830, 684] width 23 height 21
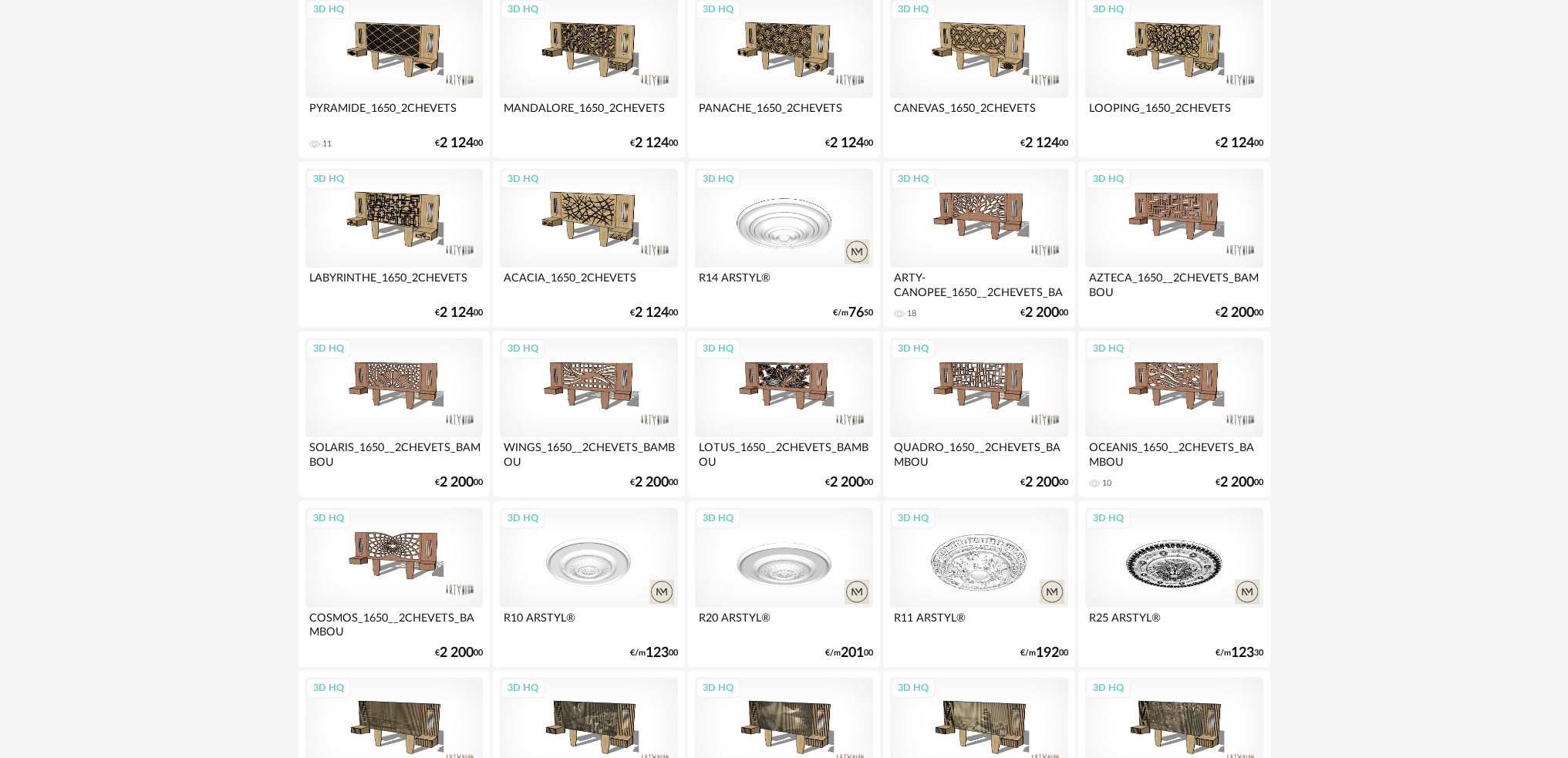
scroll to position [3037, 0]
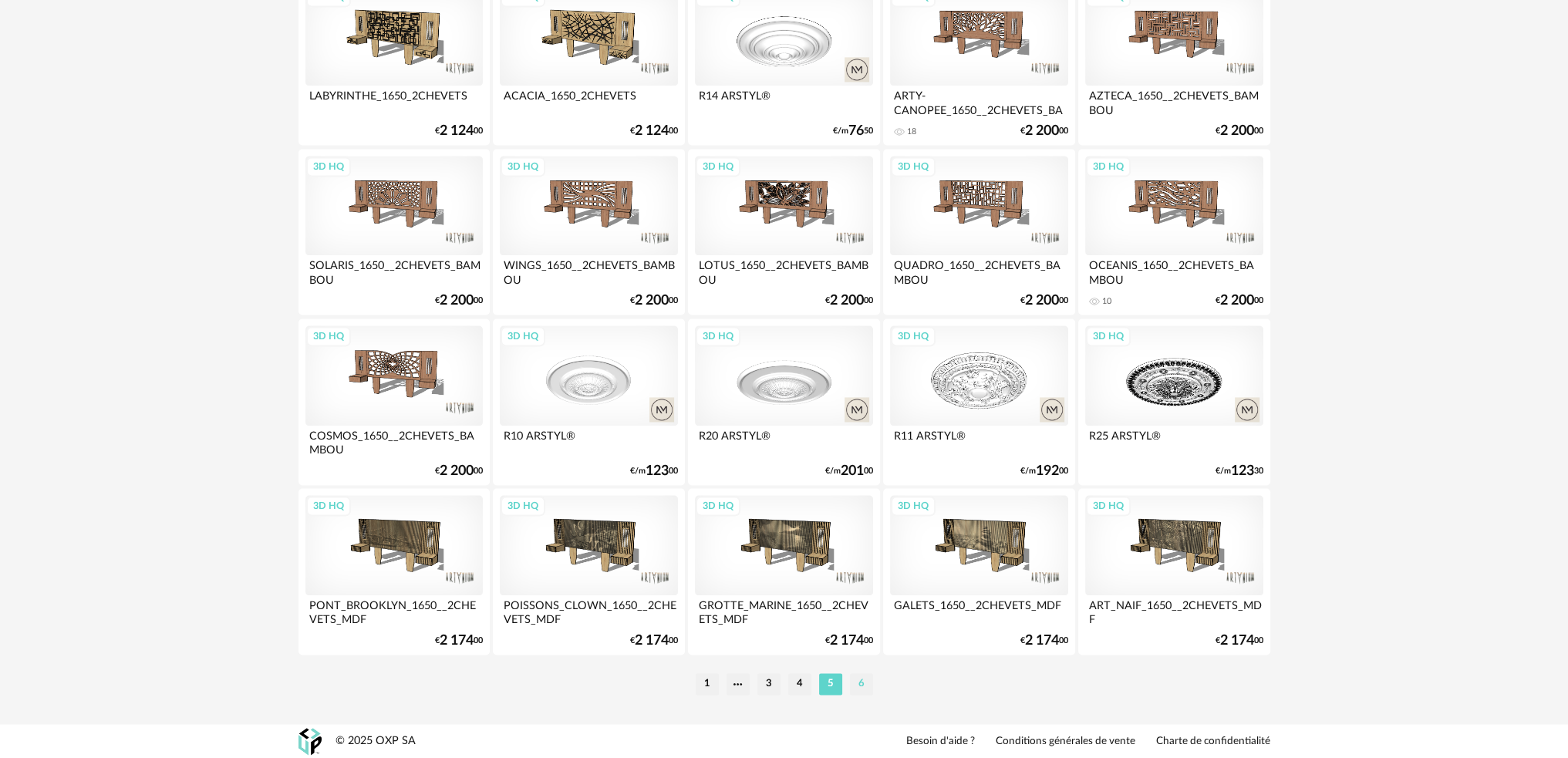
click at [856, 683] on li "6" at bounding box center [861, 684] width 23 height 21
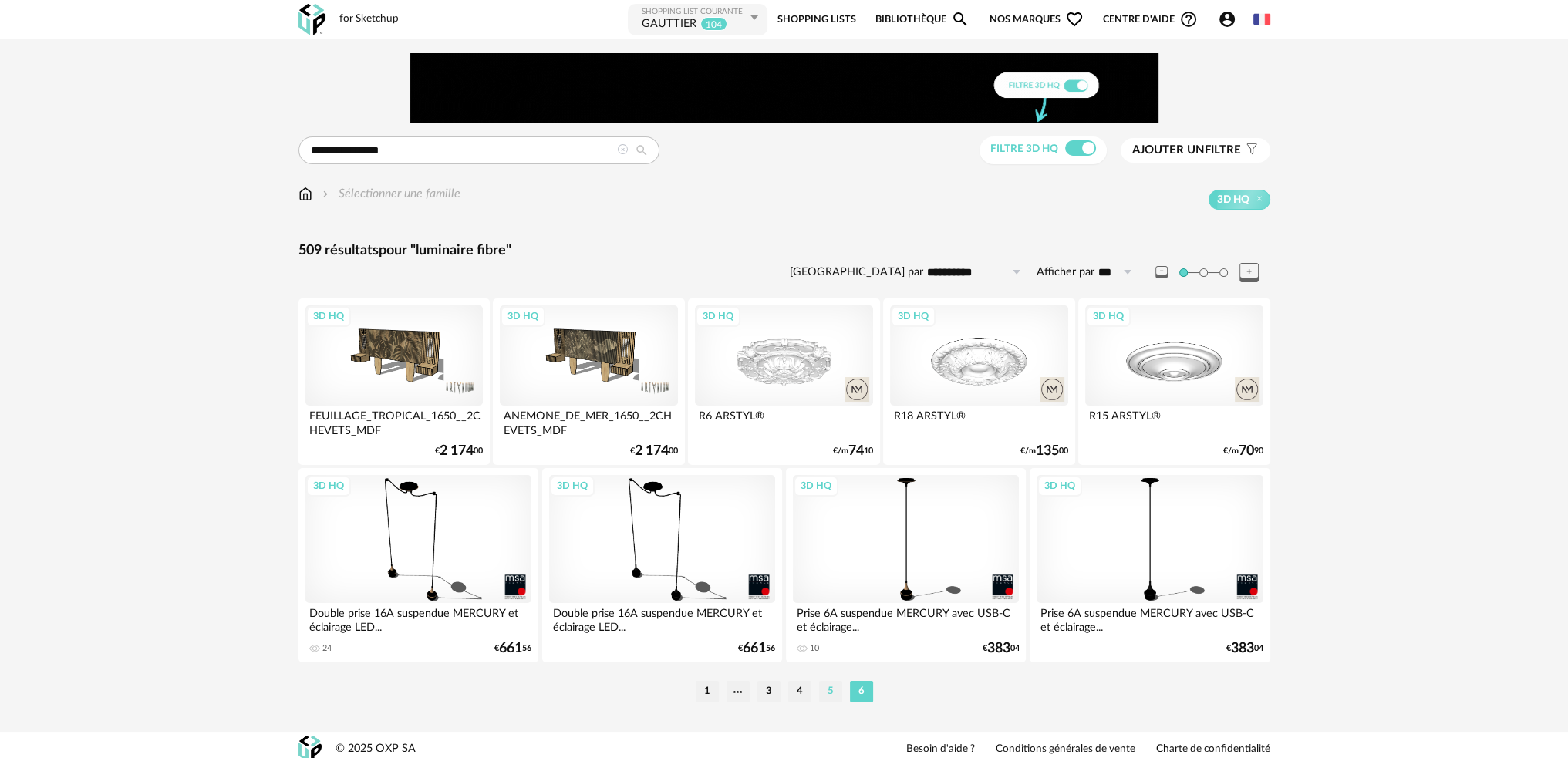
click at [822, 691] on li "5" at bounding box center [830, 691] width 23 height 21
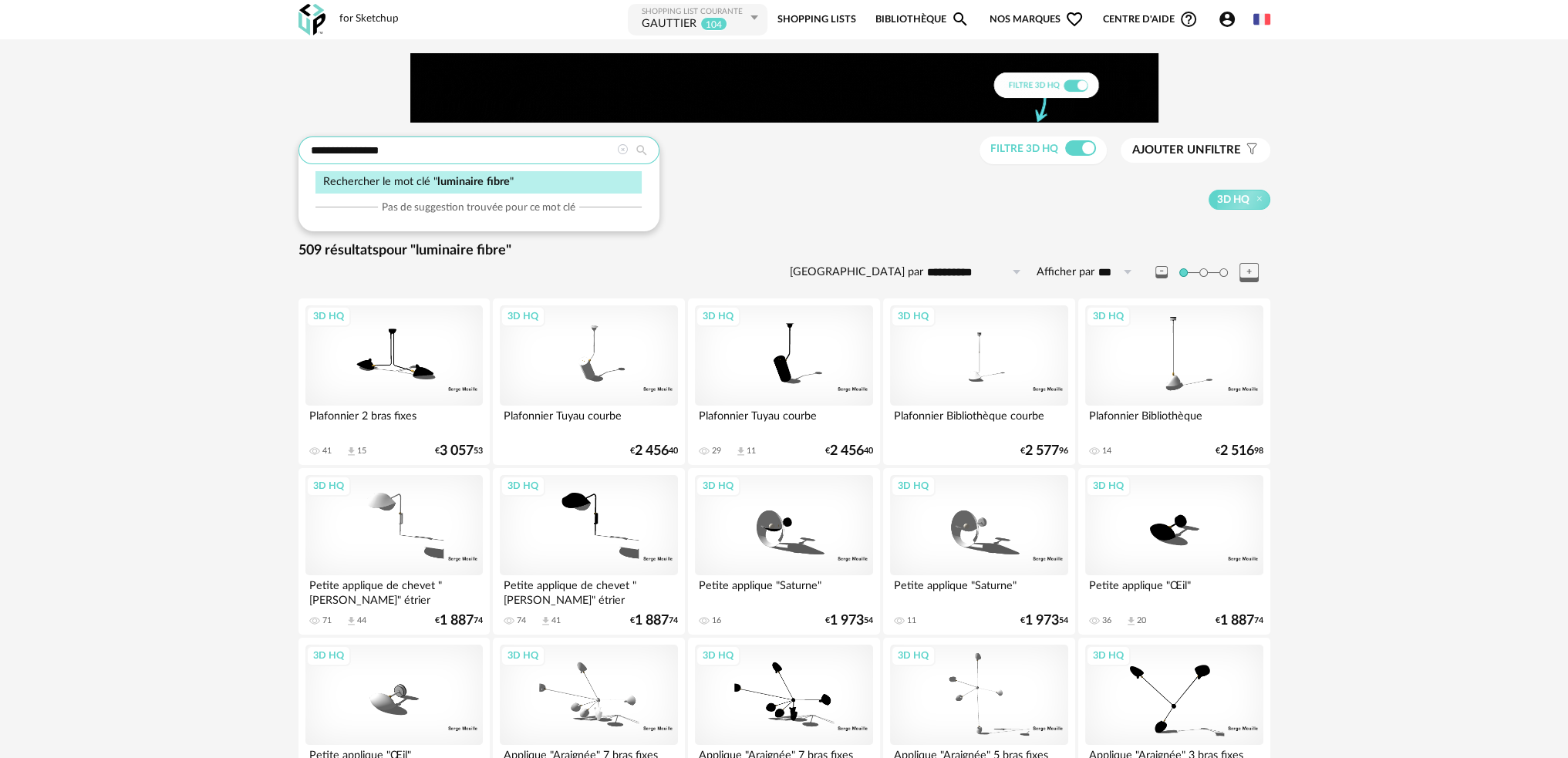
drag, startPoint x: 483, startPoint y: 155, endPoint x: 58, endPoint y: 169, distance: 425.2
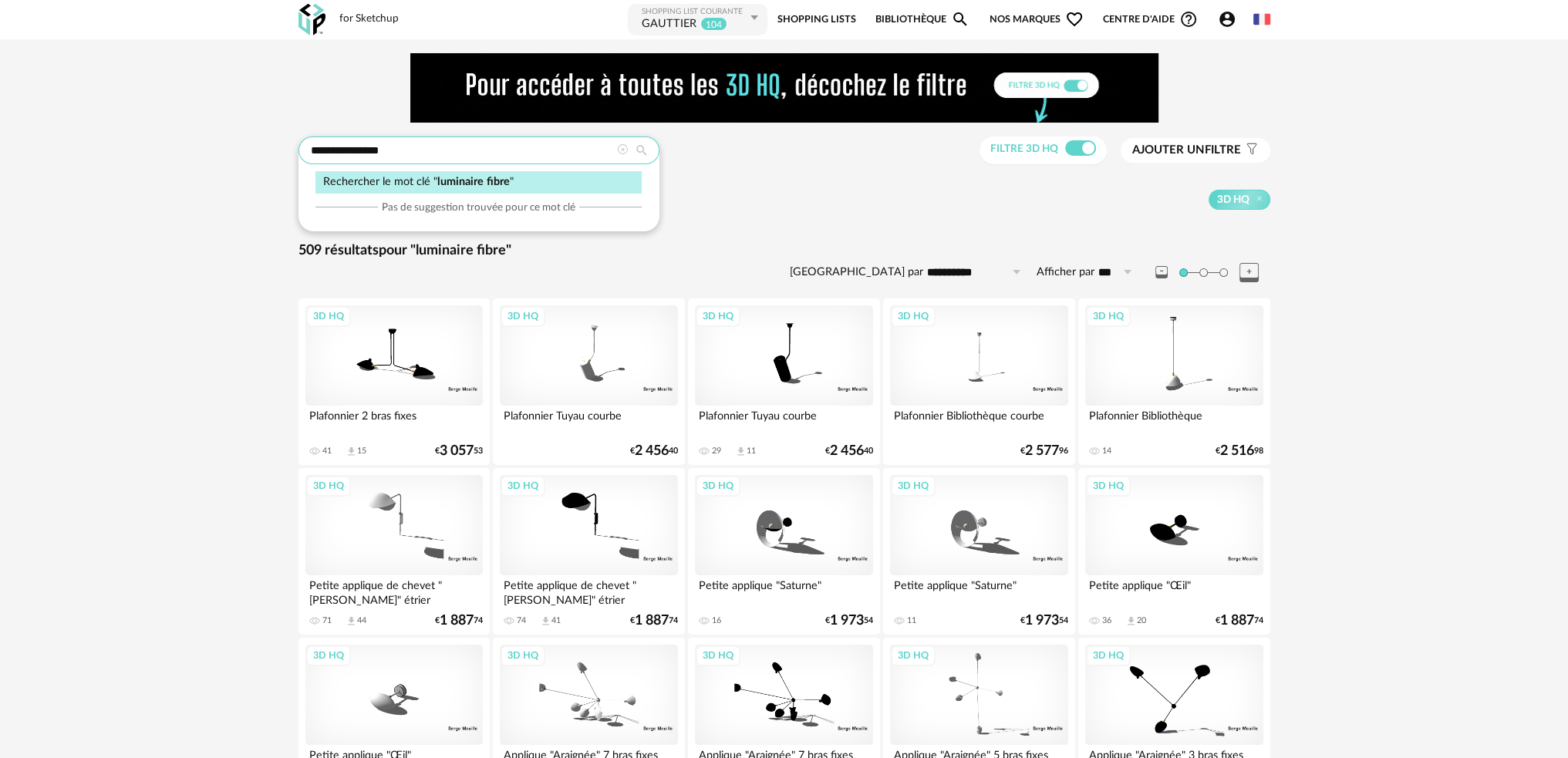
type input "*"
type input "*******"
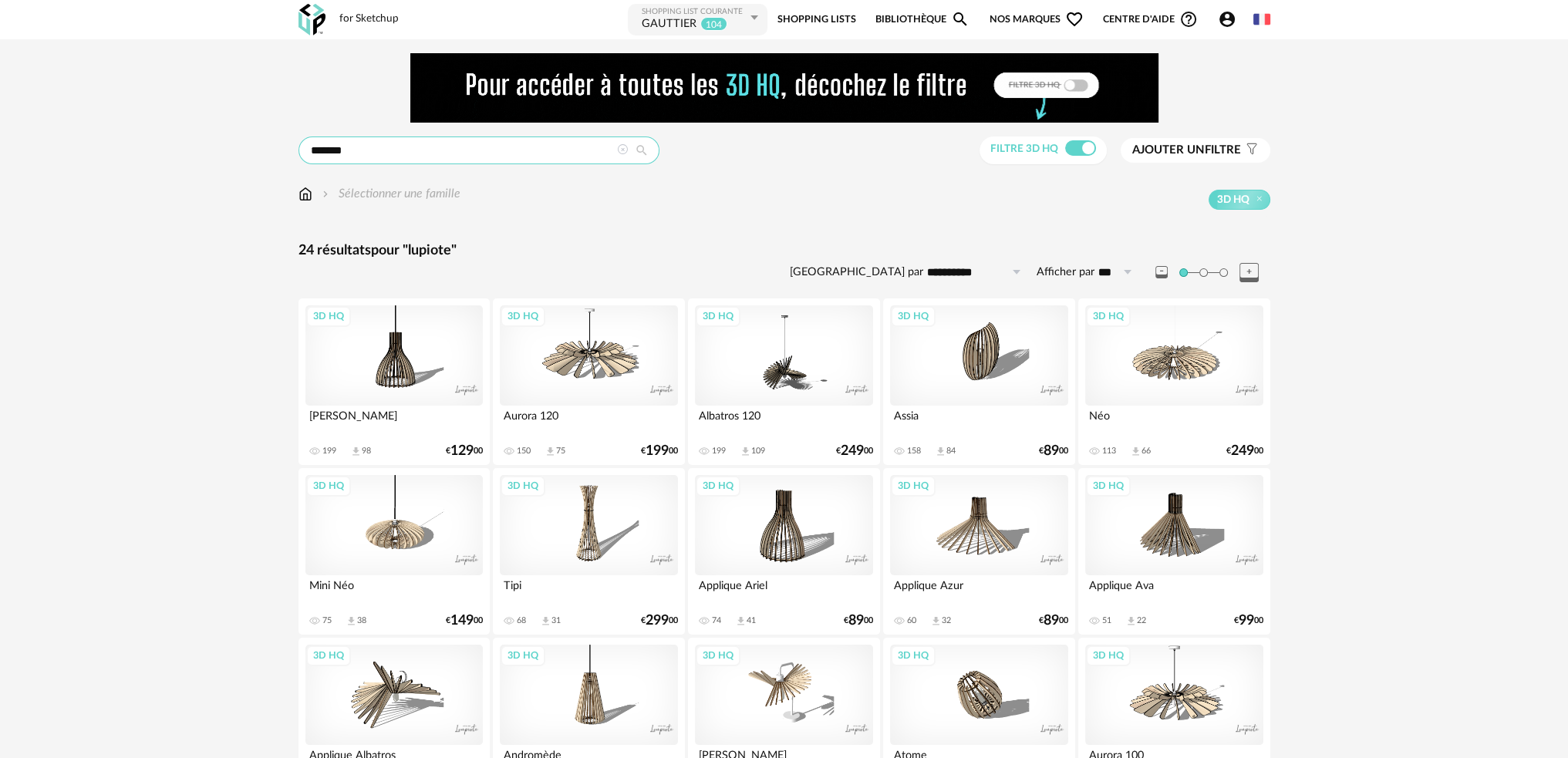
scroll to position [77, 0]
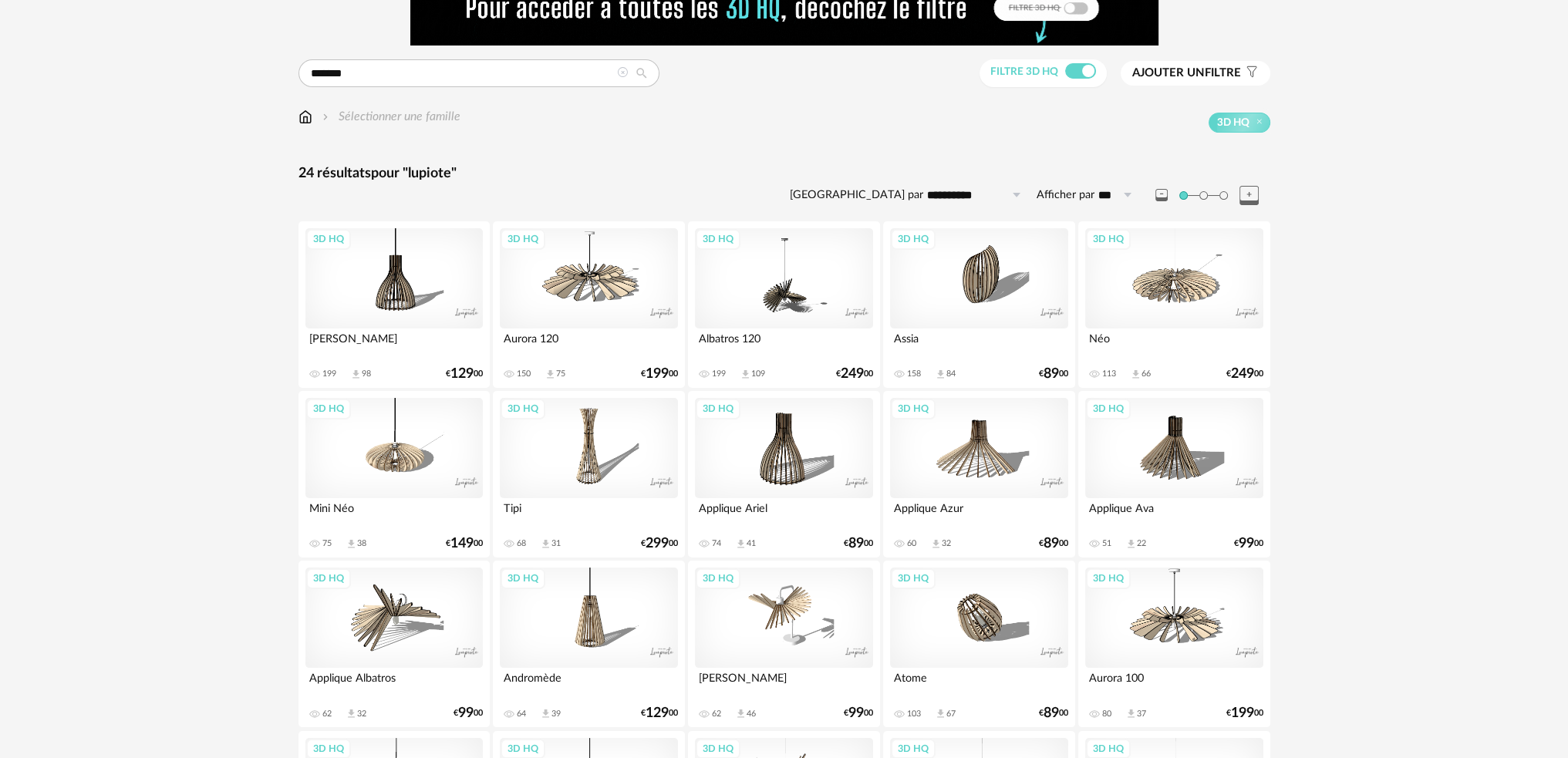
click at [1194, 287] on div "3D HQ" at bounding box center [1174, 279] width 178 height 100
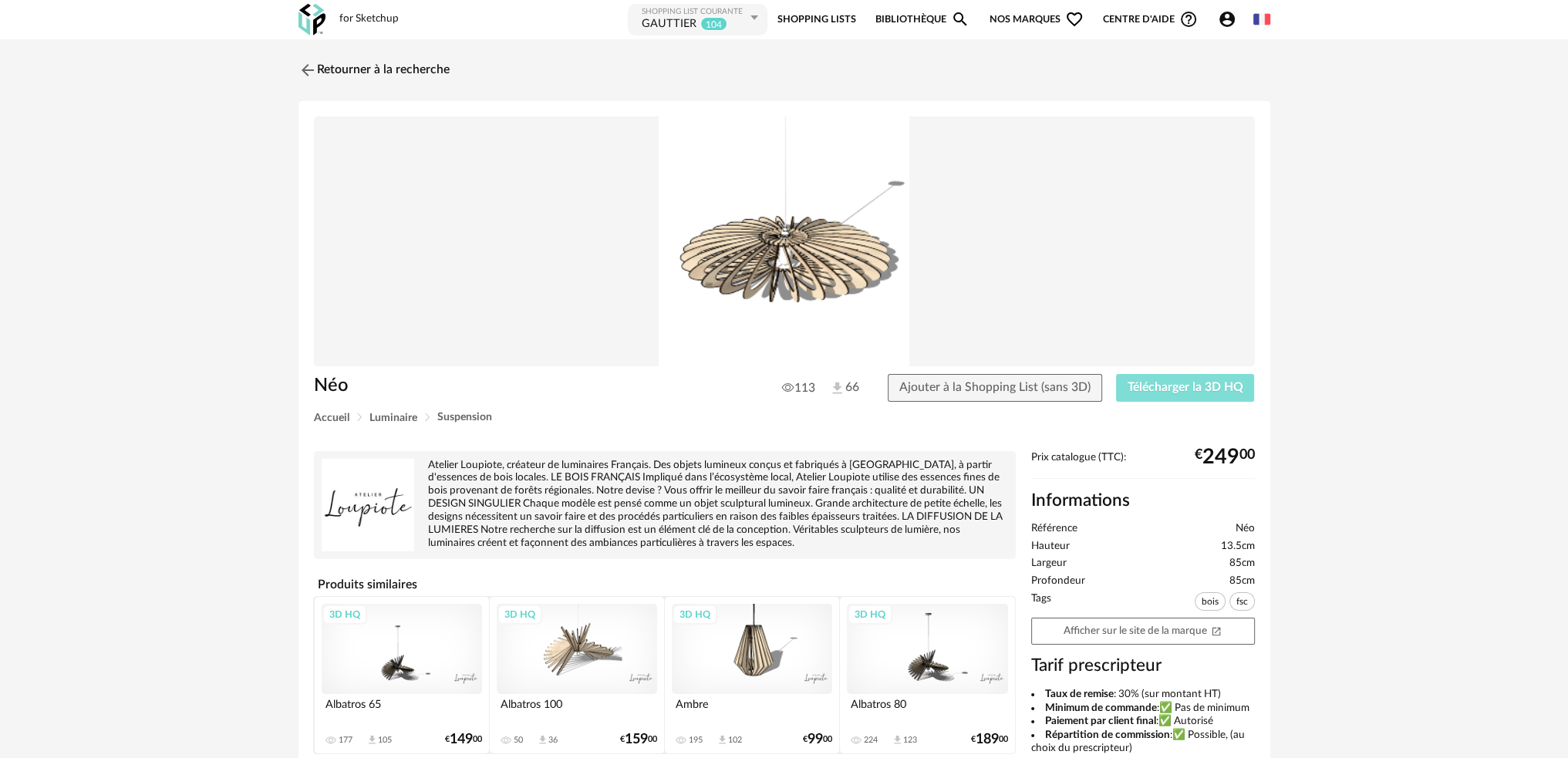
click at [1146, 382] on span "Télécharger la 3D HQ" at bounding box center [1185, 387] width 116 height 12
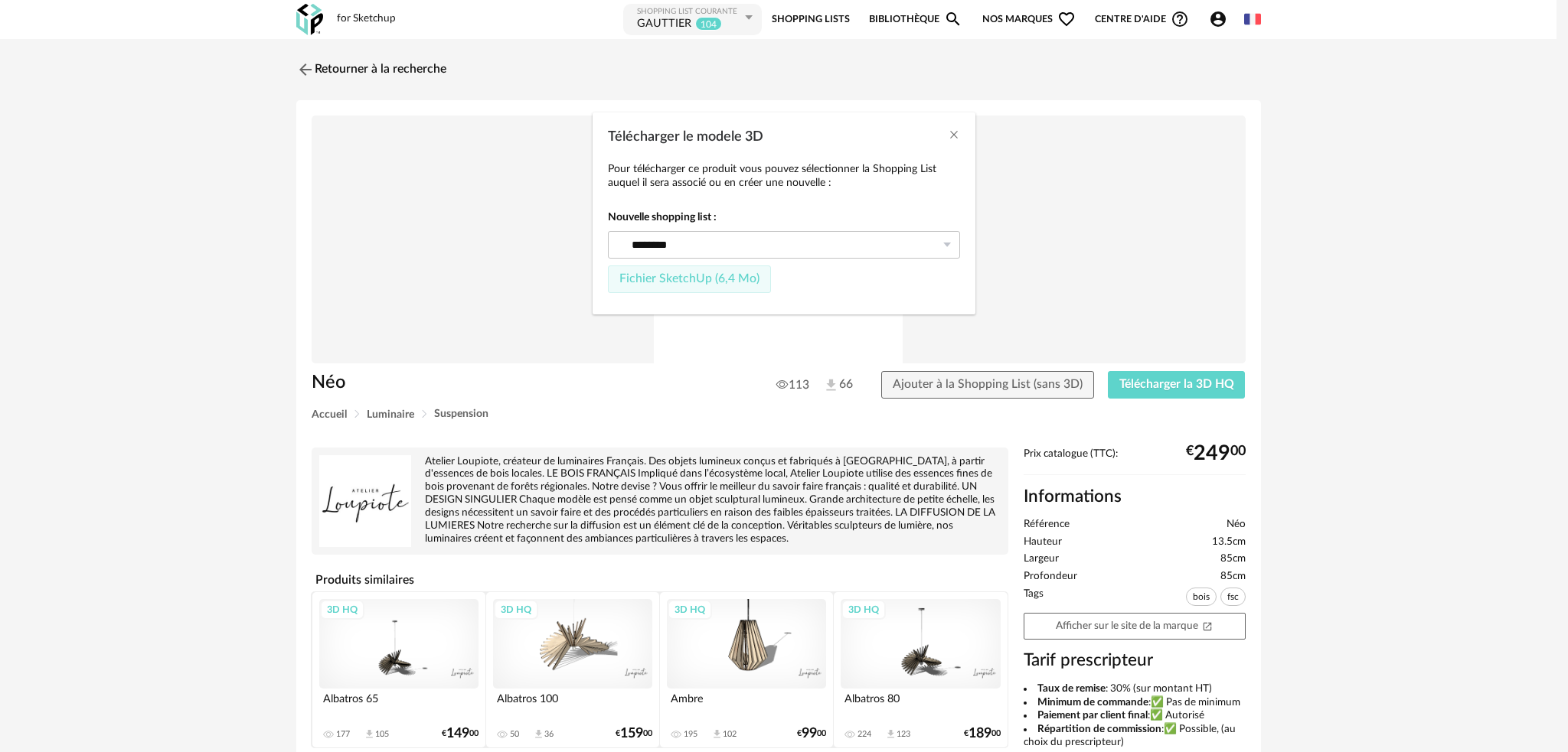
click at [720, 279] on span "Fichier SketchUp (6,4 Mo)" at bounding box center [689, 278] width 141 height 12
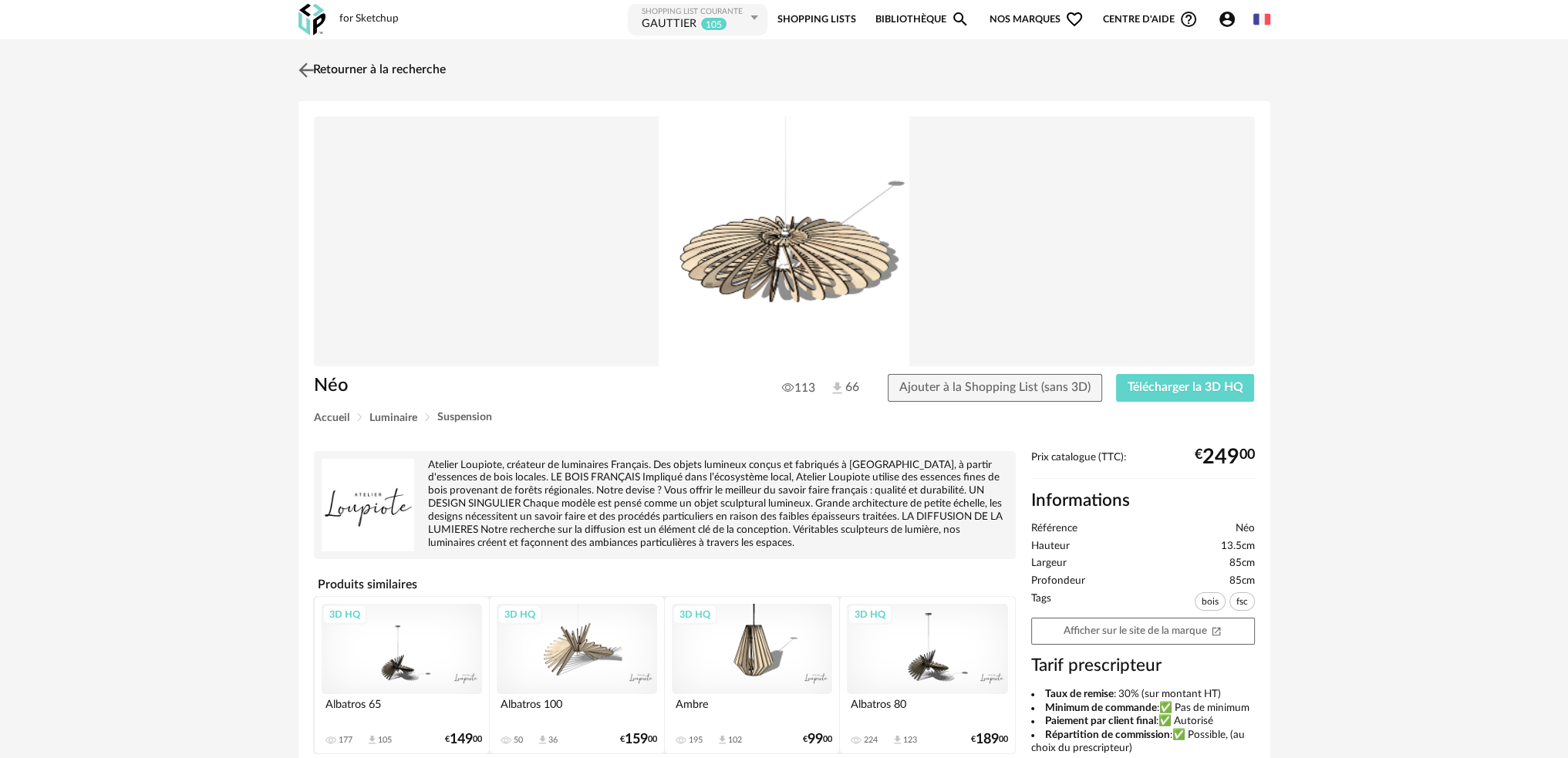
click at [321, 67] on link "Retourner à la recherche" at bounding box center [369, 70] width 151 height 34
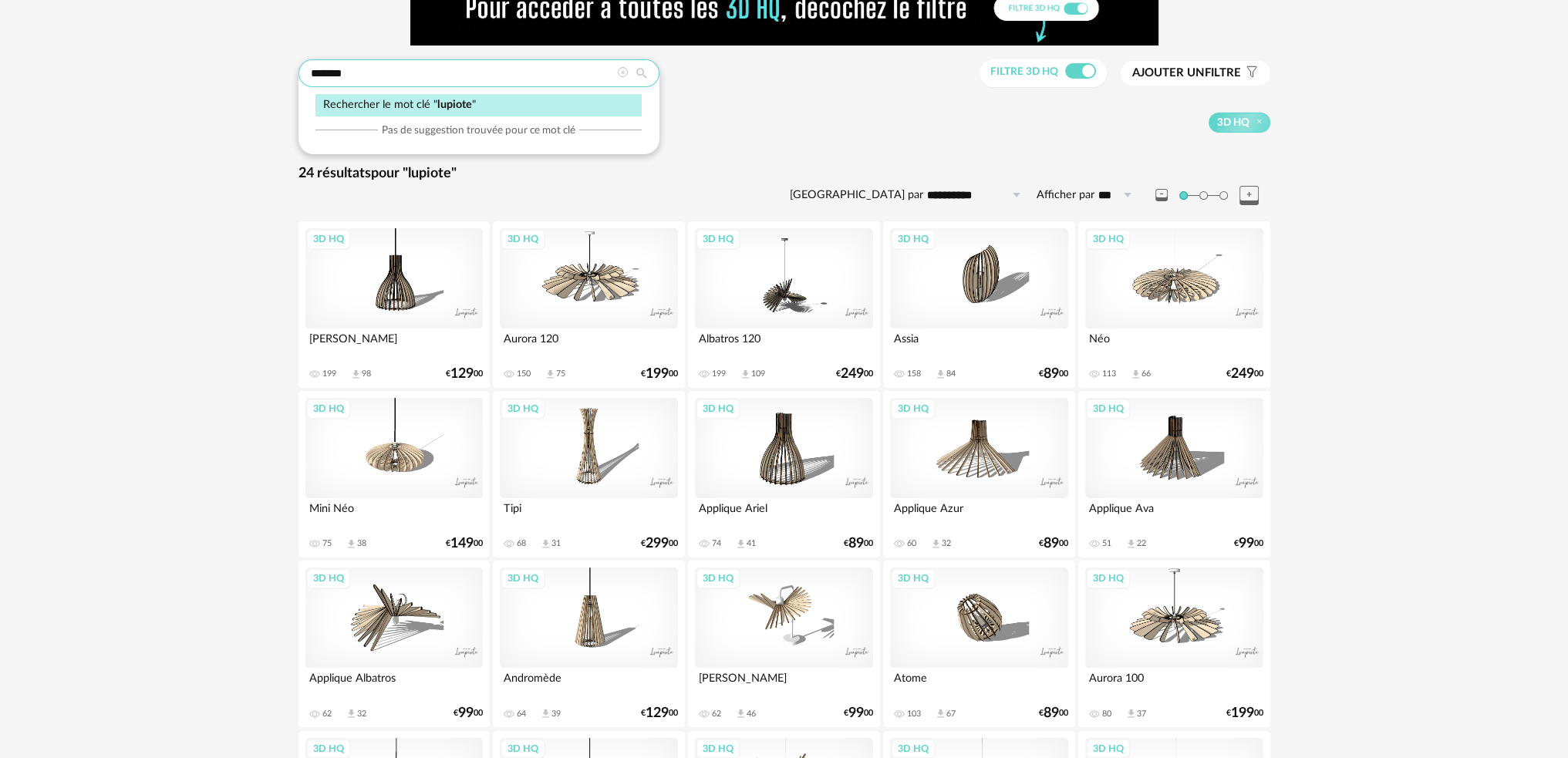
drag, startPoint x: 403, startPoint y: 71, endPoint x: 186, endPoint y: 77, distance: 217.1
click at [198, 77] on div "**********" at bounding box center [784, 544] width 1568 height 1164
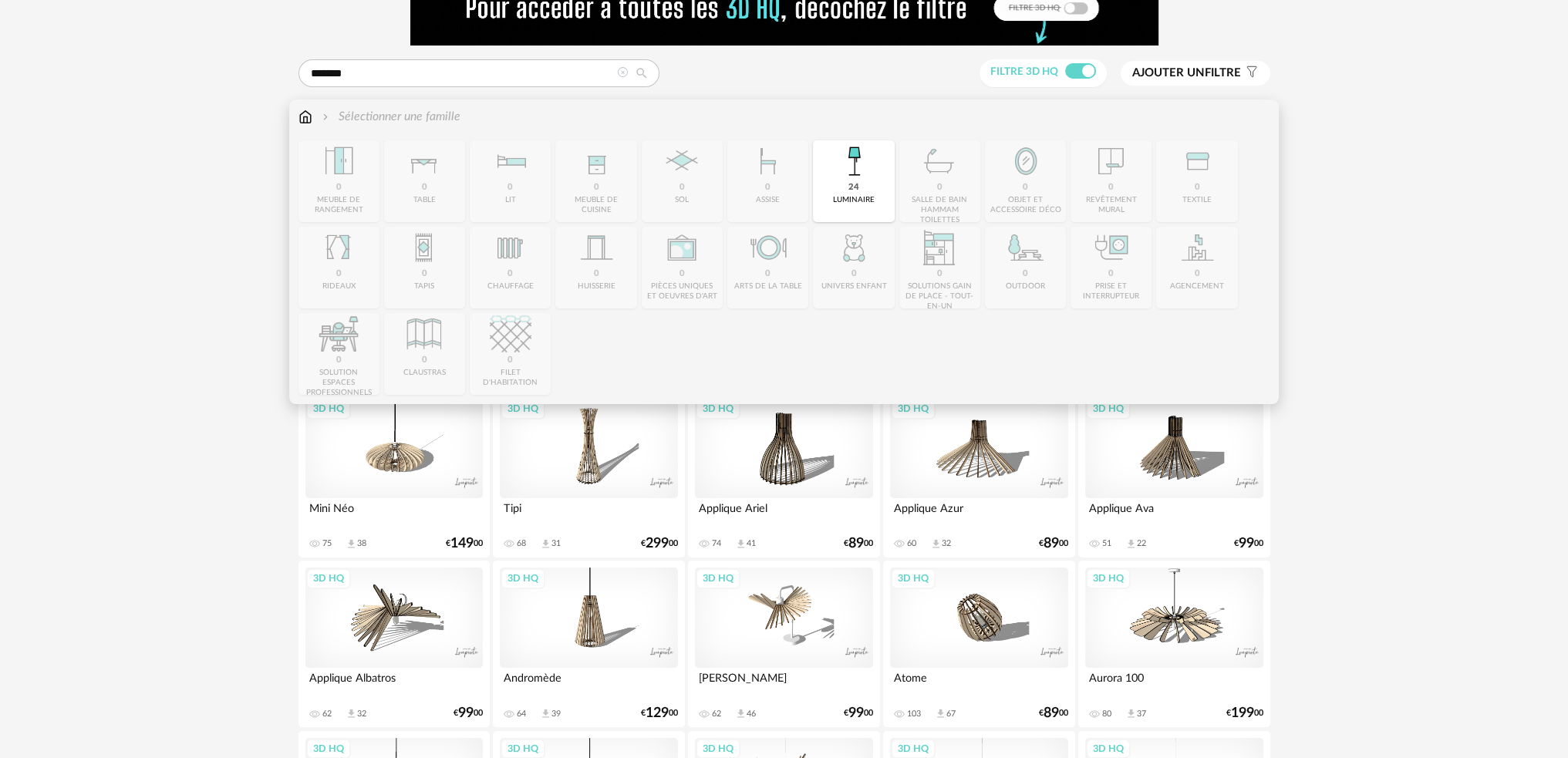
click at [302, 117] on img at bounding box center [305, 117] width 14 height 18
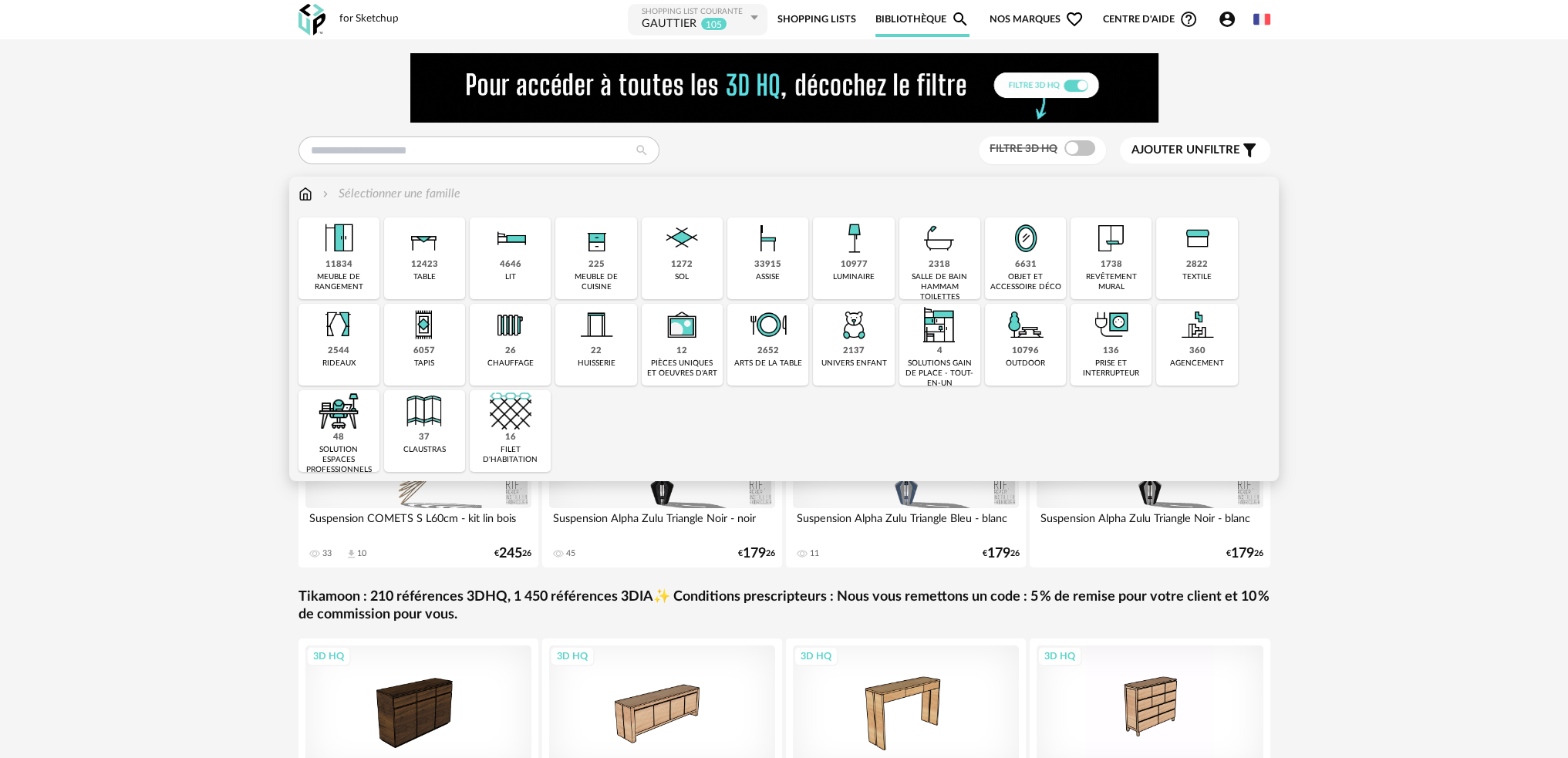
click at [1123, 268] on div "1738 revêtement mural" at bounding box center [1111, 258] width 81 height 81
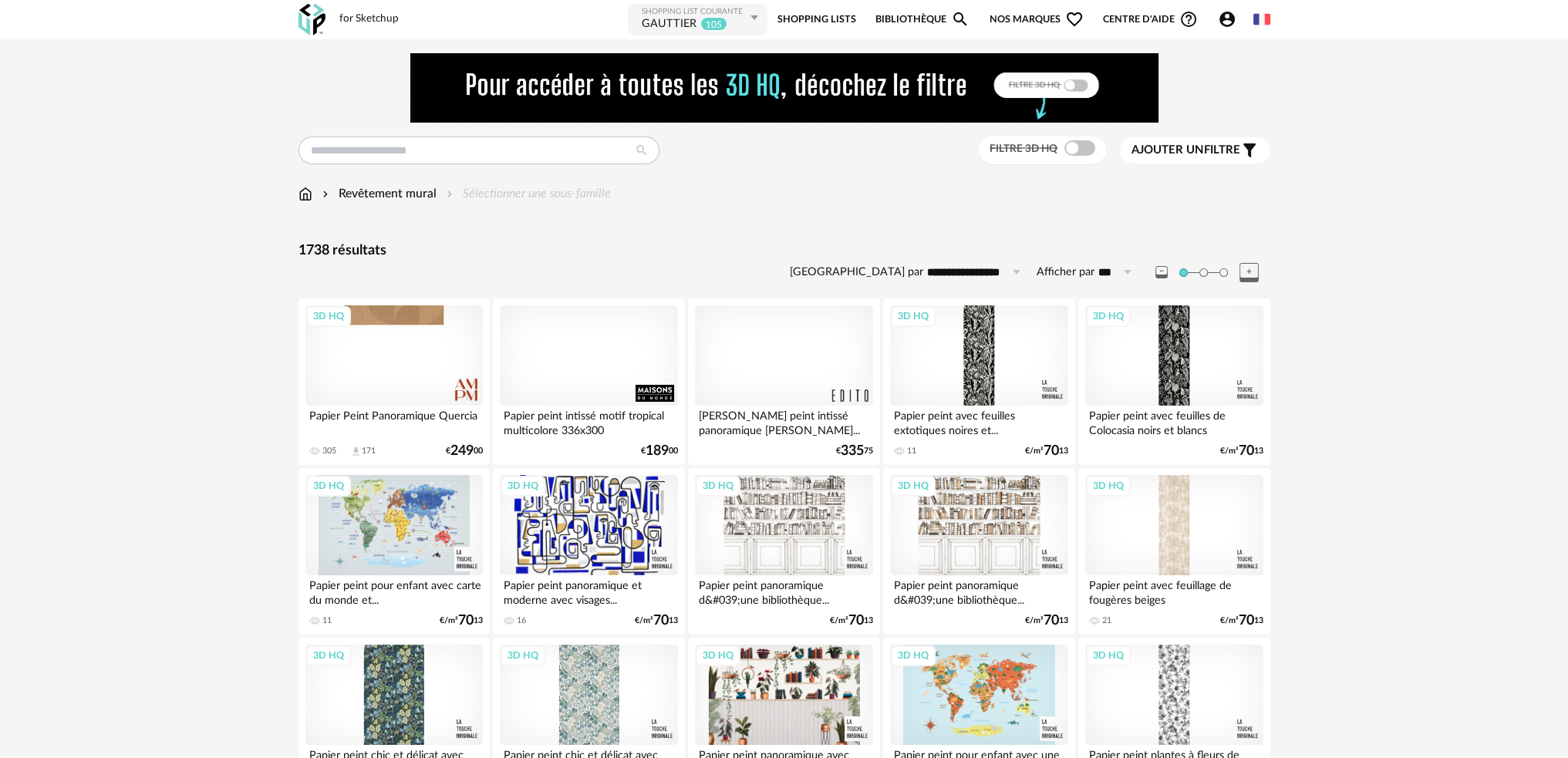
click at [1167, 151] on span "Ajouter un" at bounding box center [1167, 150] width 72 height 12
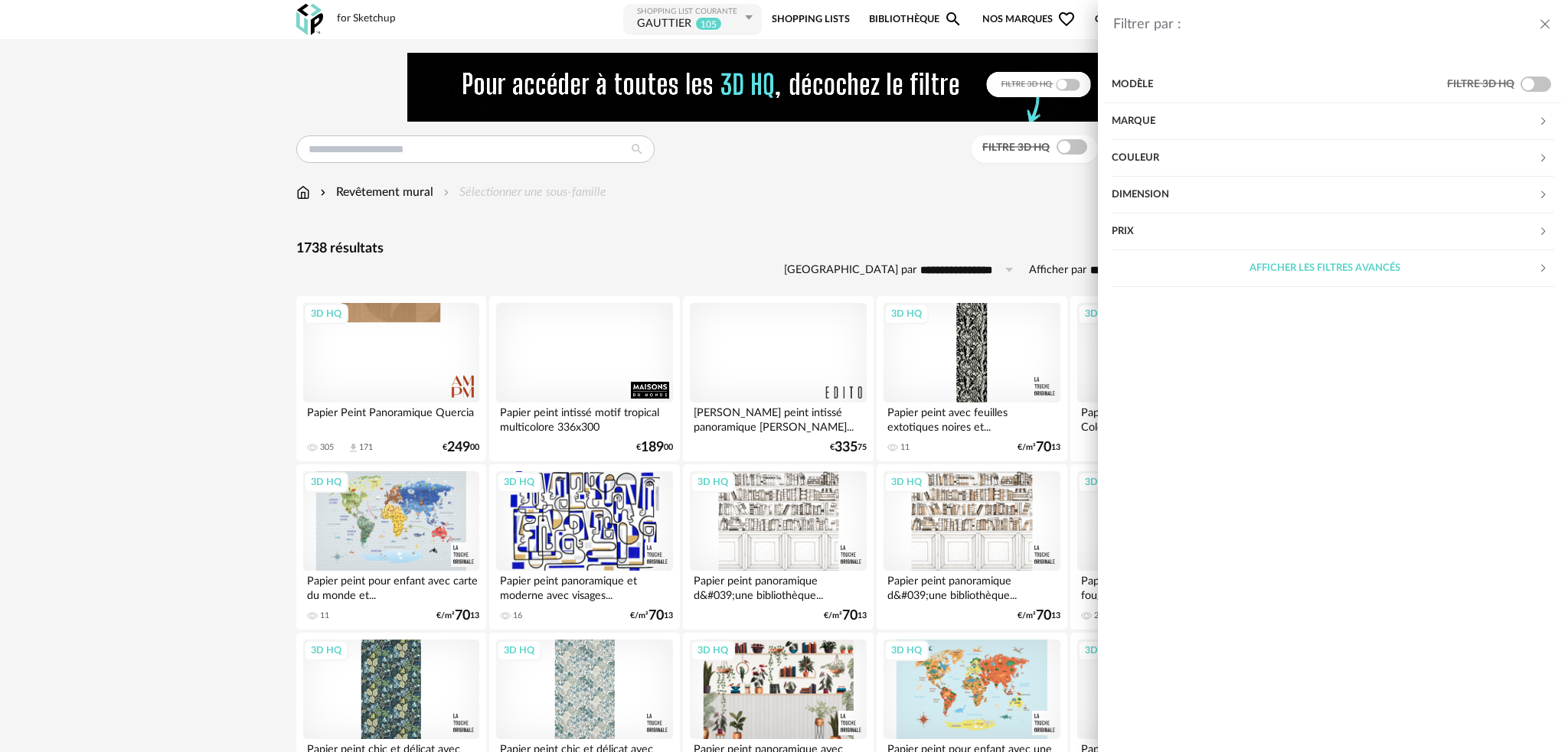
click at [1145, 79] on div "Modèle" at bounding box center [1279, 85] width 335 height 37
click at [891, 228] on div "Filtrer par : Modèle Filtre 3D HQ Marque &tradition 0 101 Copenhagen 0 366 Conc…" at bounding box center [784, 376] width 1568 height 752
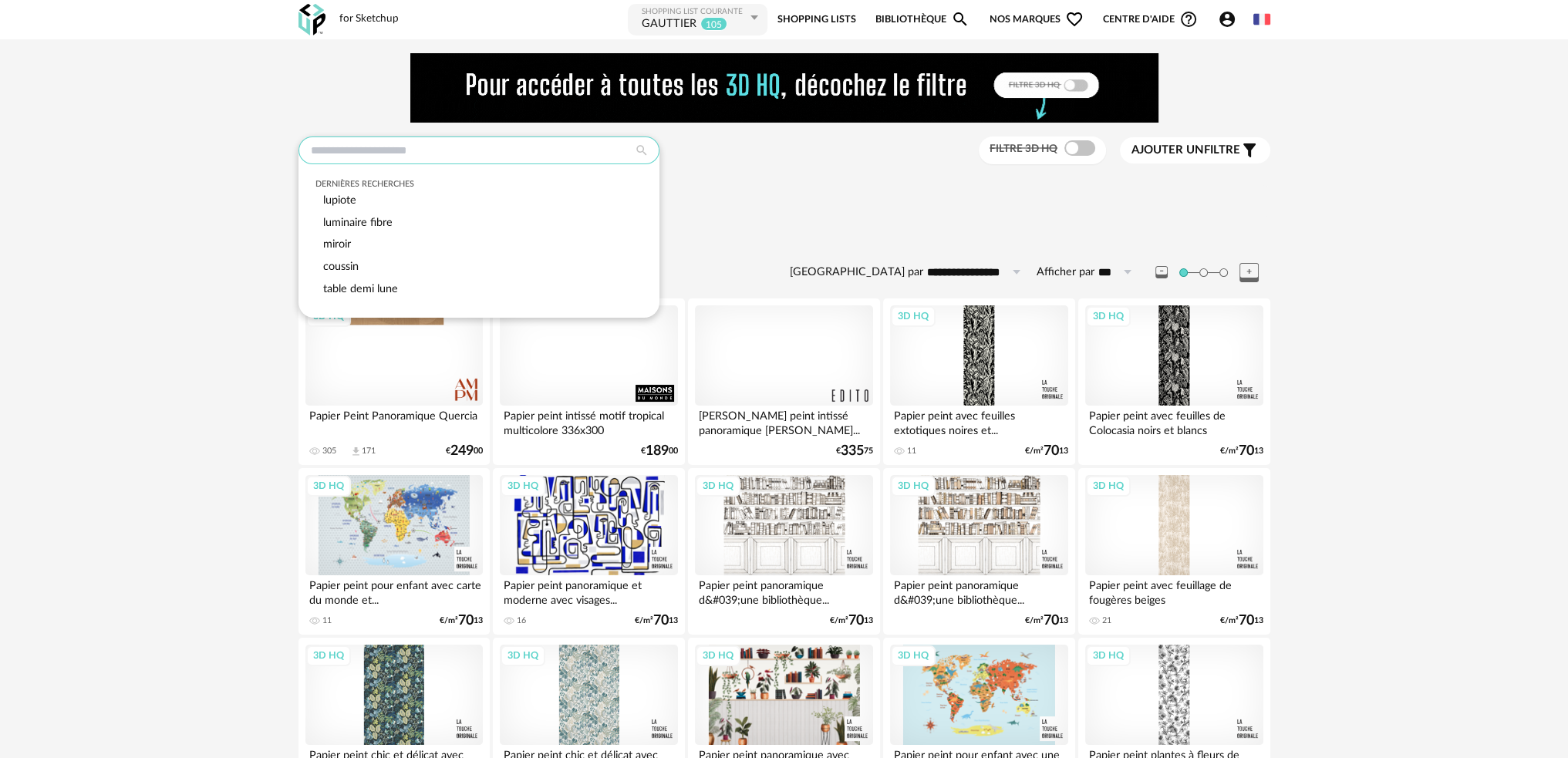
click at [424, 156] on input "text" at bounding box center [479, 151] width 361 height 28
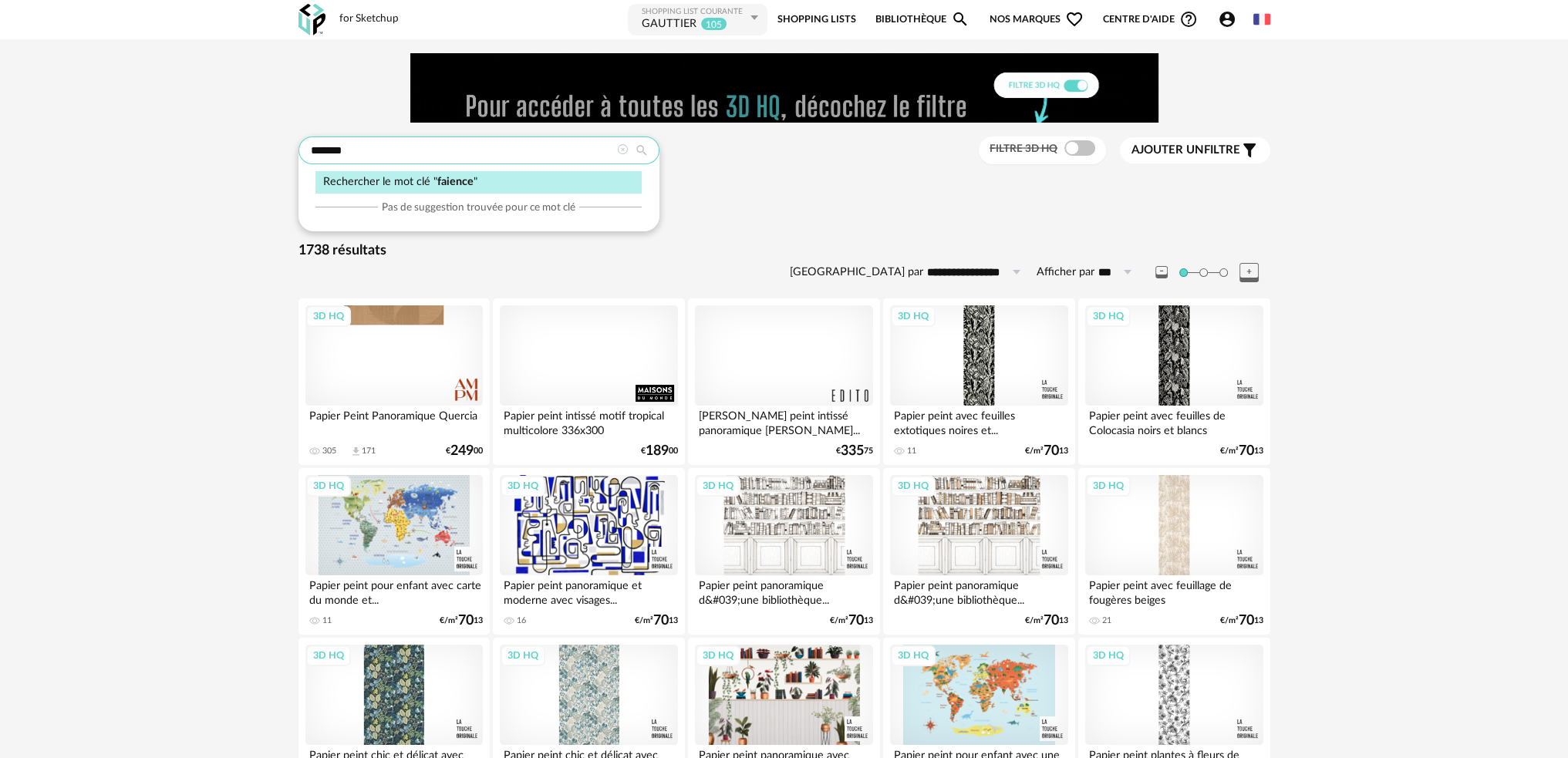
type input "*******"
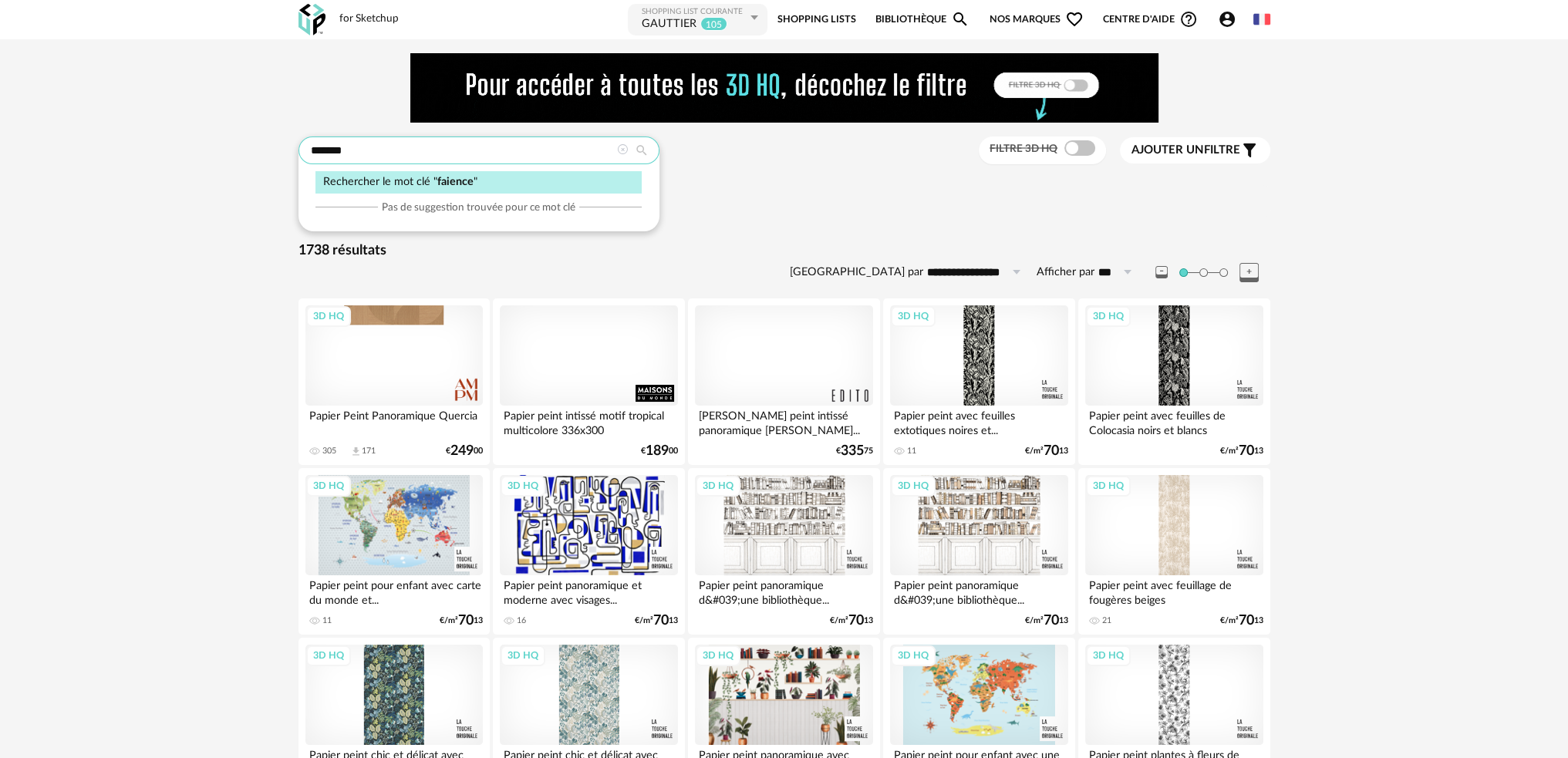
type input "**********"
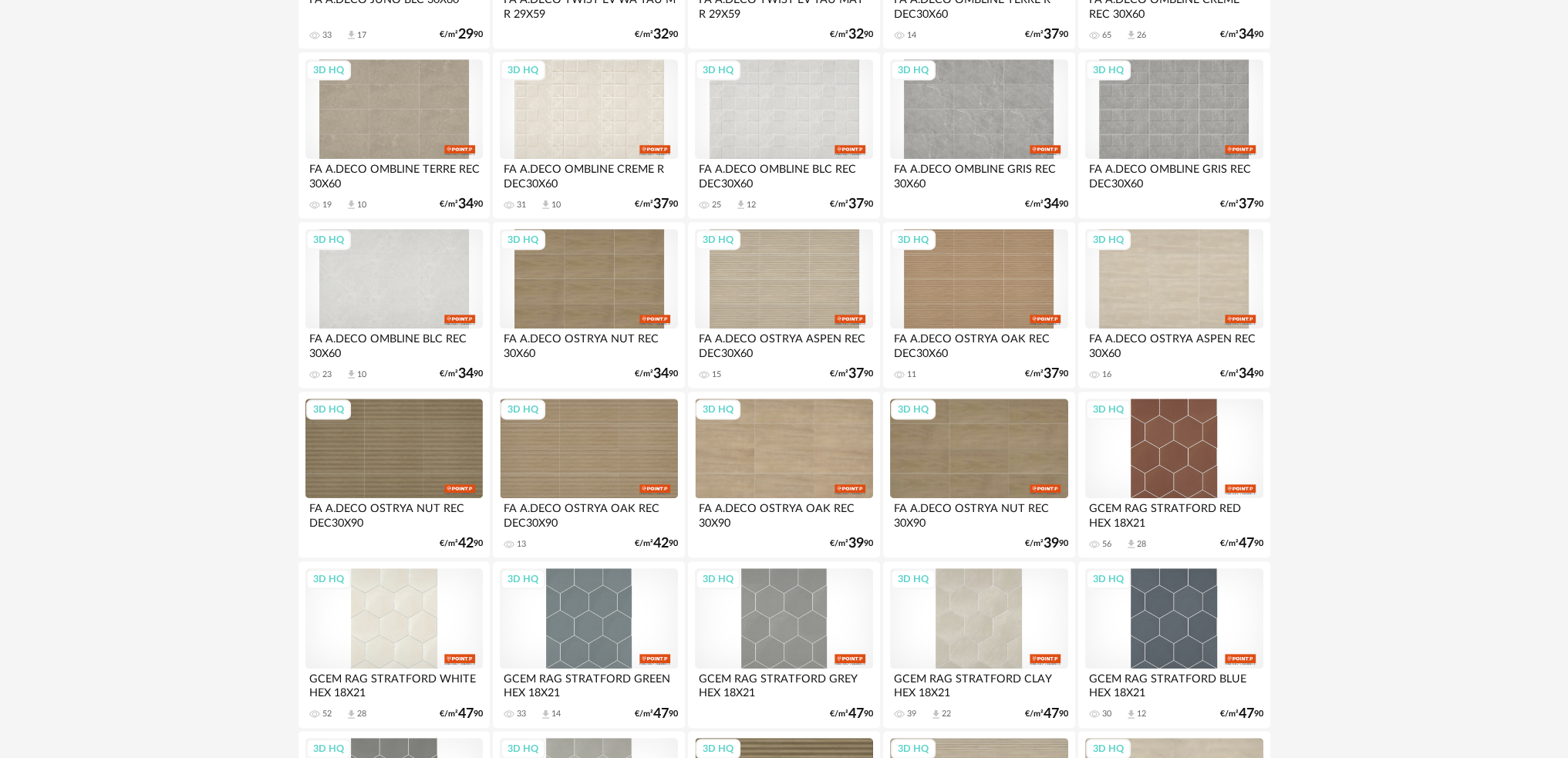
scroll to position [849, 0]
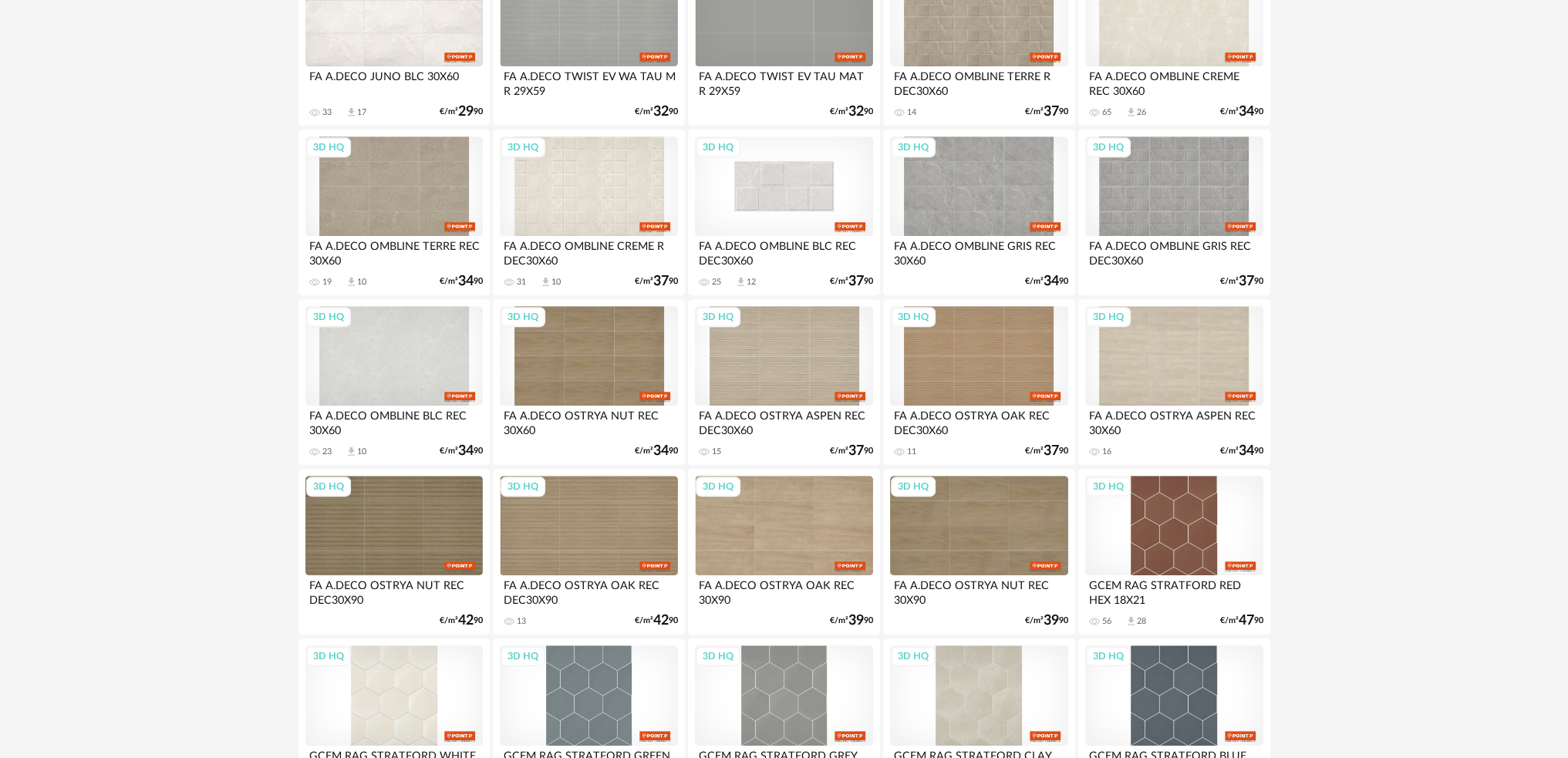
click at [779, 209] on div "3D HQ" at bounding box center [784, 187] width 178 height 100
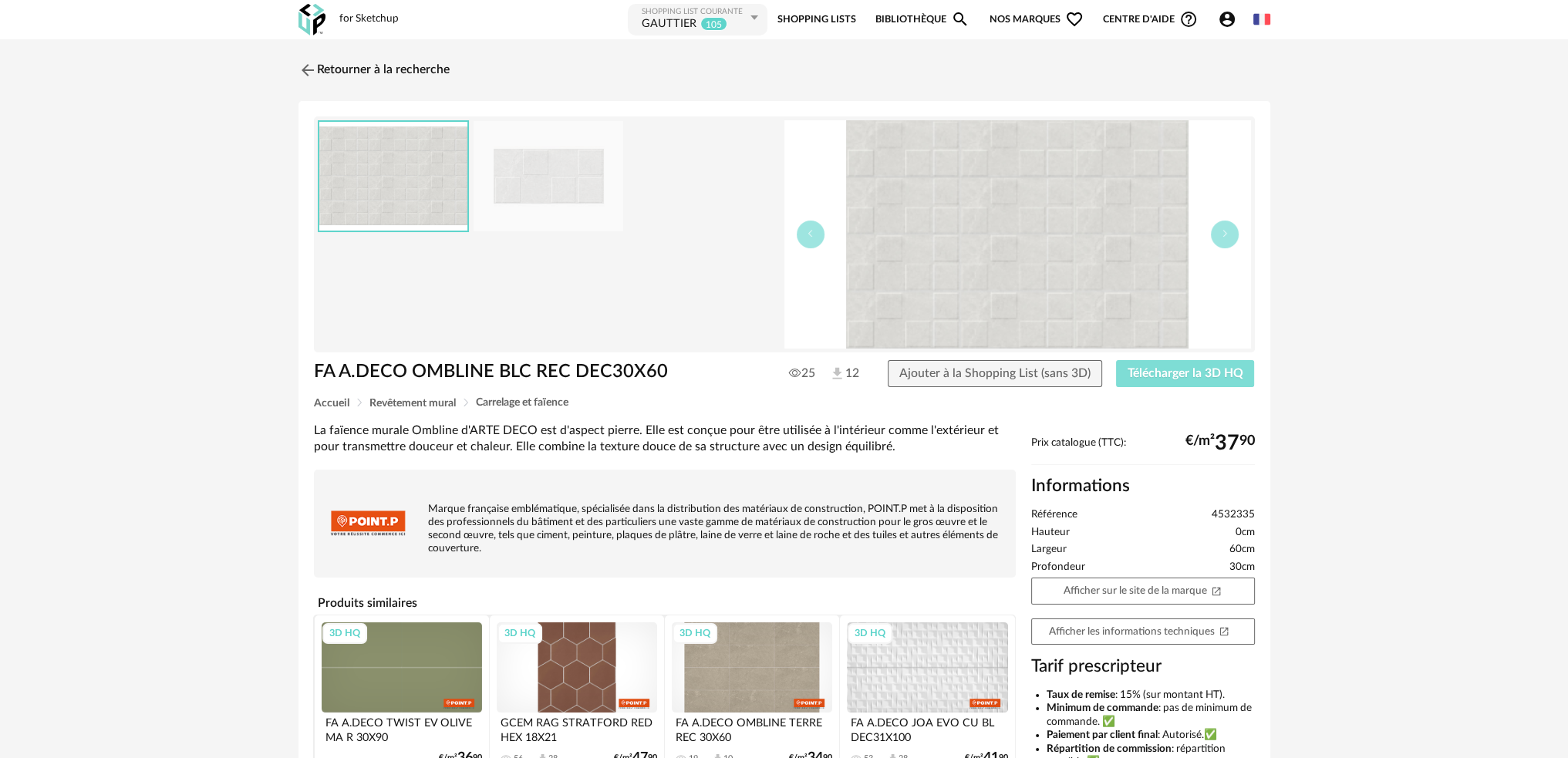
click at [1213, 375] on span "Télécharger la 3D HQ" at bounding box center [1185, 373] width 116 height 12
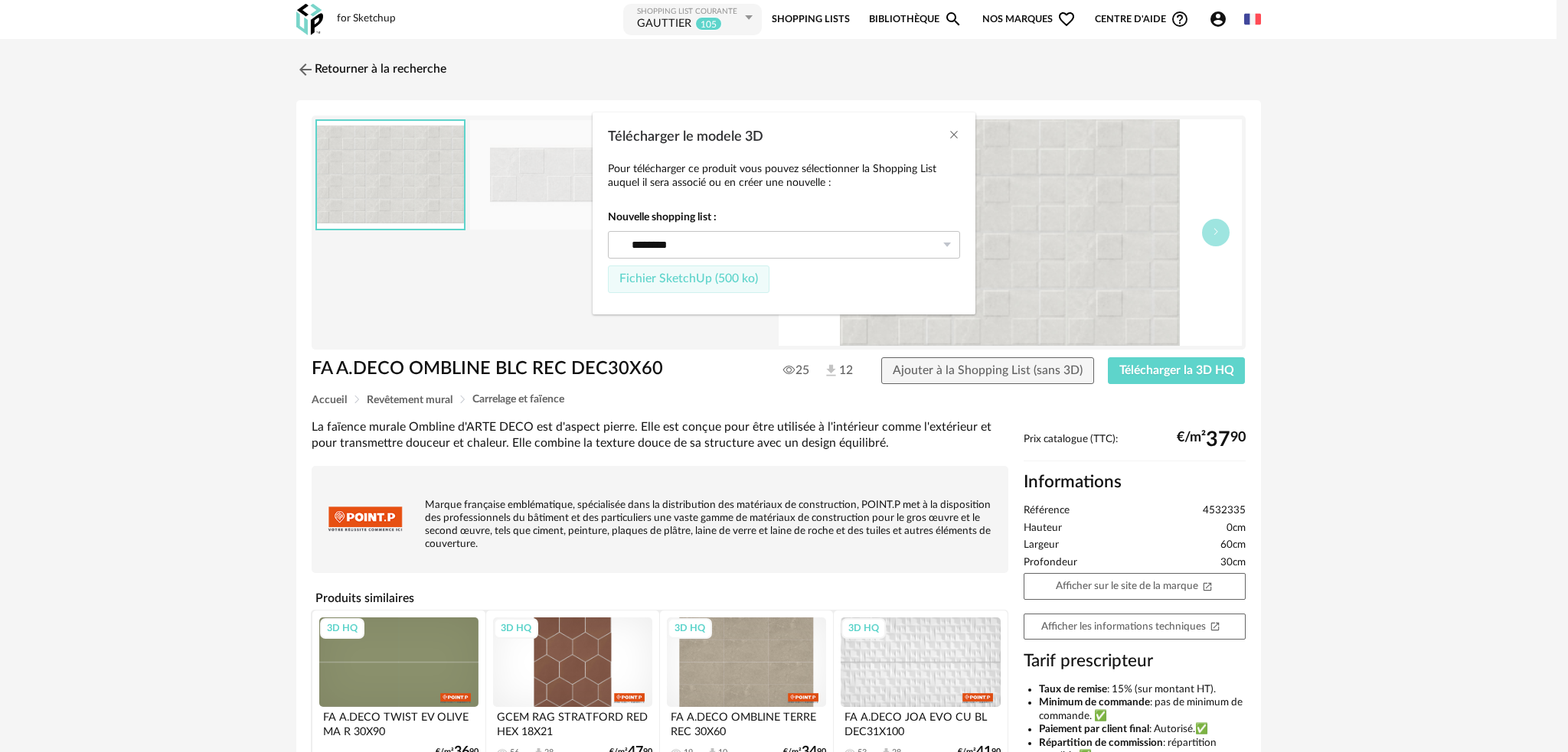
click at [728, 281] on span "Fichier SketchUp (500 ko)" at bounding box center [688, 278] width 139 height 12
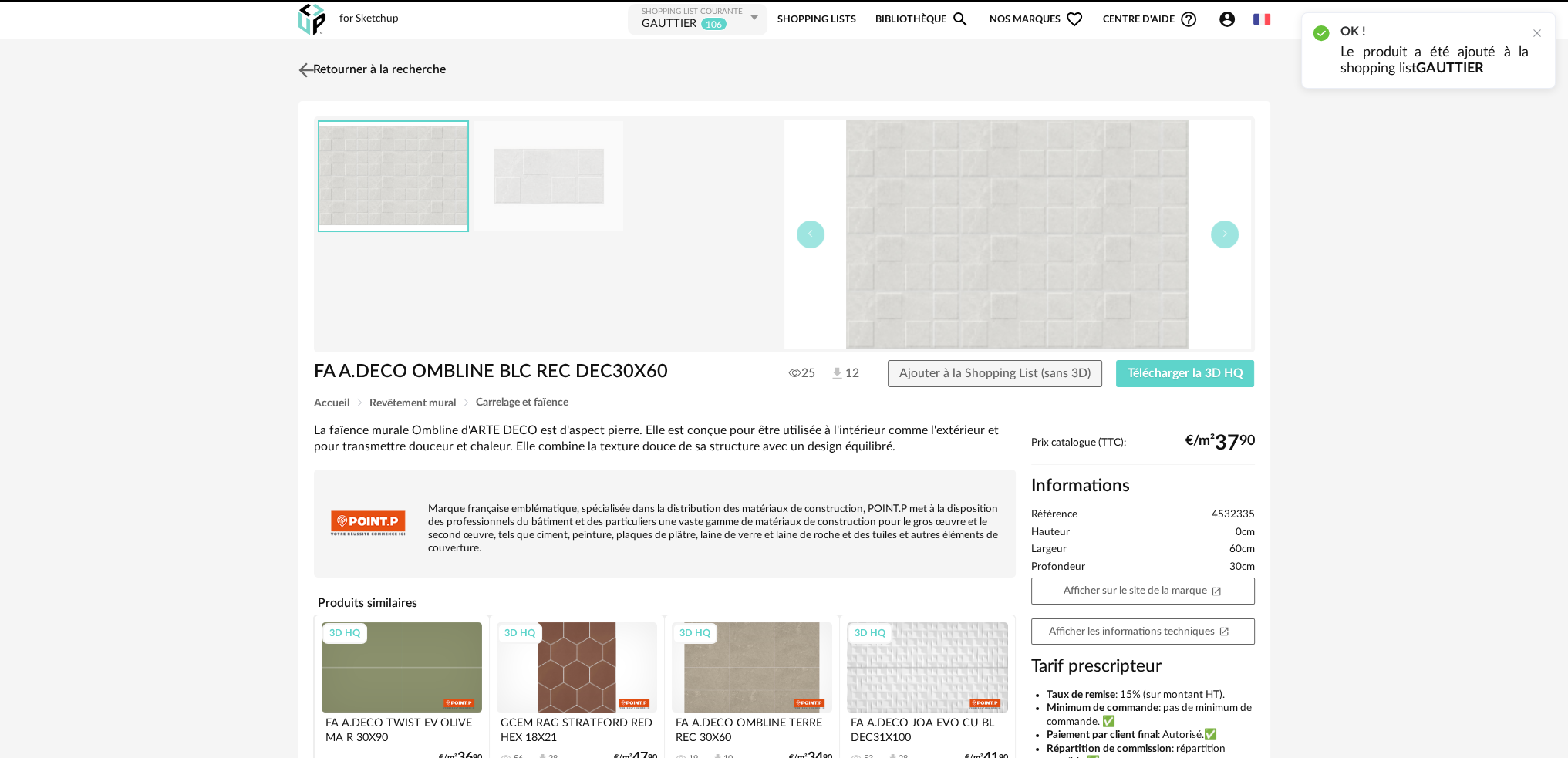
click at [307, 73] on img at bounding box center [305, 69] width 22 height 22
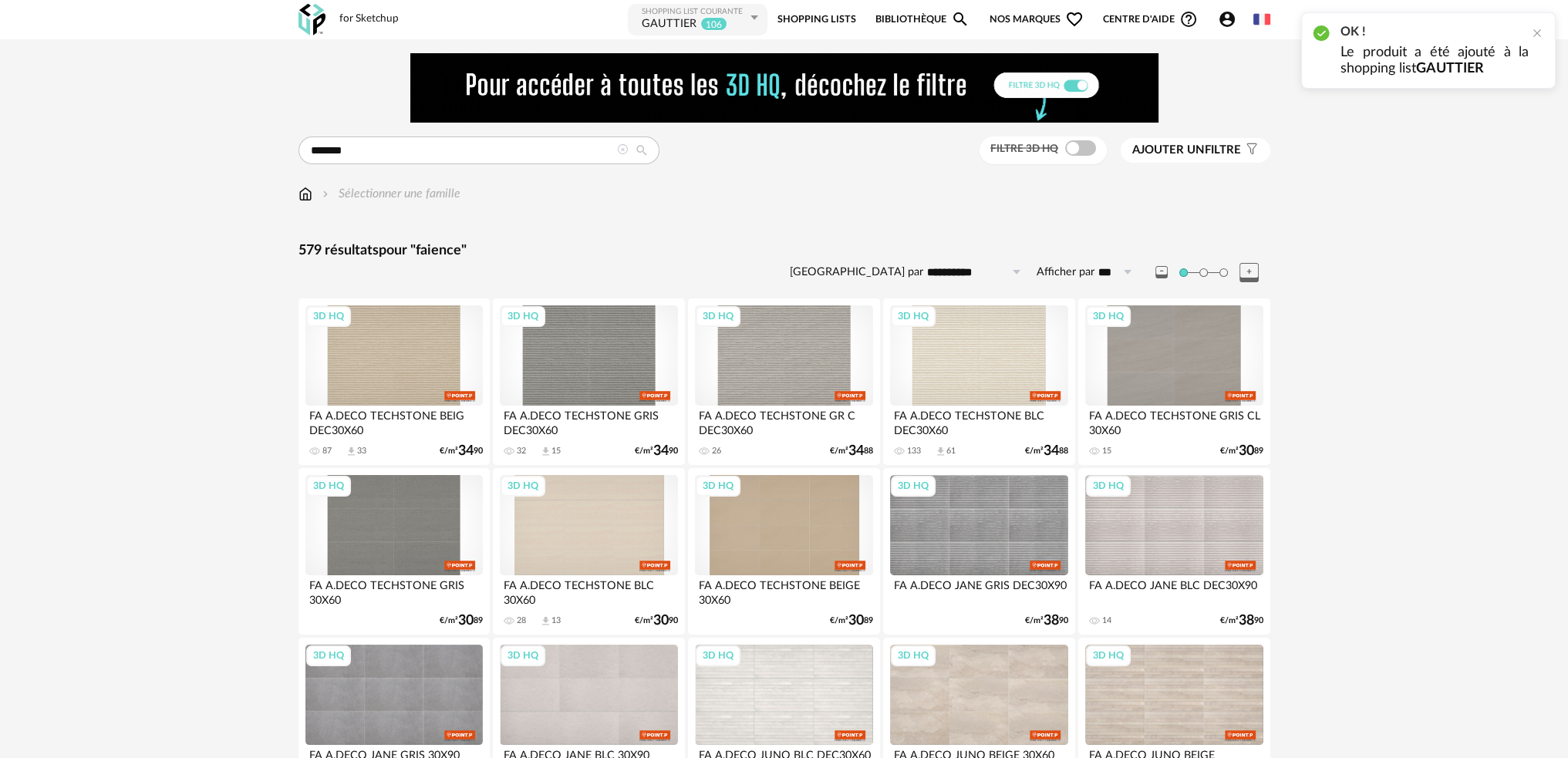
click at [1173, 153] on span "Ajouter un" at bounding box center [1168, 150] width 72 height 12
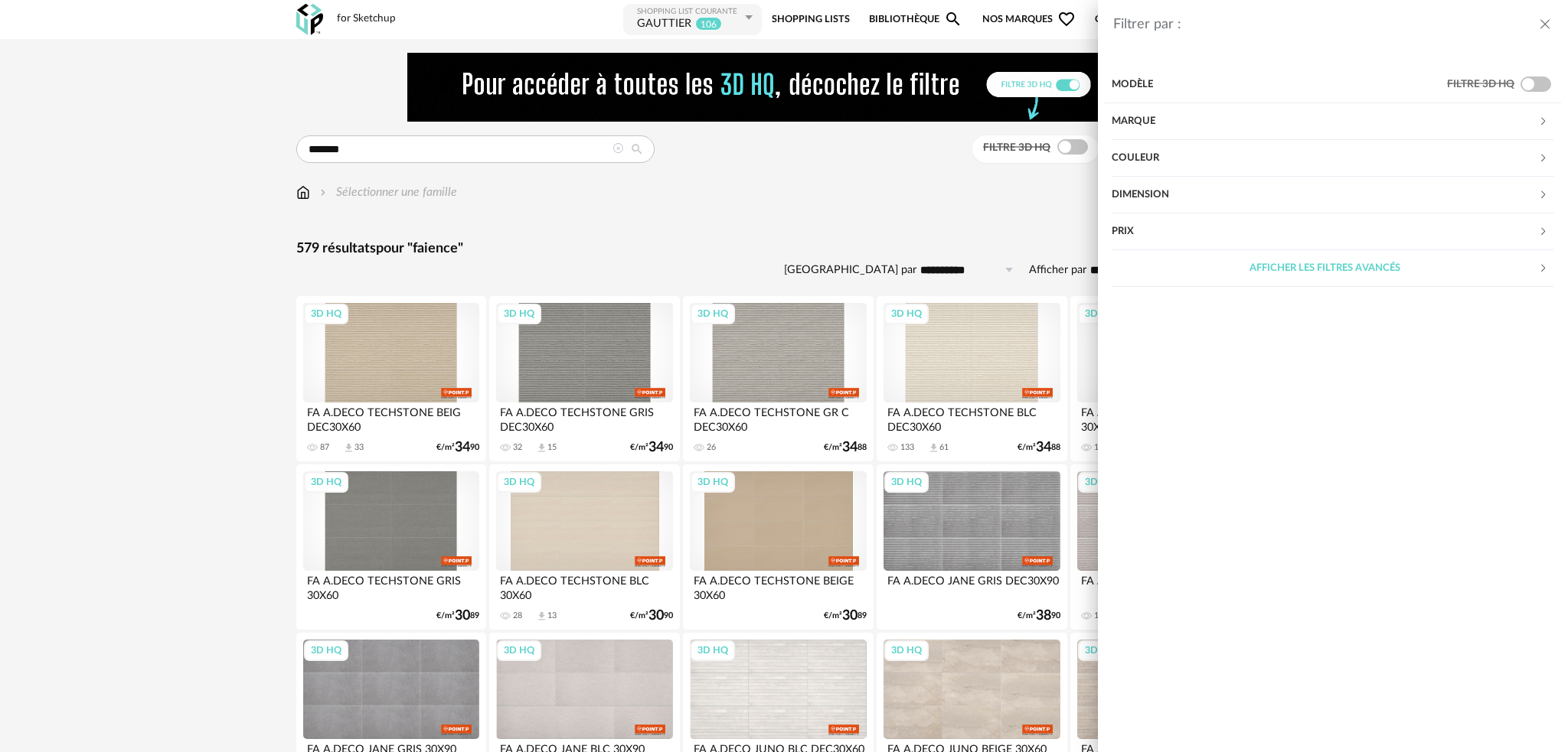
click at [1173, 163] on div "Couleur" at bounding box center [1325, 159] width 426 height 37
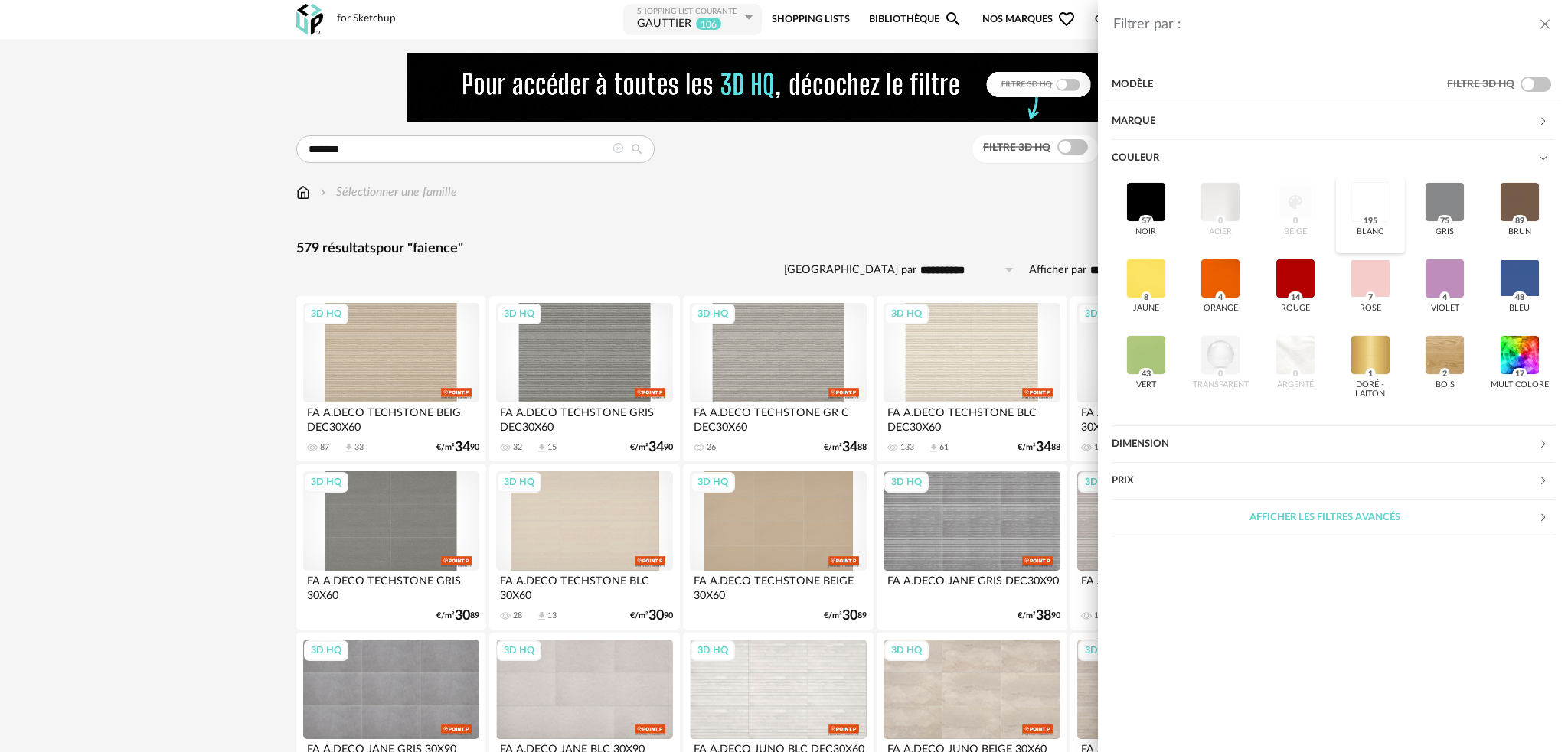
click at [1363, 202] on div at bounding box center [1371, 201] width 39 height 39
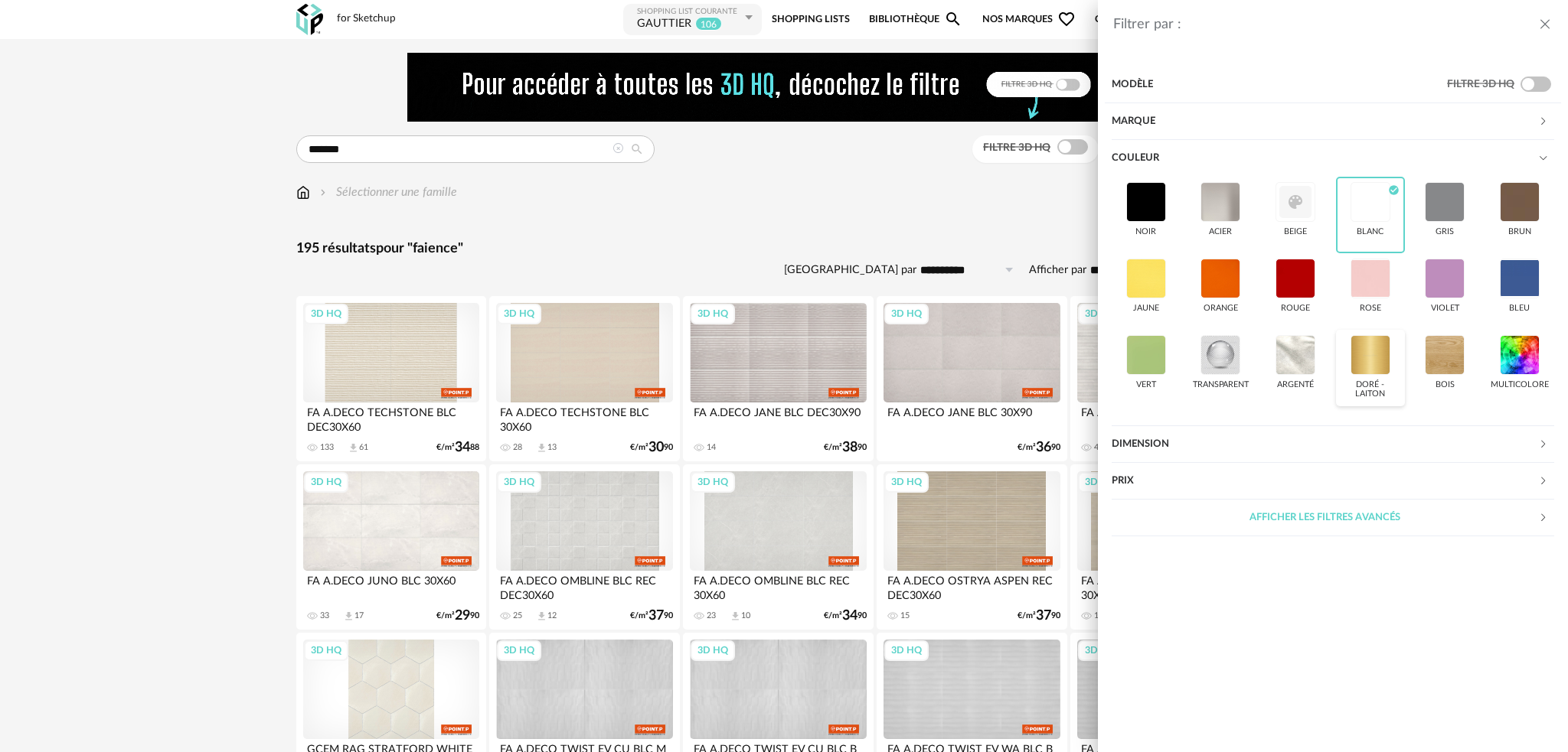
click at [1359, 356] on div at bounding box center [1371, 354] width 39 height 39
click at [919, 244] on div "Filtrer par : Modèle Filtre 3D HQ Marque &tradition 0 101 Copenhagen 0 366 Conc…" at bounding box center [784, 376] width 1568 height 752
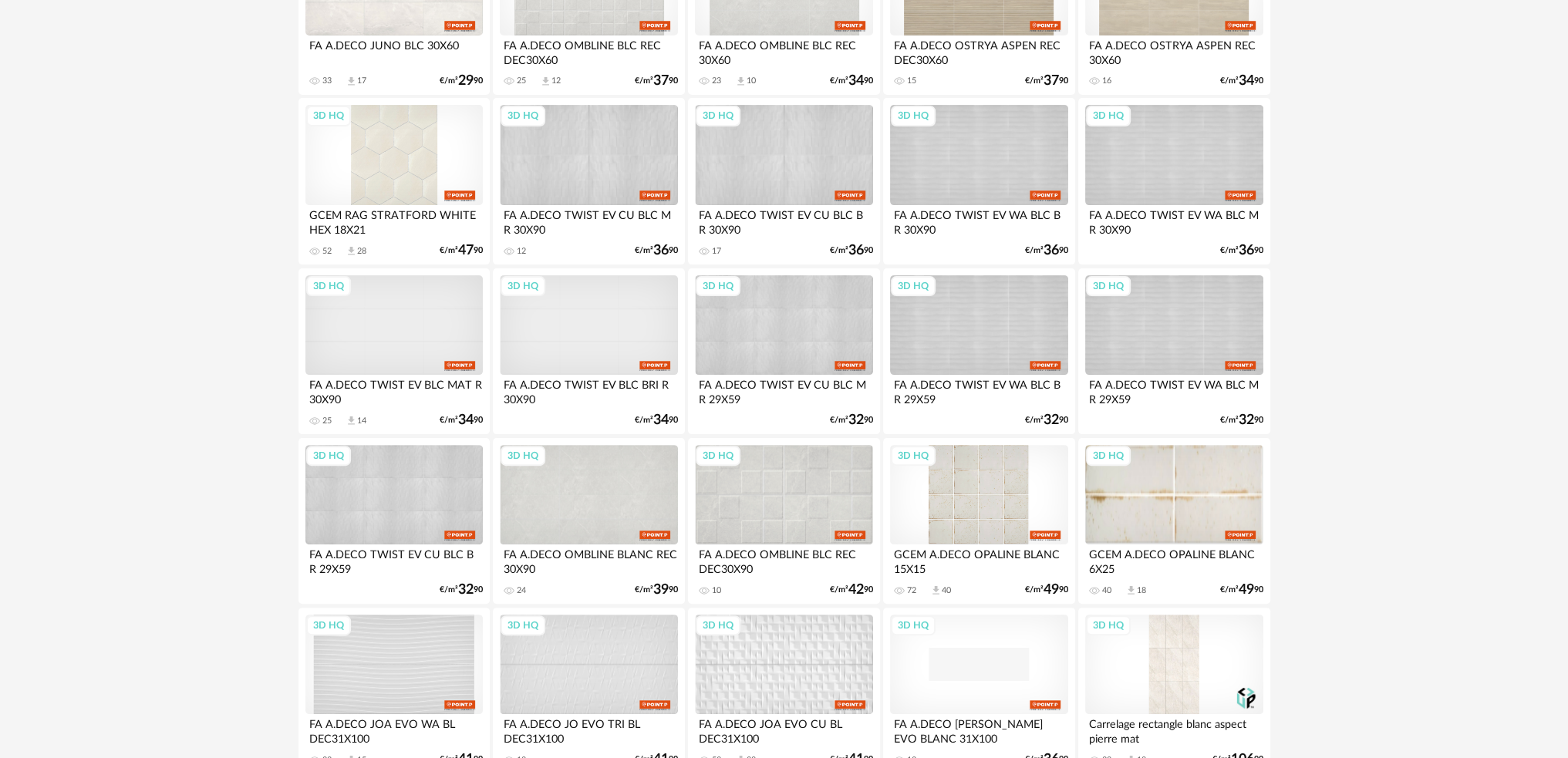
scroll to position [694, 0]
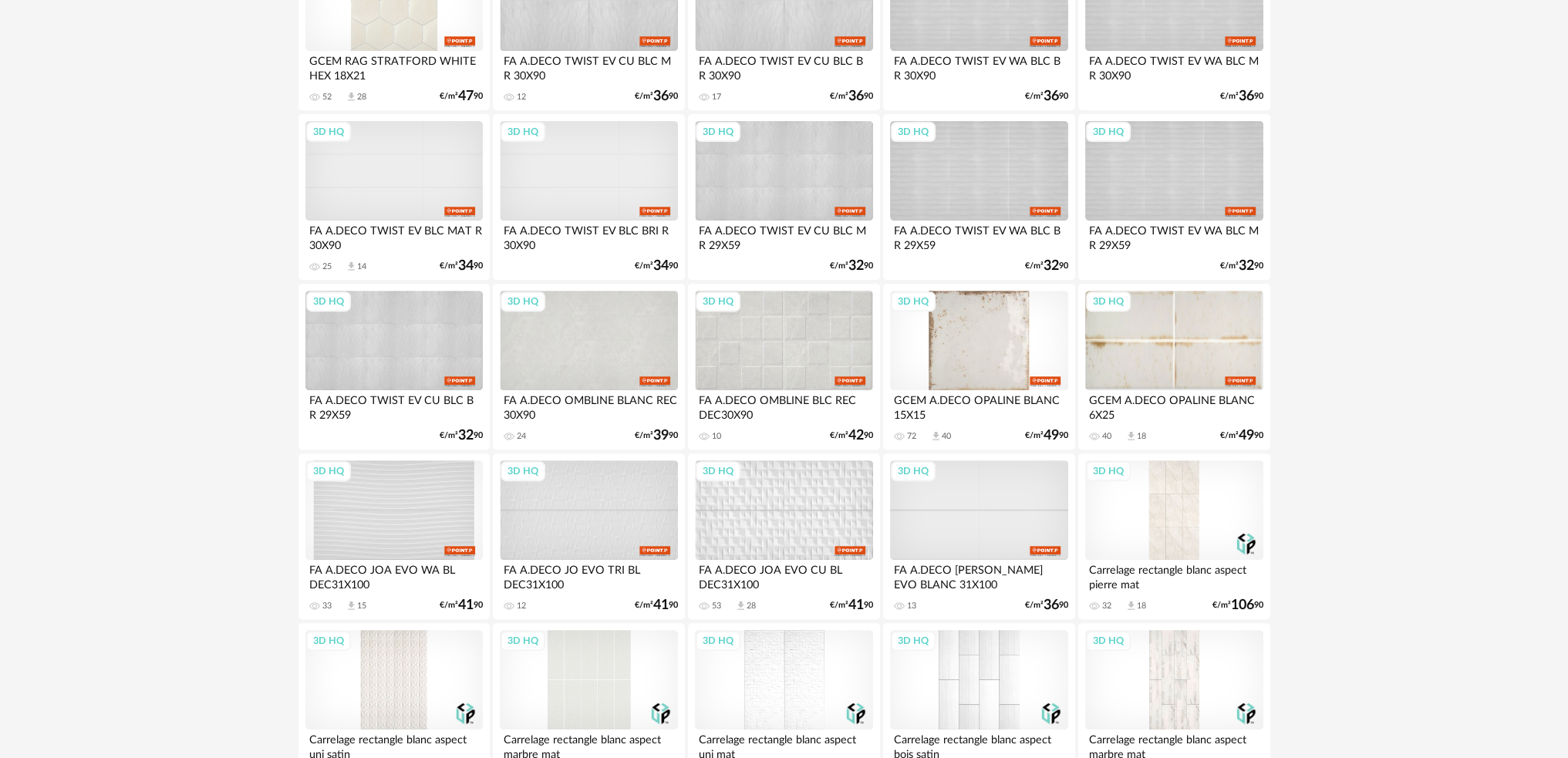
click at [976, 369] on div "3D HQ" at bounding box center [979, 341] width 178 height 100
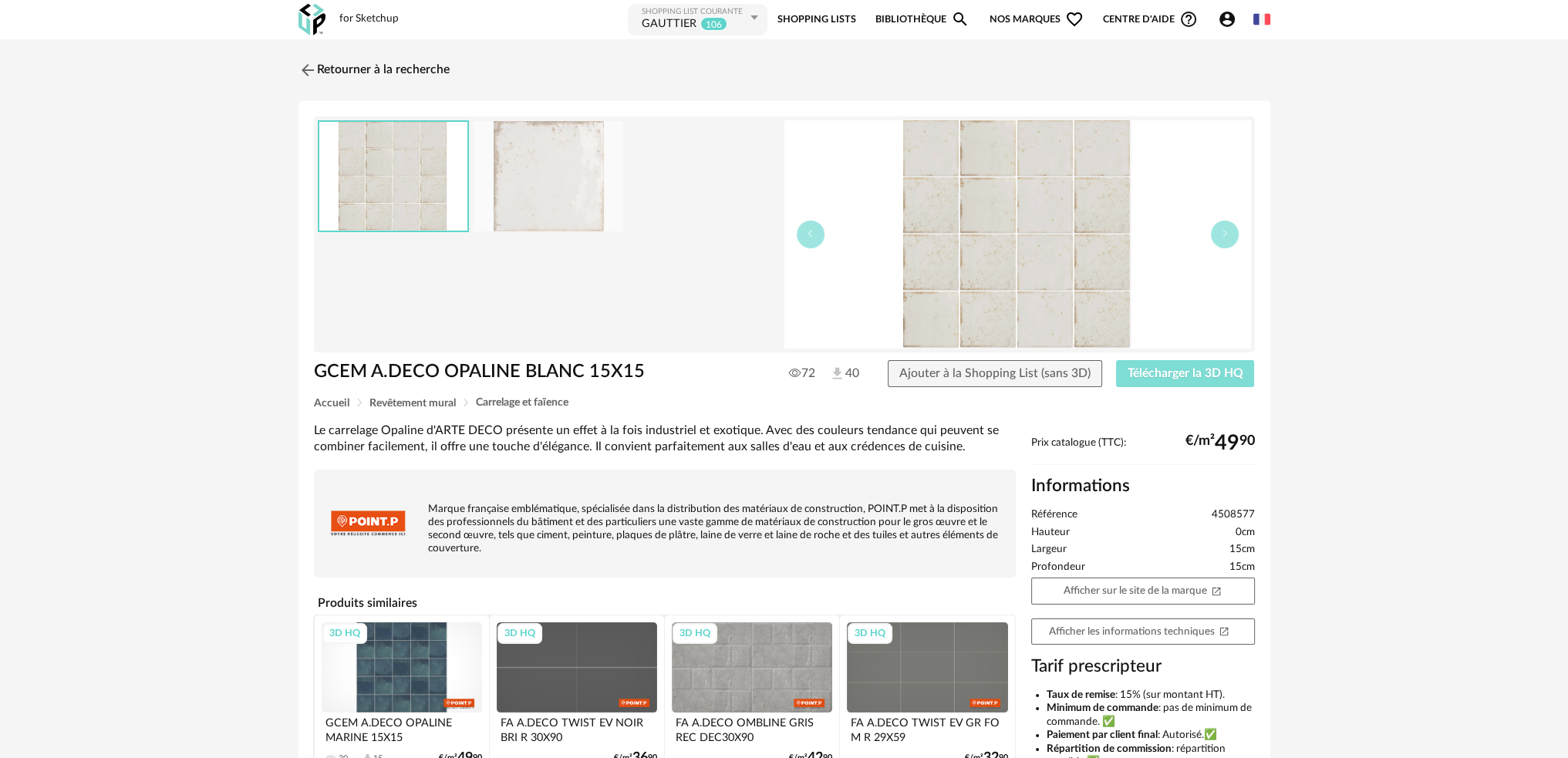
click at [1152, 365] on button "Télécharger la 3D HQ" at bounding box center [1185, 374] width 139 height 28
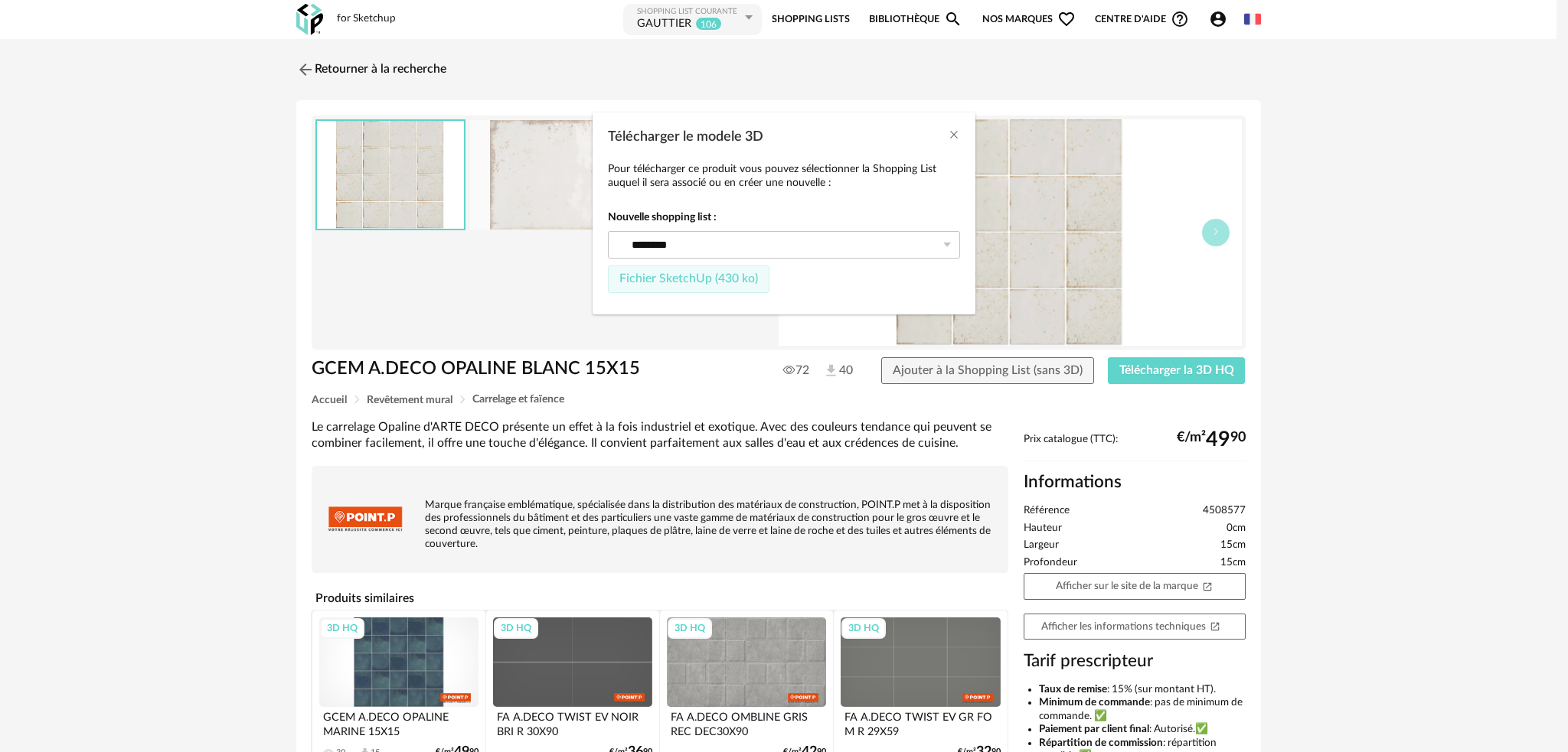
click at [702, 281] on span "Fichier SketchUp (430 ko)" at bounding box center [688, 278] width 139 height 12
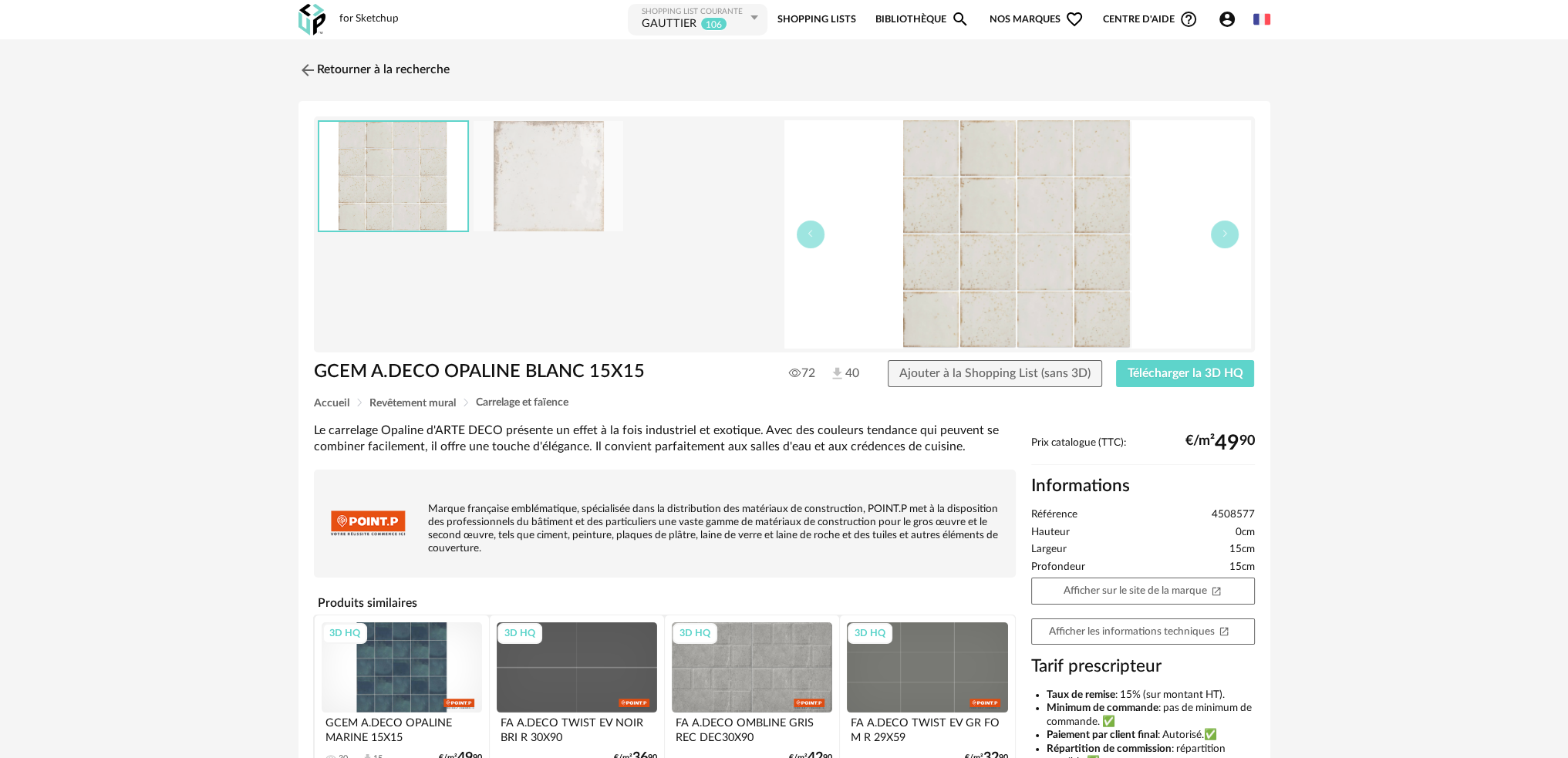
scroll to position [77, 0]
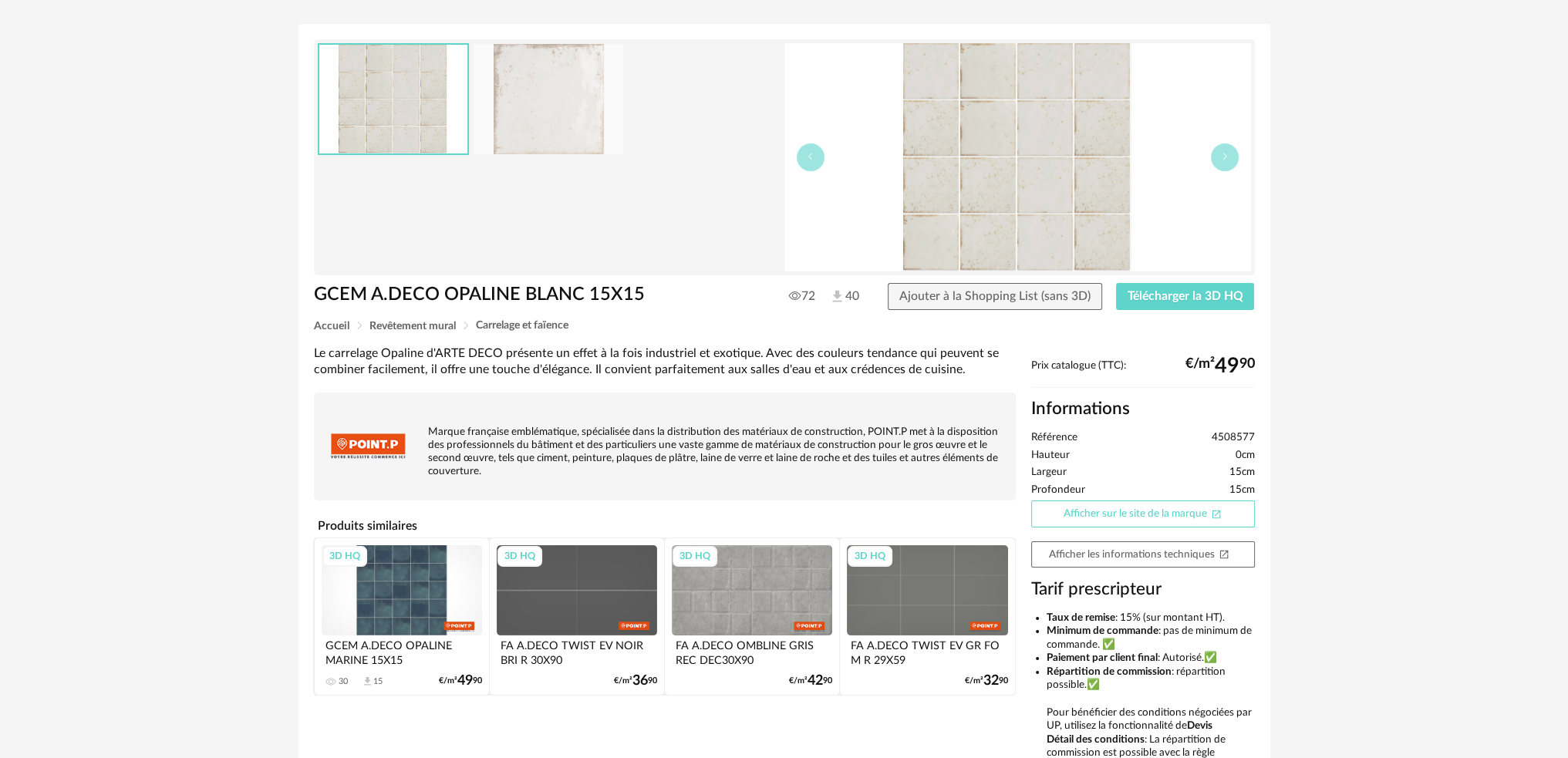
click at [1144, 511] on link "Afficher sur le site de la marque Open In New icon" at bounding box center [1143, 514] width 224 height 27
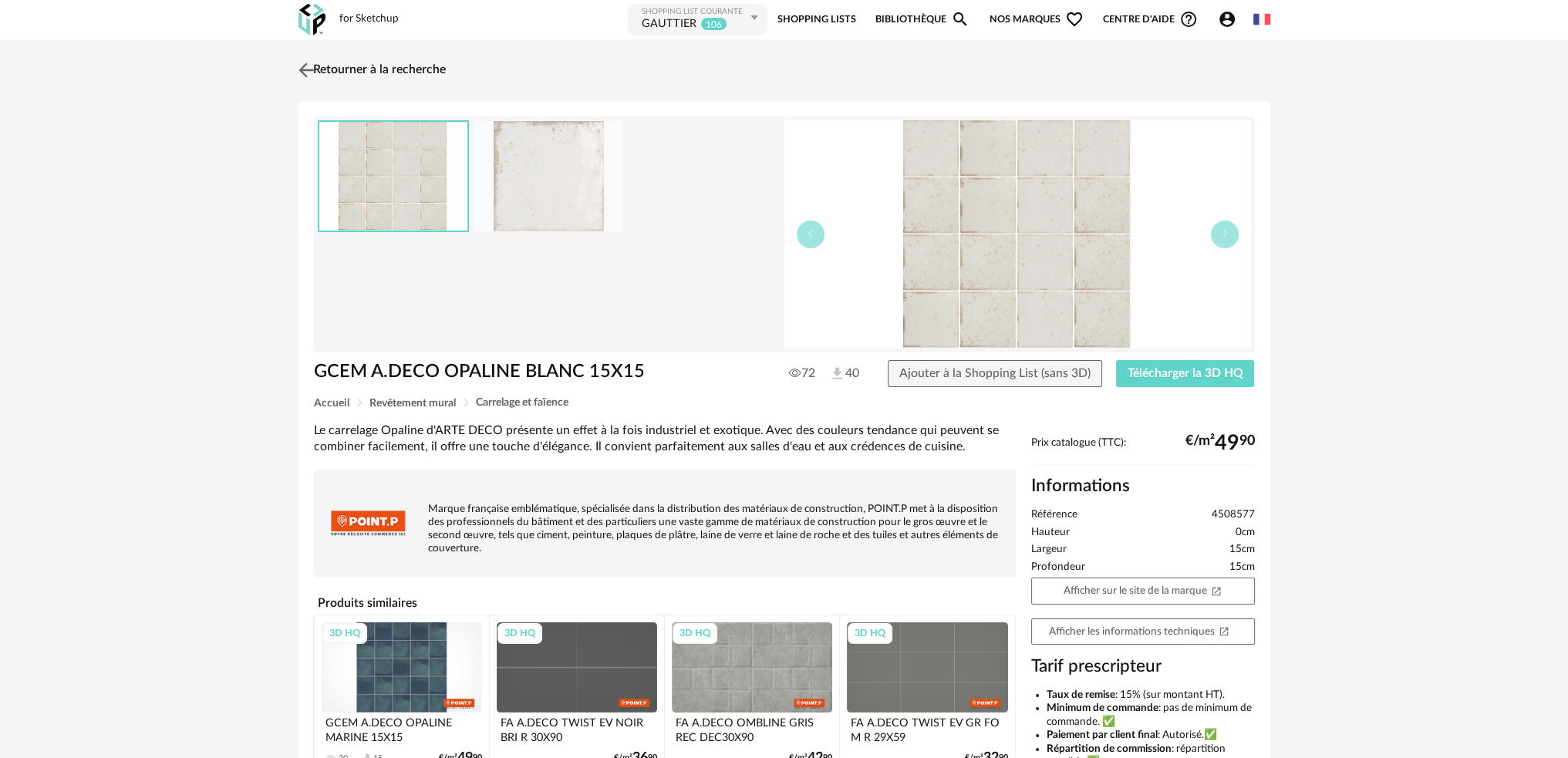
click at [300, 69] on img at bounding box center [305, 69] width 22 height 22
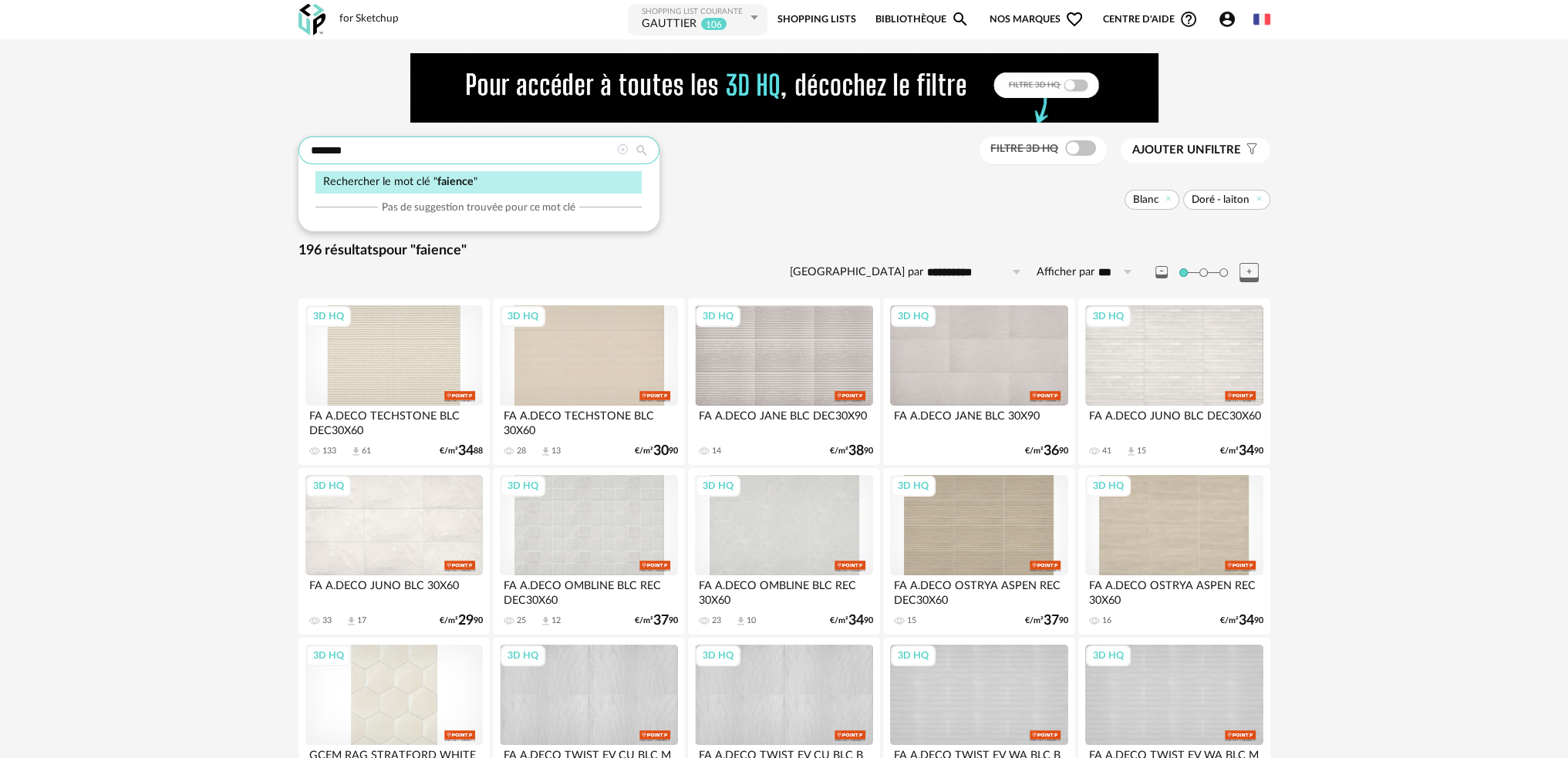
drag, startPoint x: 442, startPoint y: 151, endPoint x: 132, endPoint y: 163, distance: 310.2
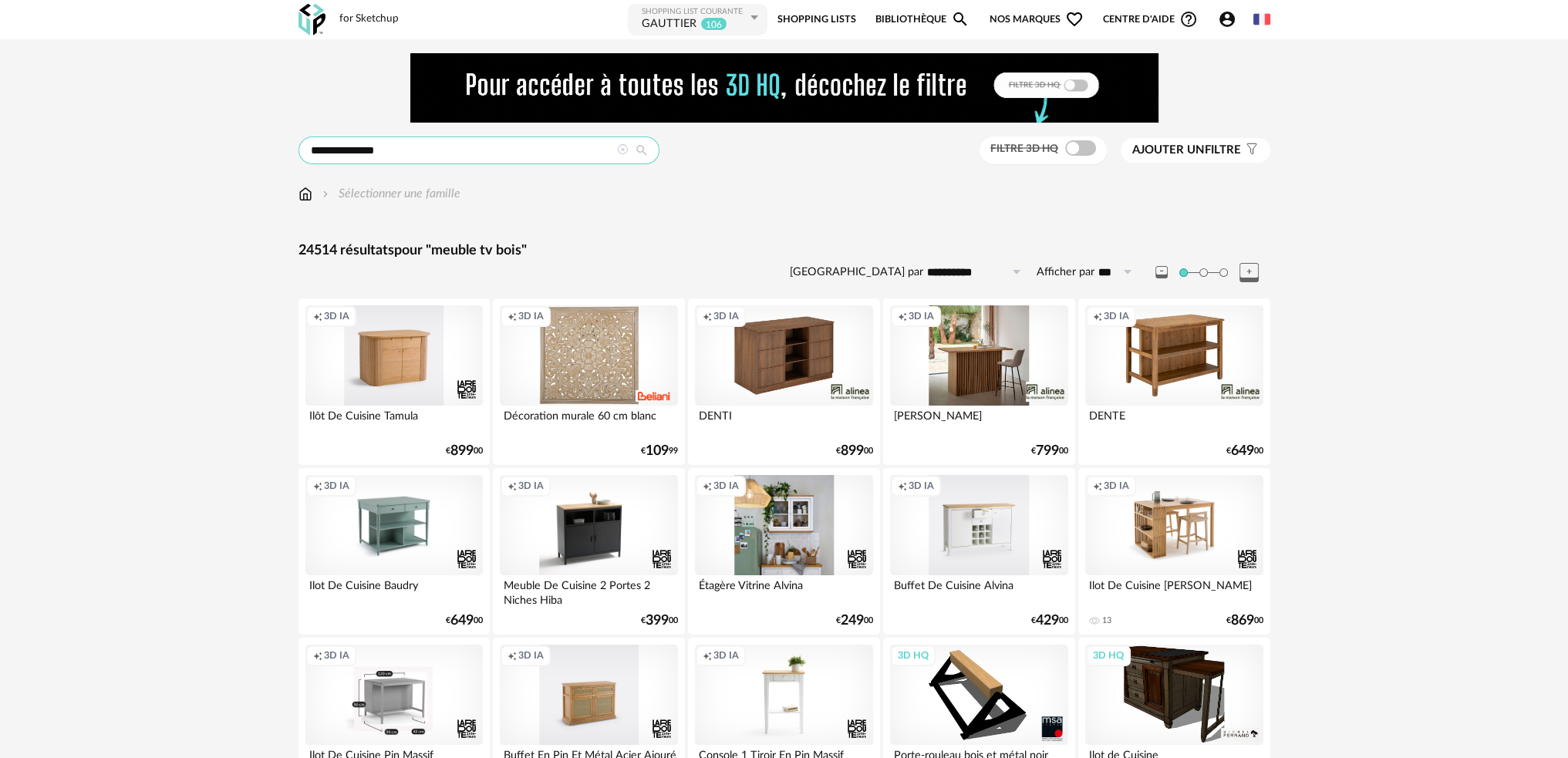
drag, startPoint x: 392, startPoint y: 152, endPoint x: 185, endPoint y: 156, distance: 207.0
type input "*********"
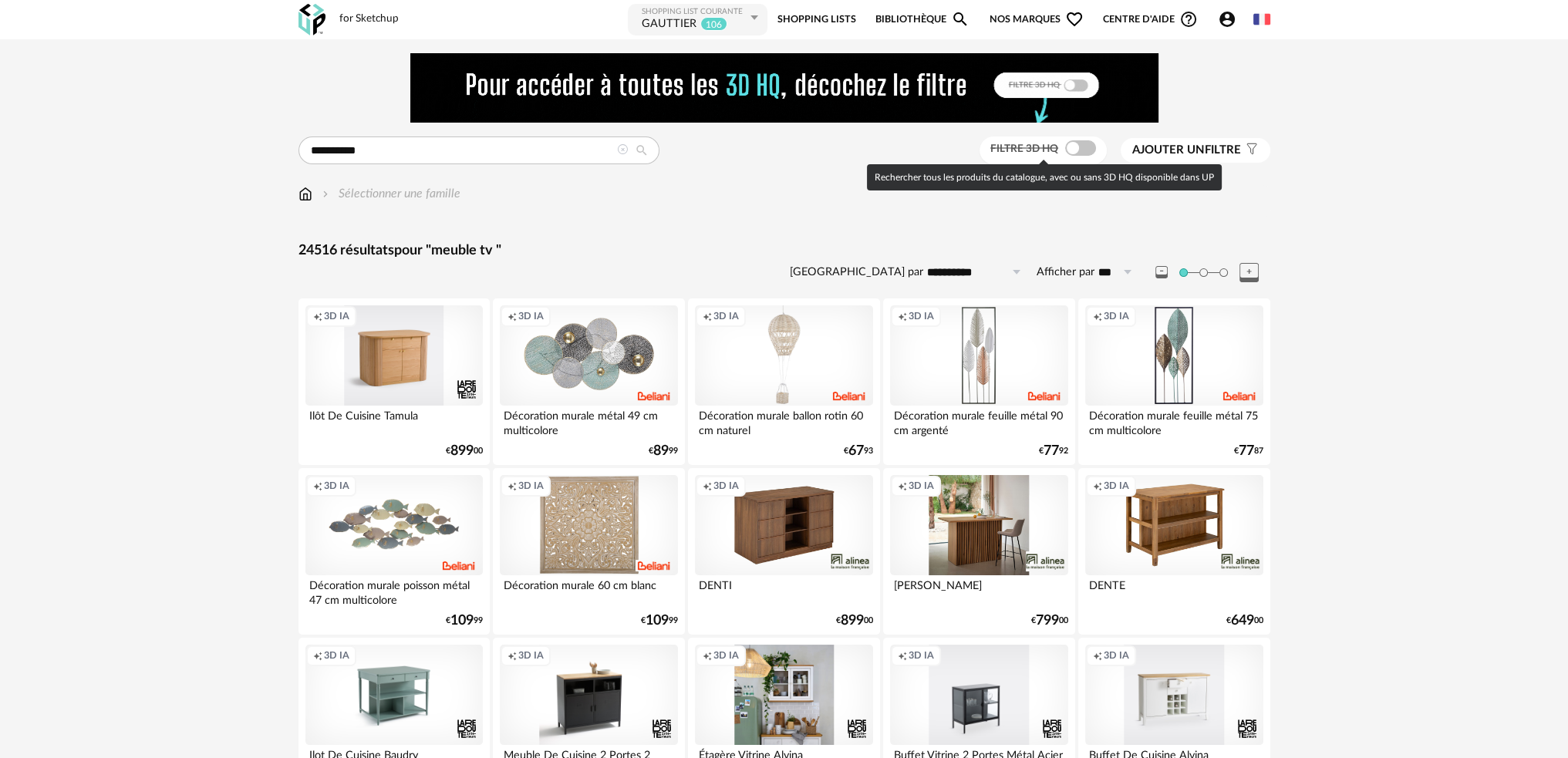
click at [1073, 146] on span at bounding box center [1080, 148] width 31 height 16
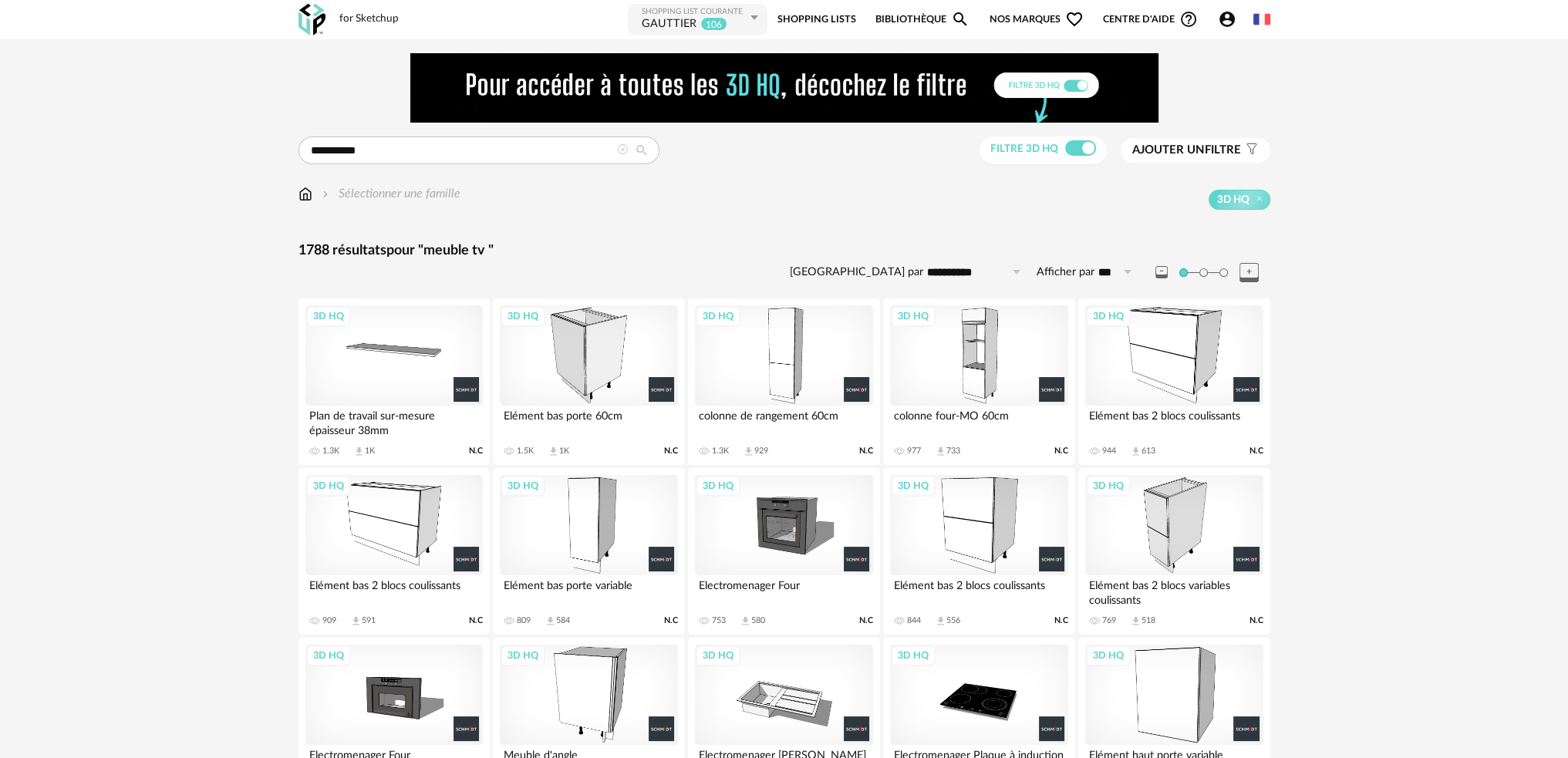
click at [308, 196] on img at bounding box center [305, 193] width 14 height 18
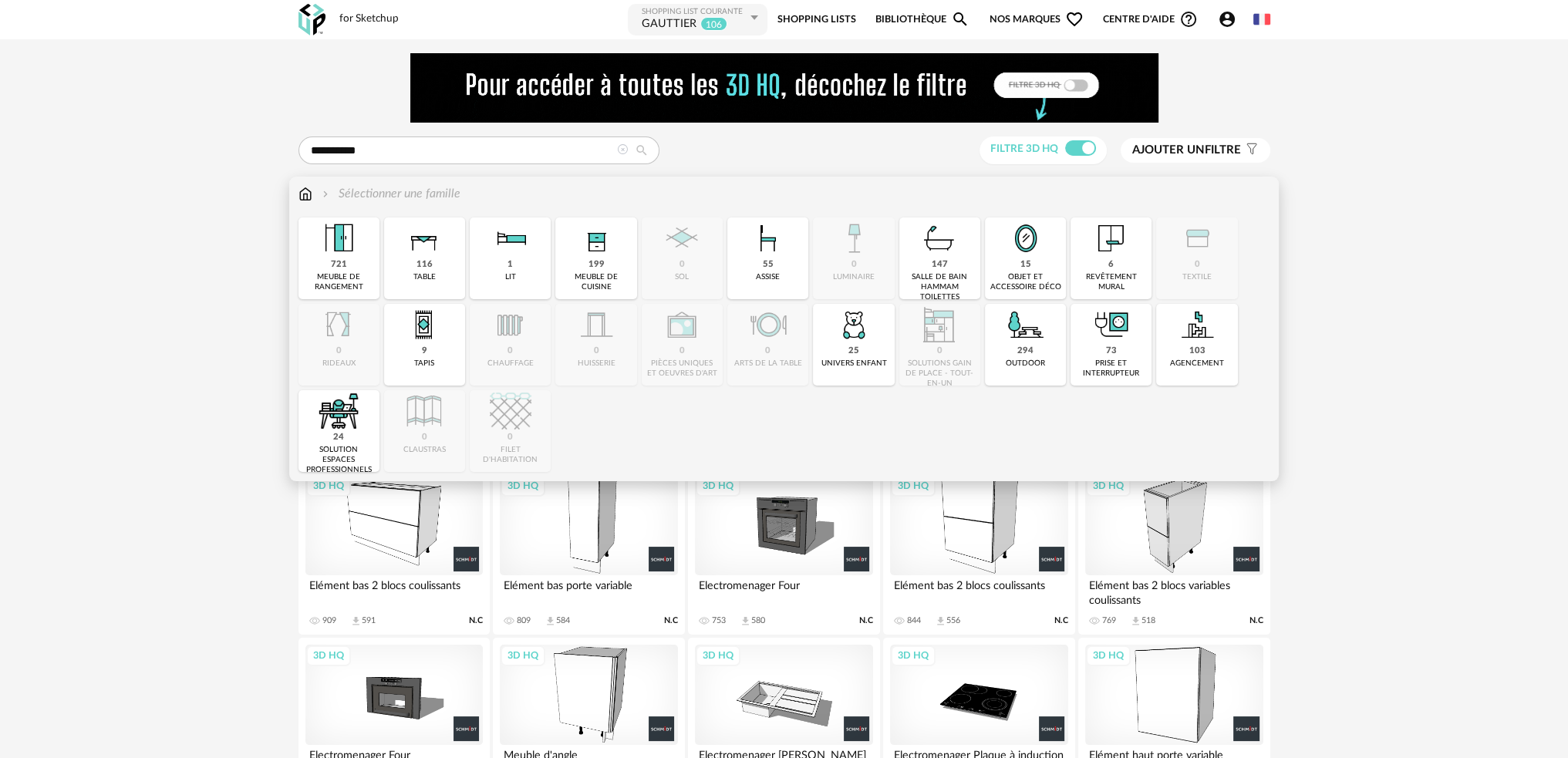
click at [340, 271] on div "721 meuble de rangement" at bounding box center [340, 258] width 81 height 81
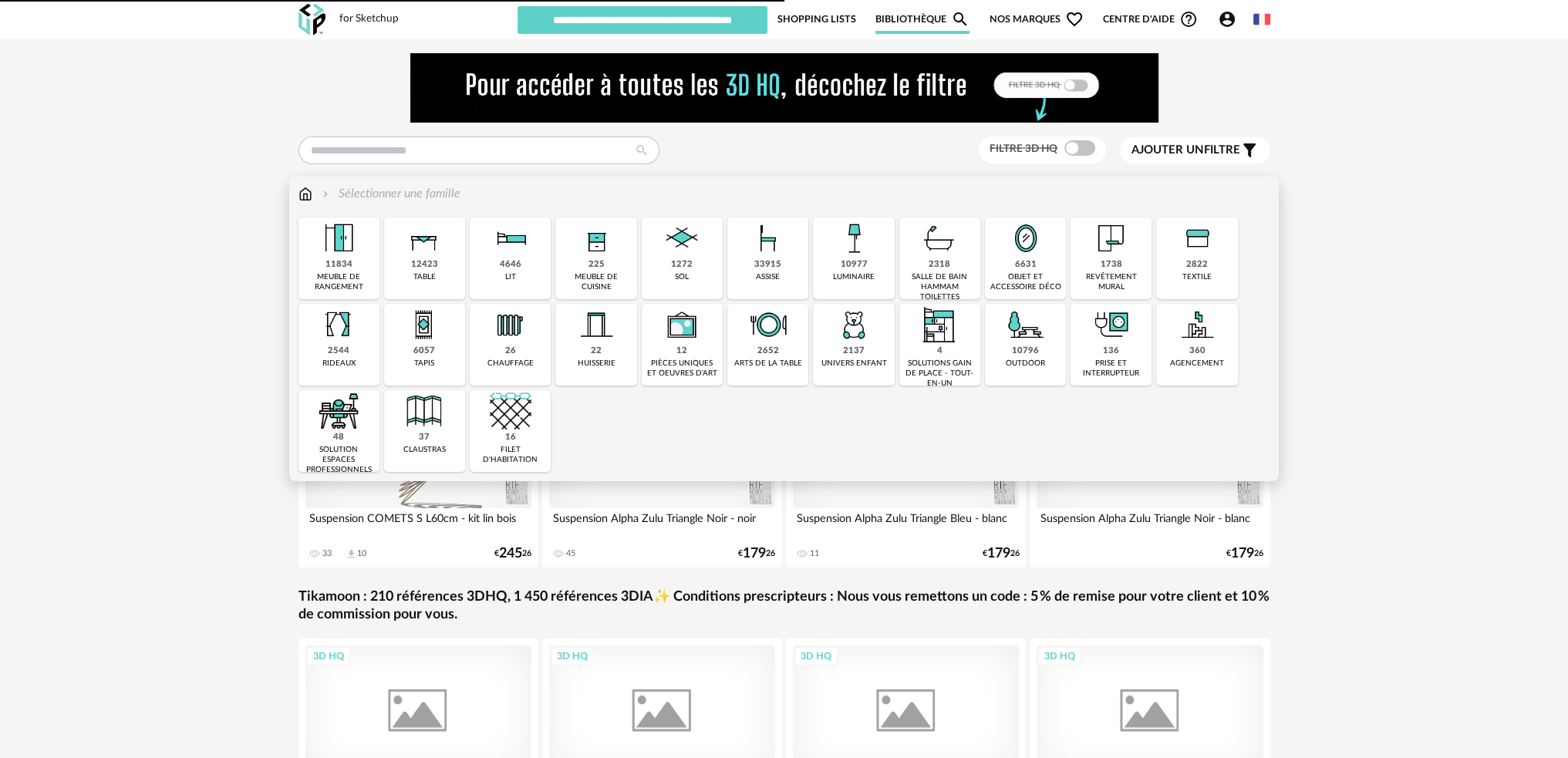
type input "********"
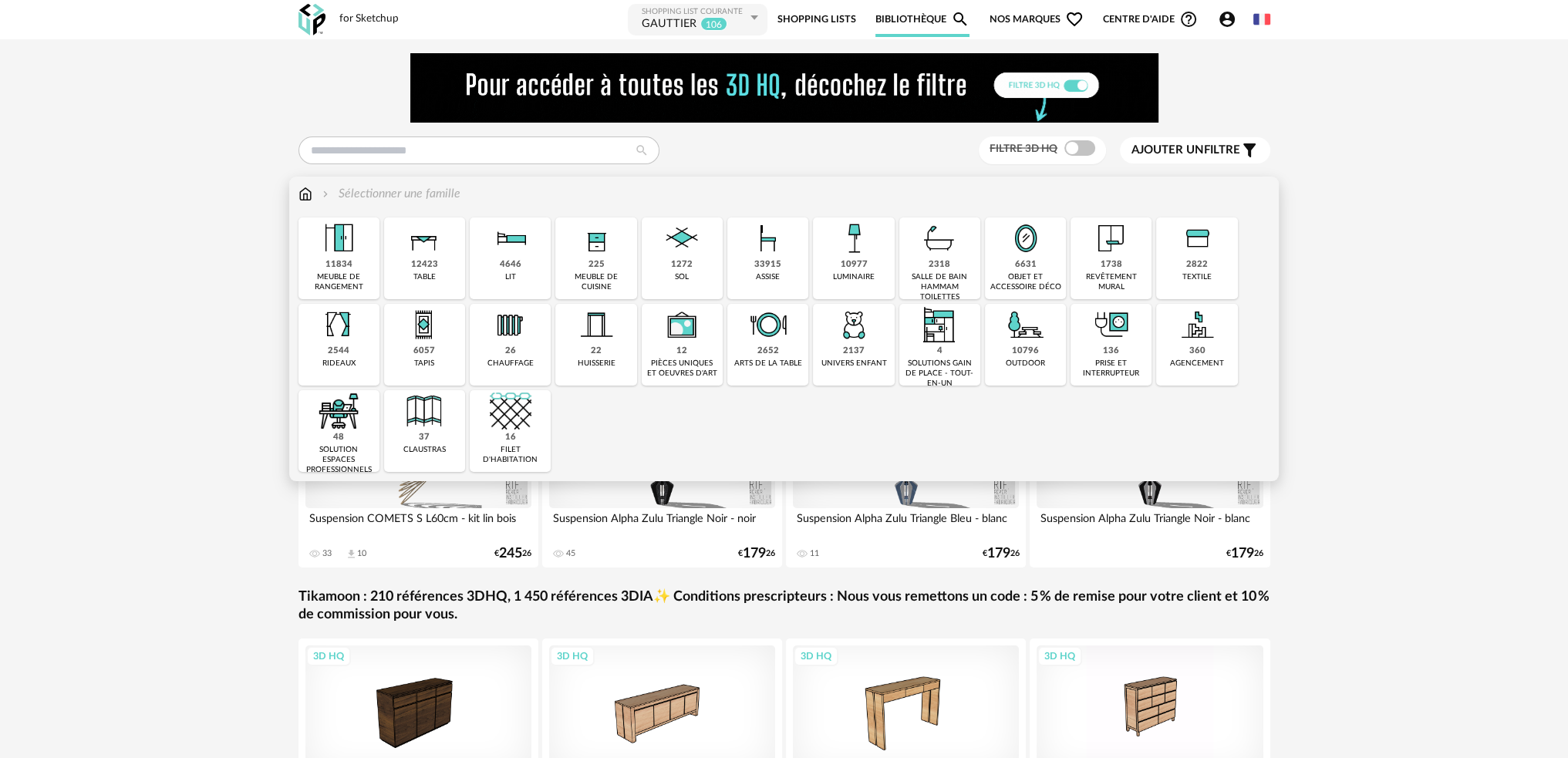
click at [340, 266] on div "11834" at bounding box center [339, 265] width 27 height 12
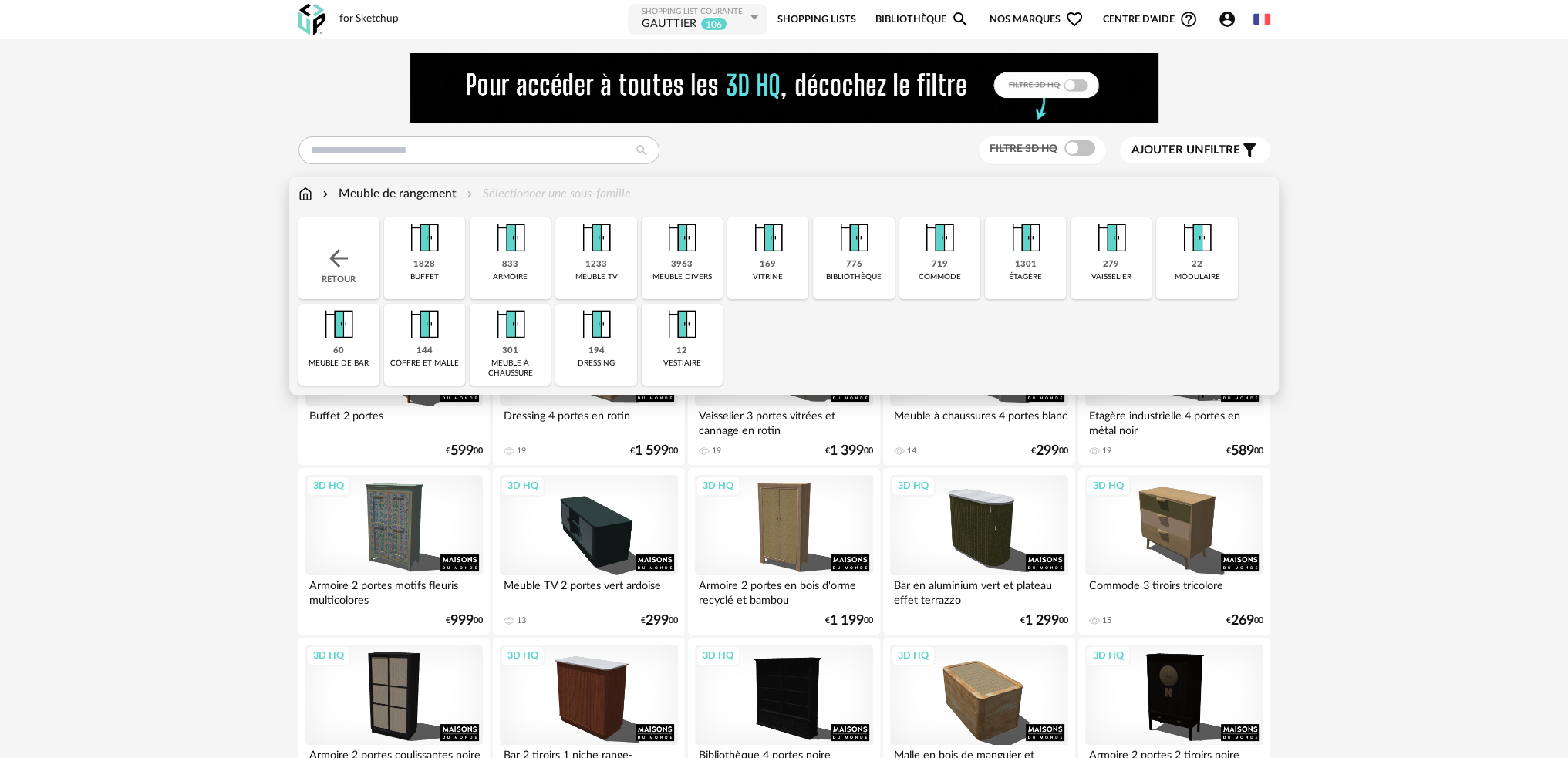
click at [586, 267] on div "1233" at bounding box center [596, 265] width 21 height 12
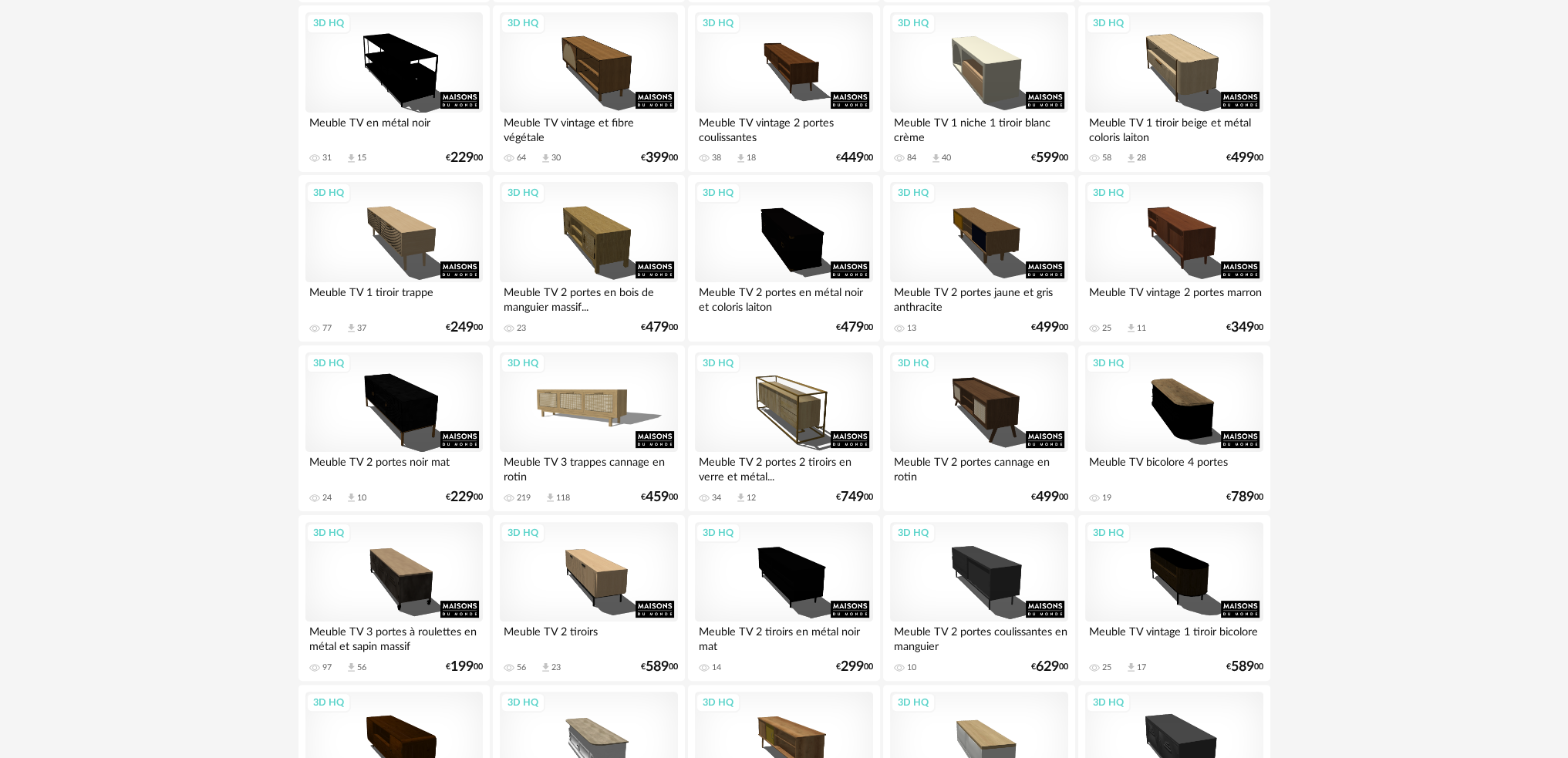
scroll to position [386, 0]
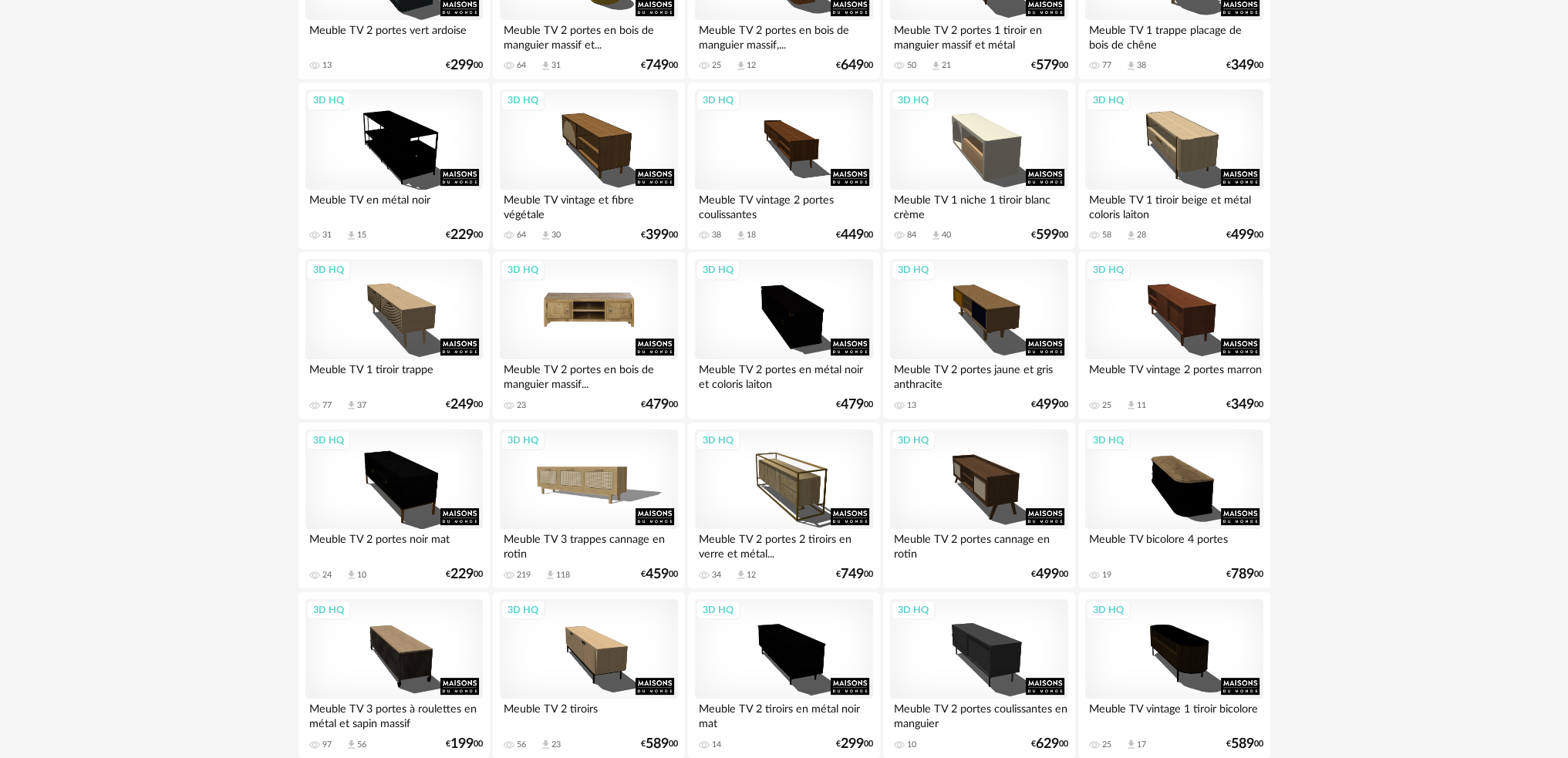
click at [578, 319] on div "3D HQ" at bounding box center [588, 309] width 178 height 100
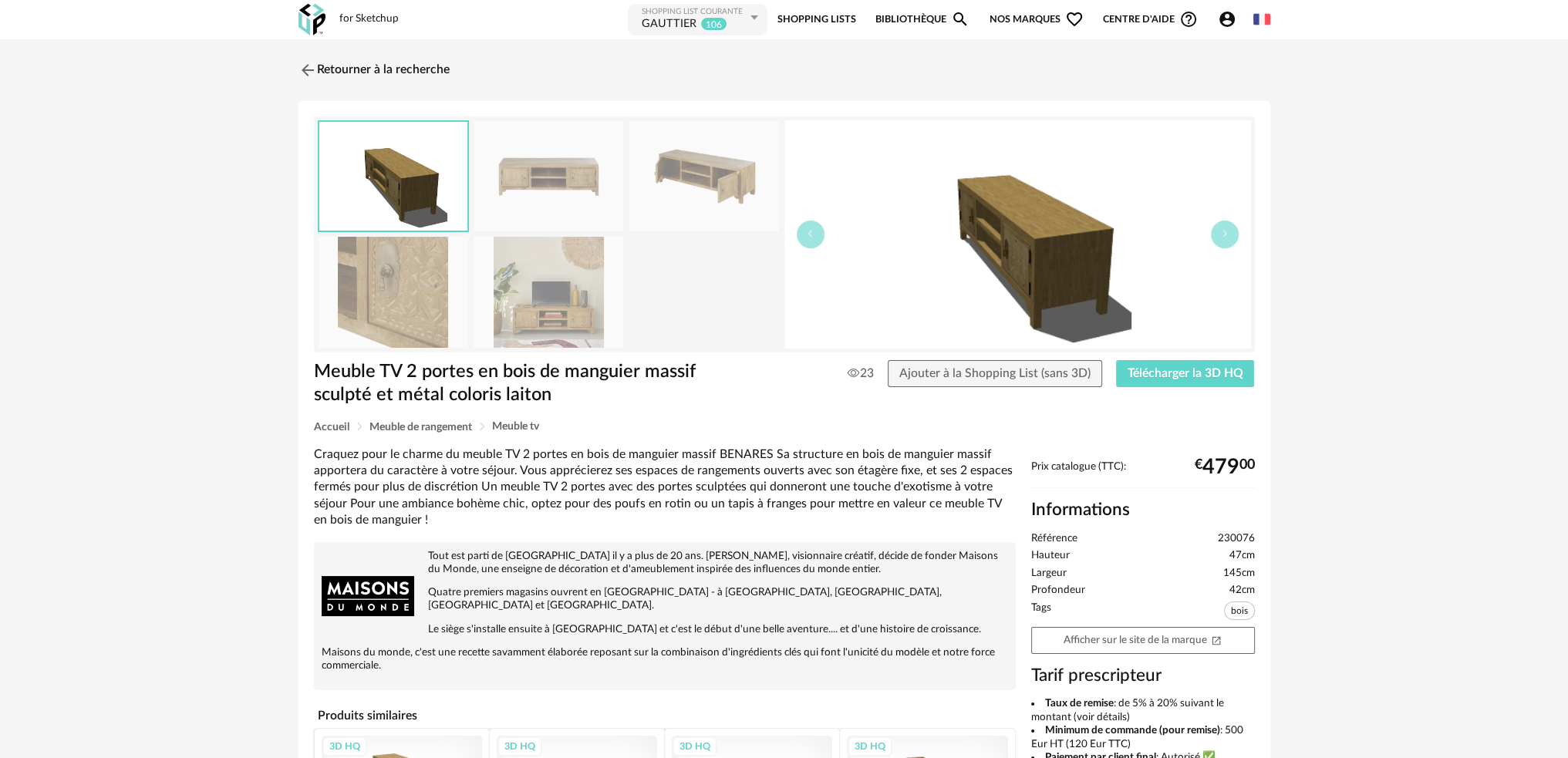
click at [585, 299] on img at bounding box center [549, 292] width 150 height 110
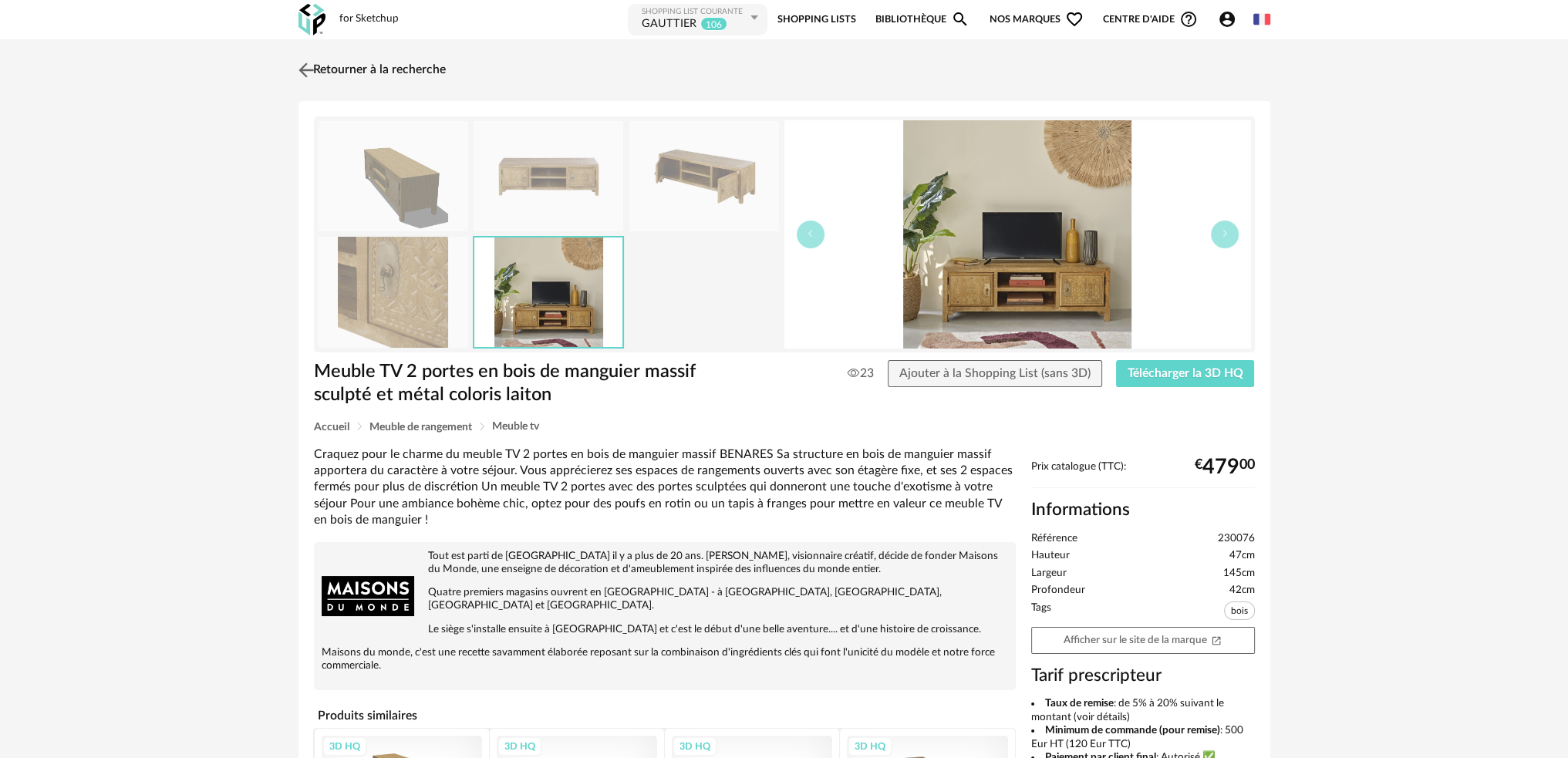
click at [309, 64] on img at bounding box center [305, 69] width 22 height 22
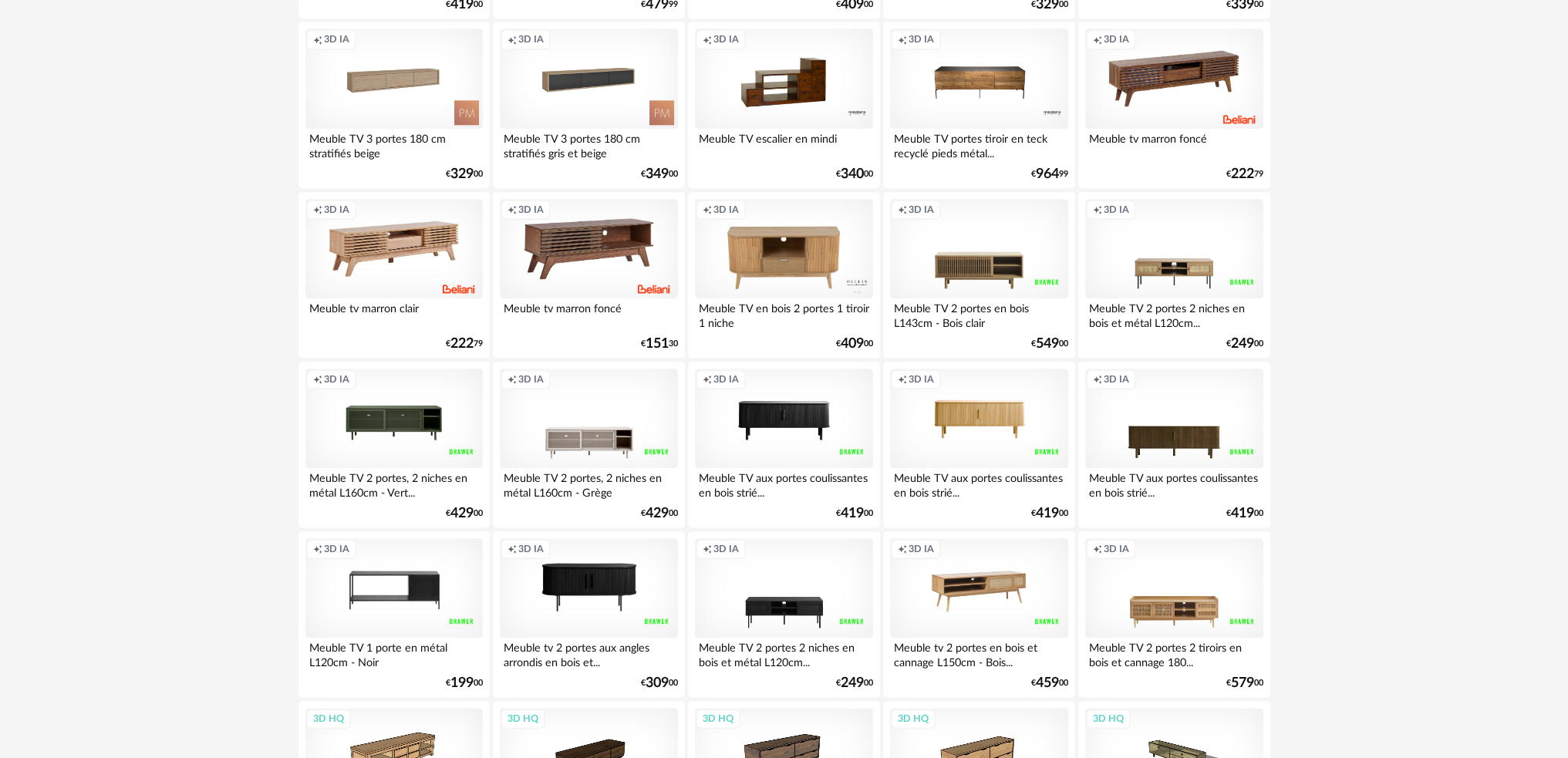
scroll to position [2469, 0]
